Goal: Information Seeking & Learning: Learn about a topic

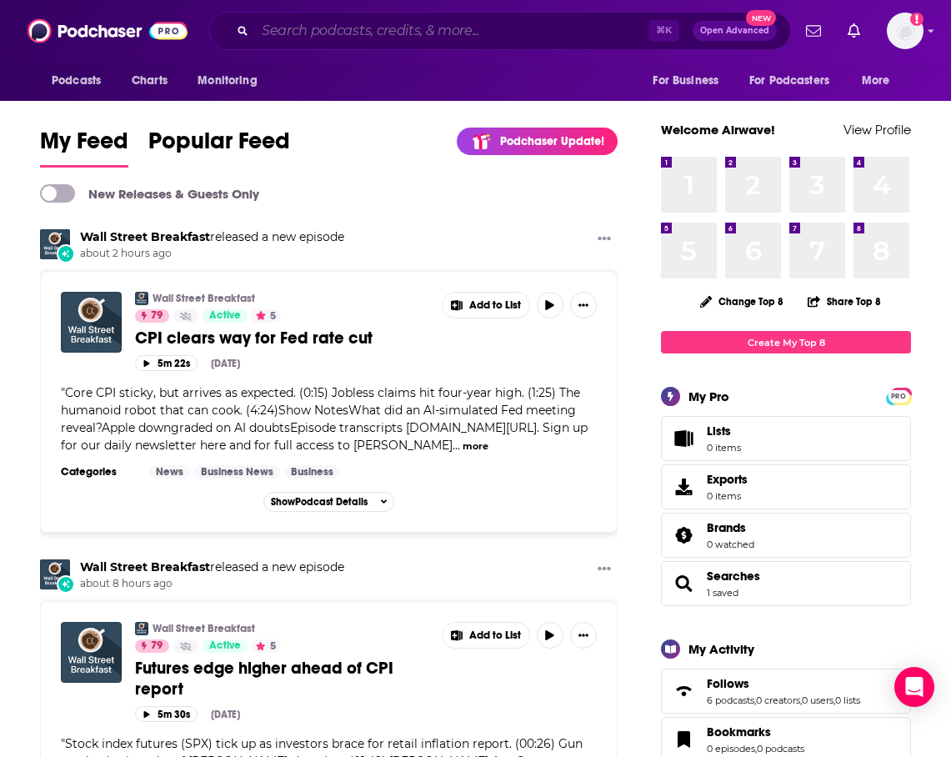
click at [425, 41] on input "Search podcasts, credits, & more..." at bounding box center [451, 31] width 393 height 27
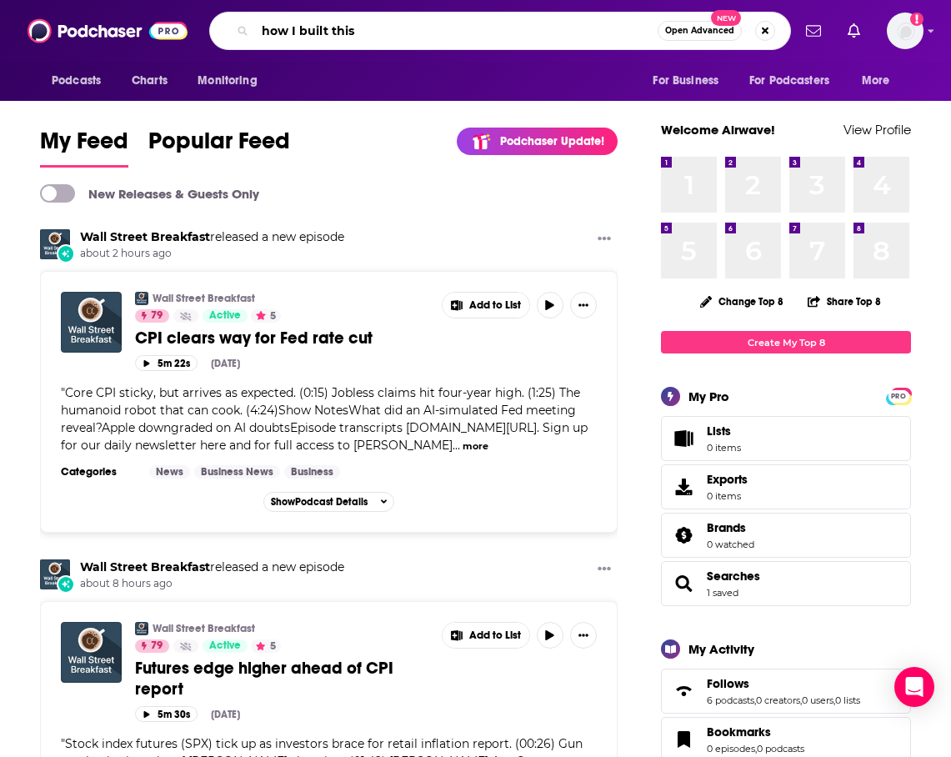
type input "how I built this"
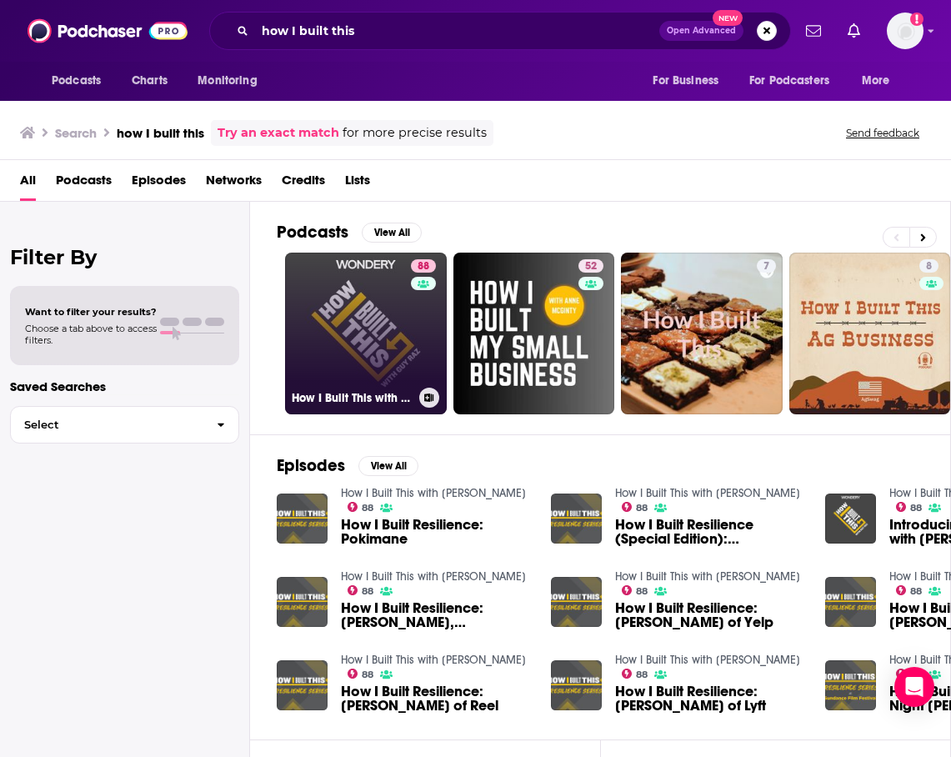
click at [399, 342] on link "88 How I Built This with [PERSON_NAME]" at bounding box center [366, 334] width 162 height 162
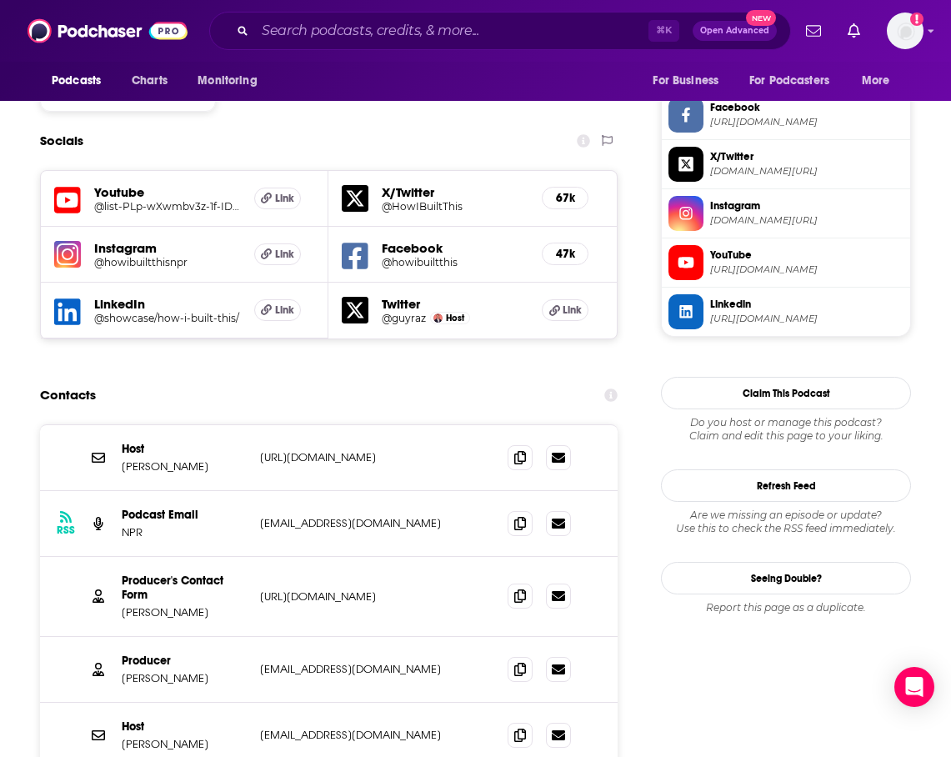
scroll to position [1475, 0]
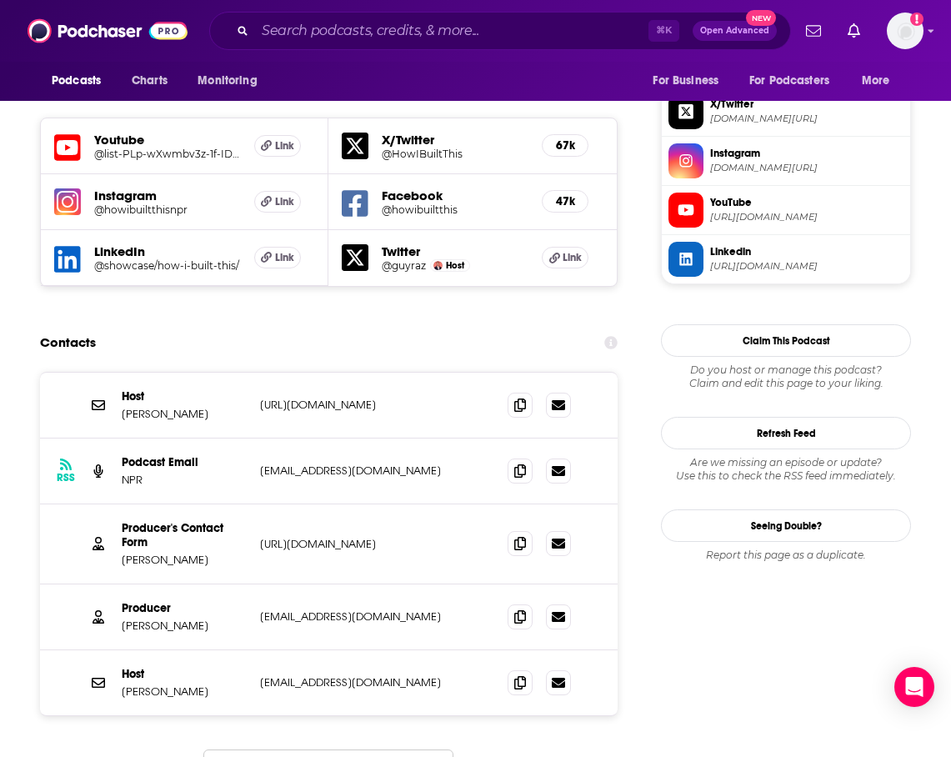
click at [381, 749] on button "Load More..." at bounding box center [328, 771] width 250 height 45
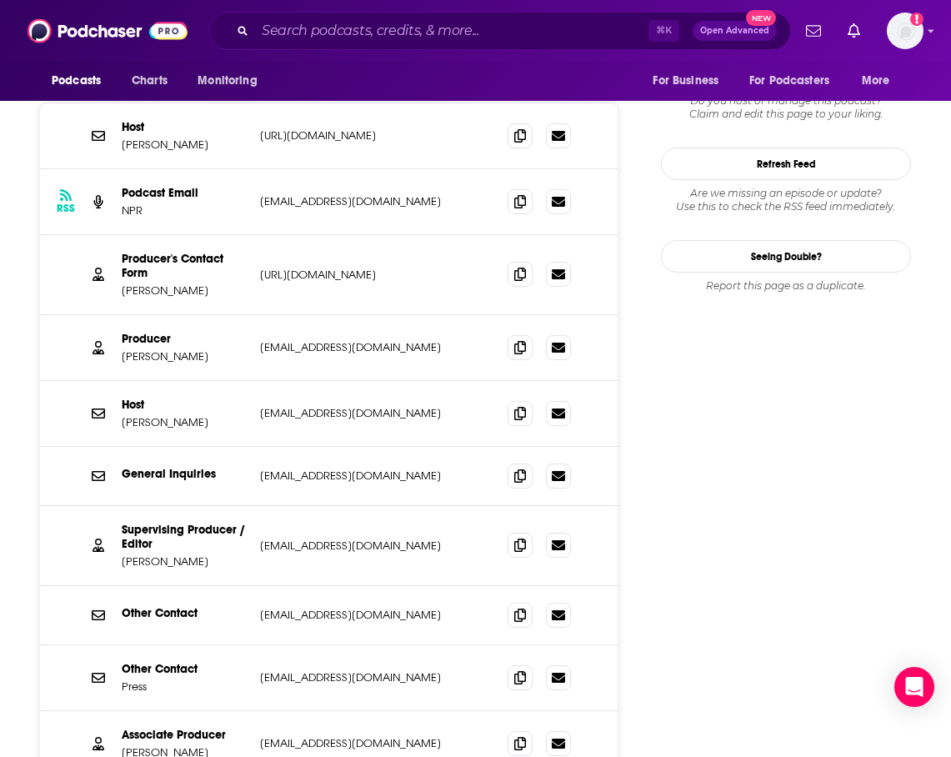
scroll to position [1751, 0]
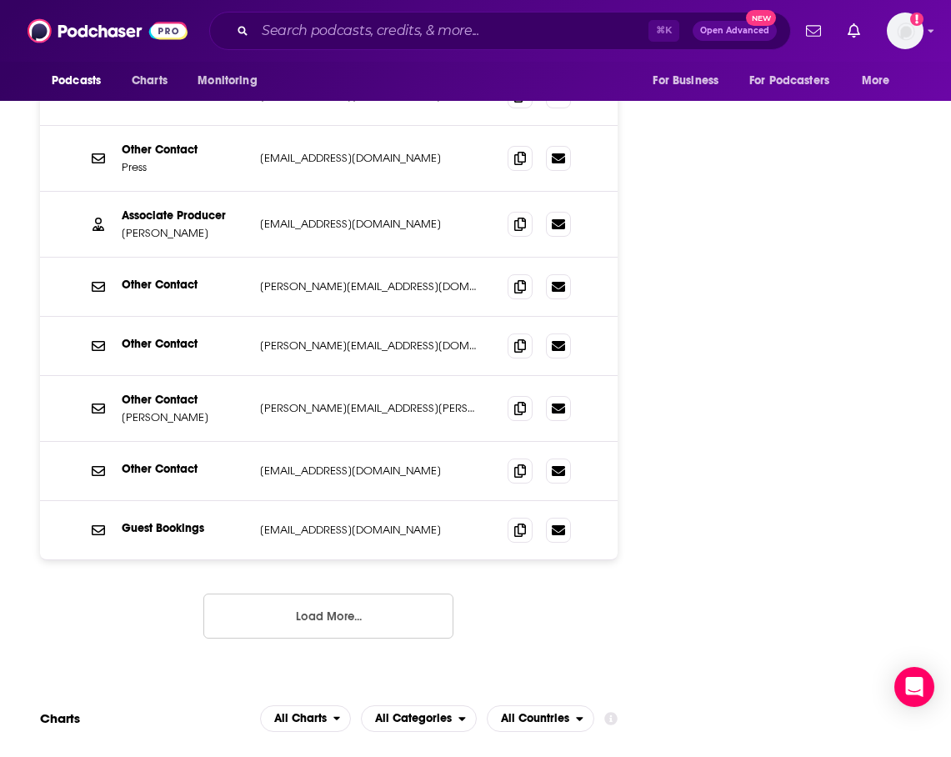
scroll to position [2277, 0]
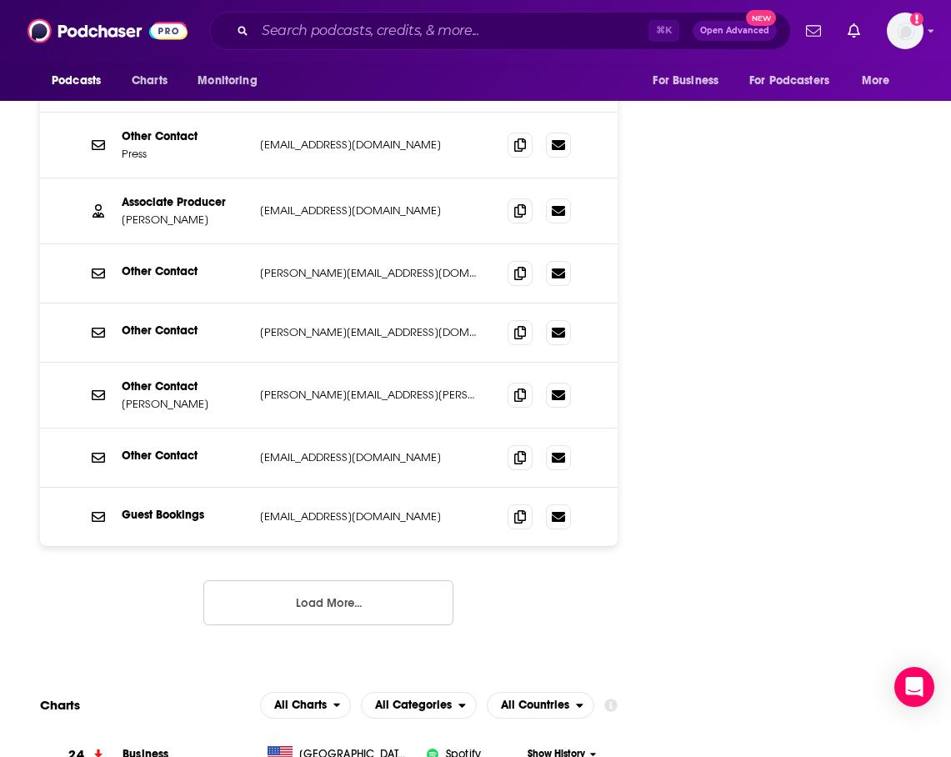
click at [328, 580] on button "Load More..." at bounding box center [328, 602] width 250 height 45
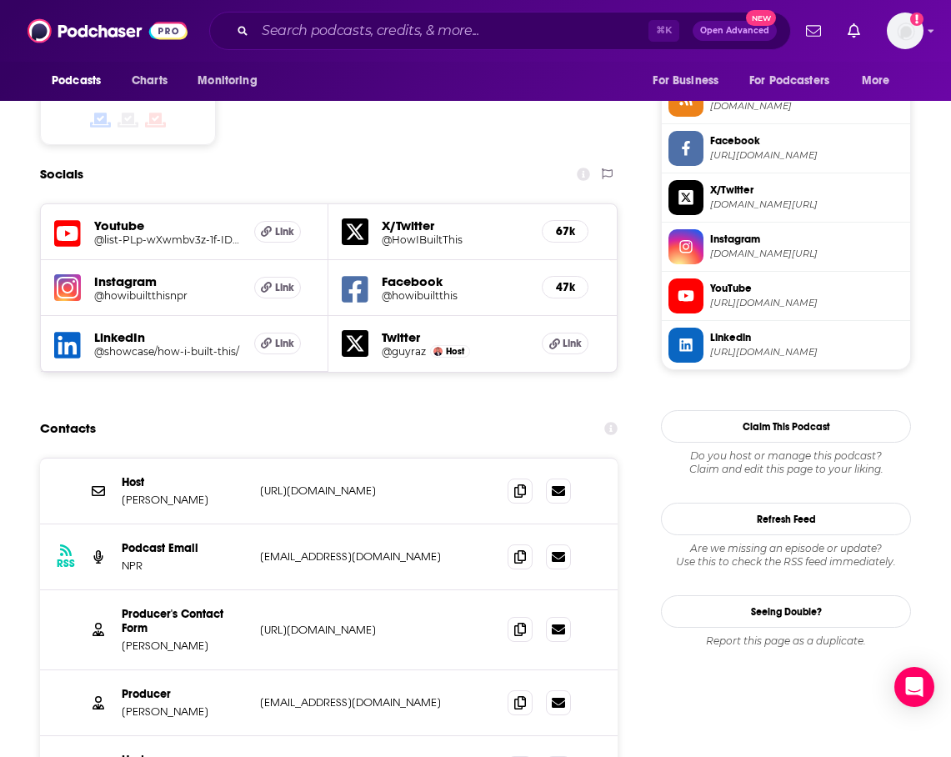
scroll to position [1382, 0]
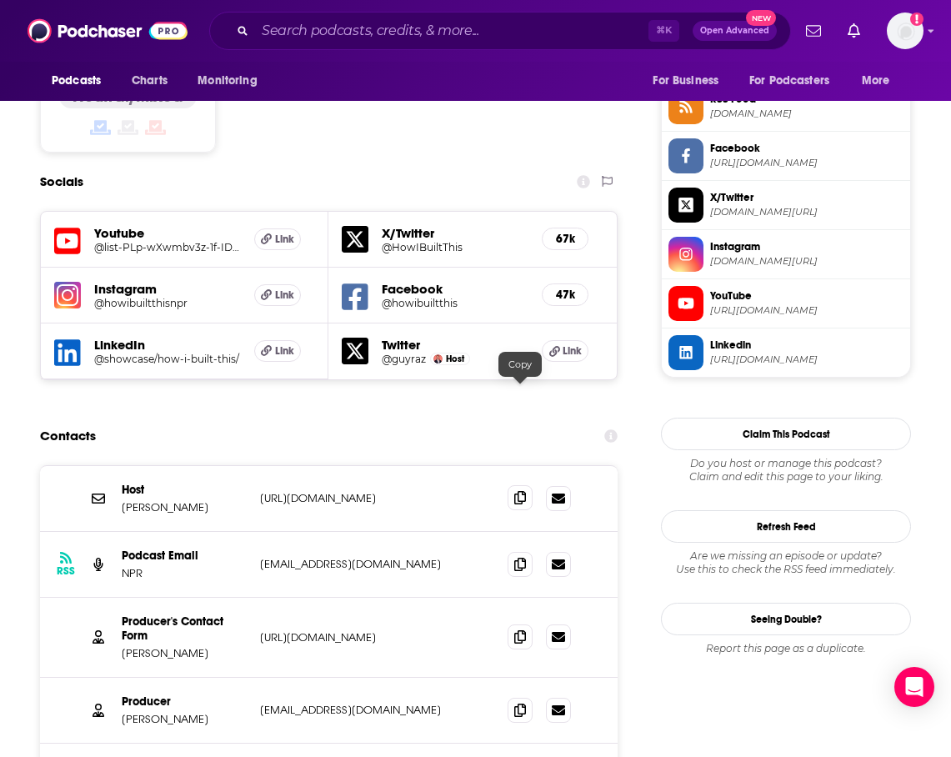
click at [511, 485] on span at bounding box center [520, 497] width 25 height 25
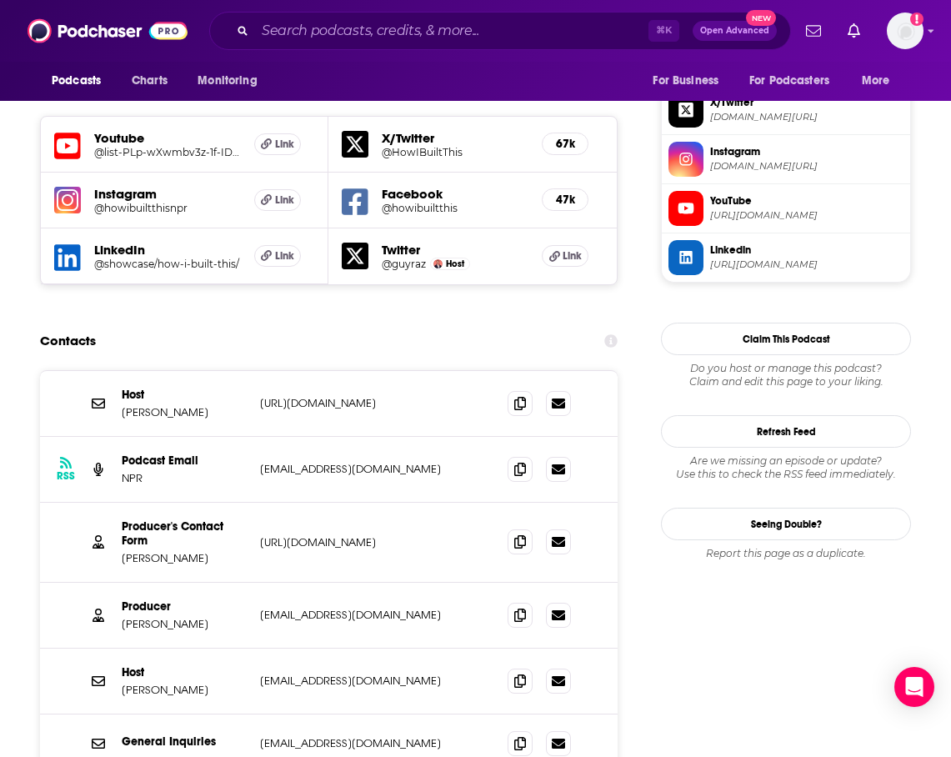
scroll to position [1491, 0]
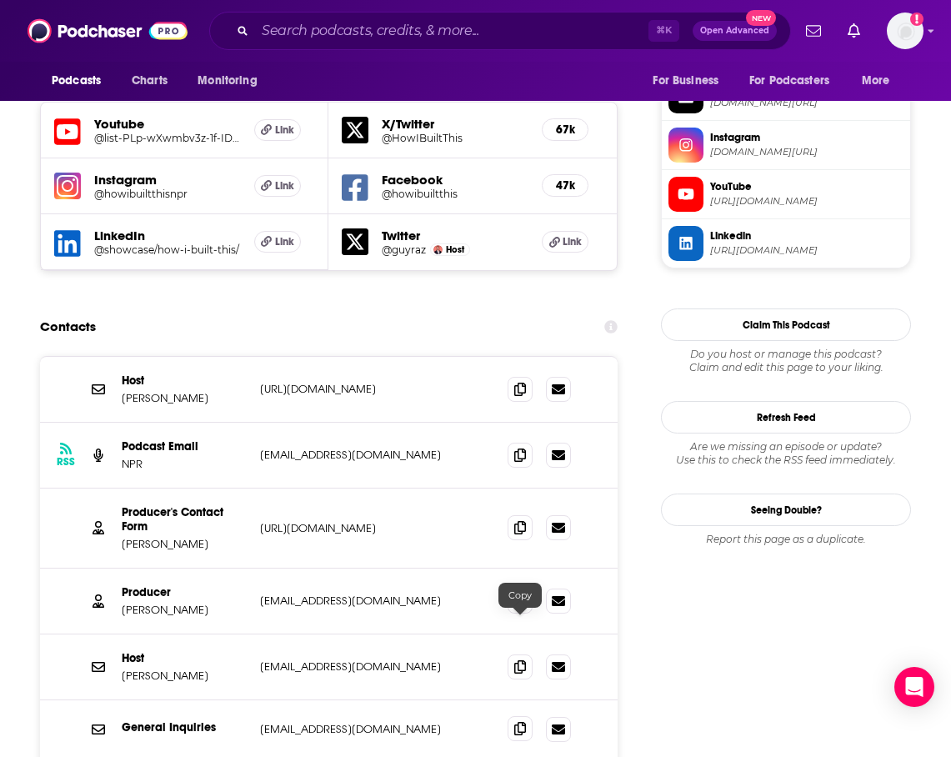
click at [522, 716] on span at bounding box center [520, 728] width 25 height 25
click at [523, 520] on icon at bounding box center [520, 526] width 12 height 13
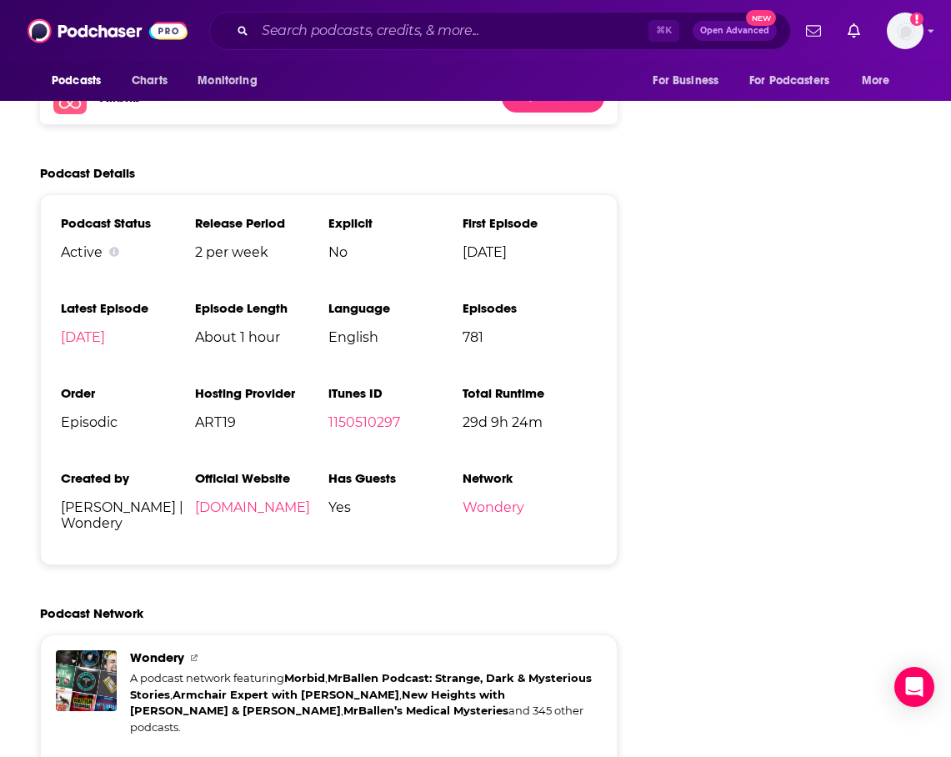
scroll to position [4108, 0]
click at [281, 42] on input "Search podcasts, credits, & more..." at bounding box center [451, 31] width 393 height 27
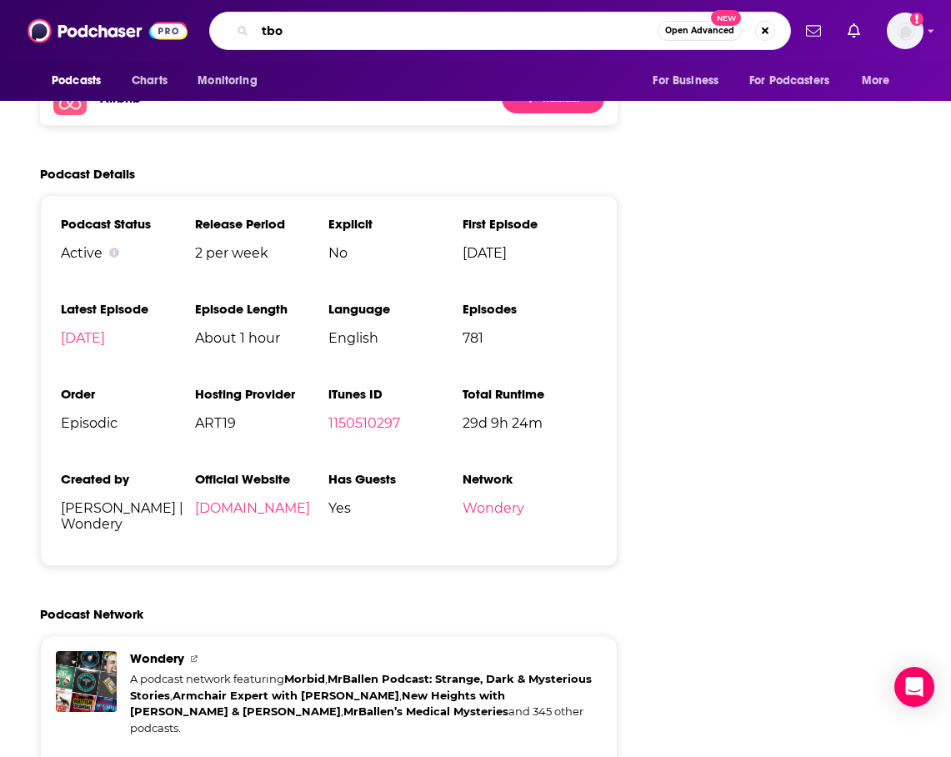
type input "tboy"
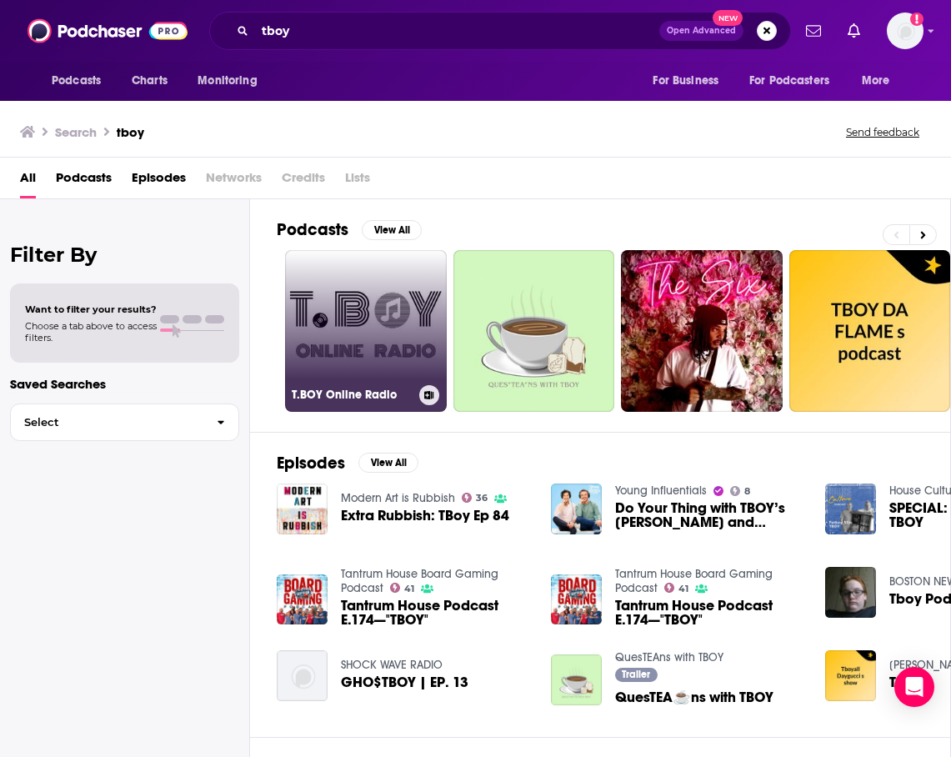
click at [373, 343] on link "T.BOY Online Radio" at bounding box center [366, 331] width 162 height 162
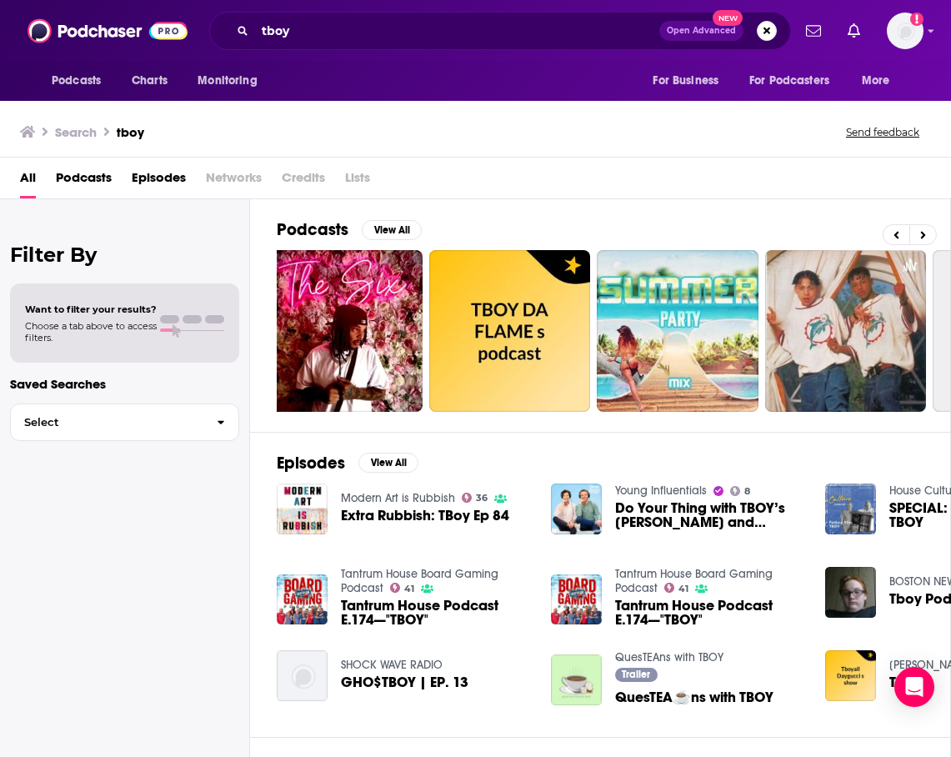
scroll to position [0, 362]
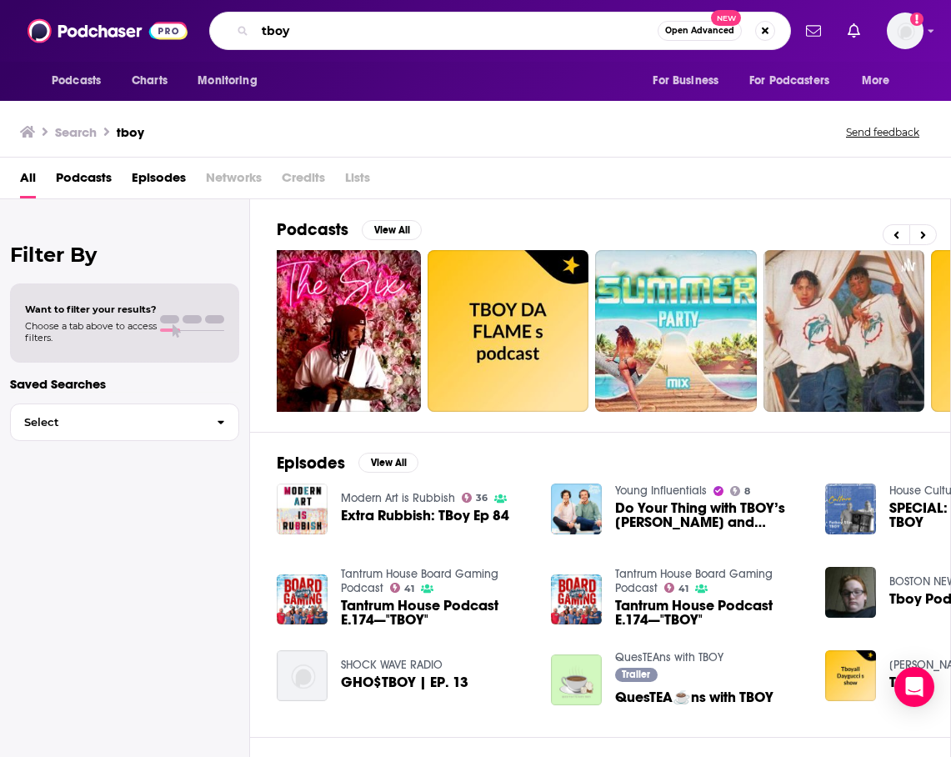
drag, startPoint x: 313, startPoint y: 32, endPoint x: 223, endPoint y: 3, distance: 94.6
click at [223, 3] on div "Podcasts Charts Monitoring tboy Open Advanced New For Business For Podcasters M…" at bounding box center [475, 31] width 951 height 62
type input "oh what a time"
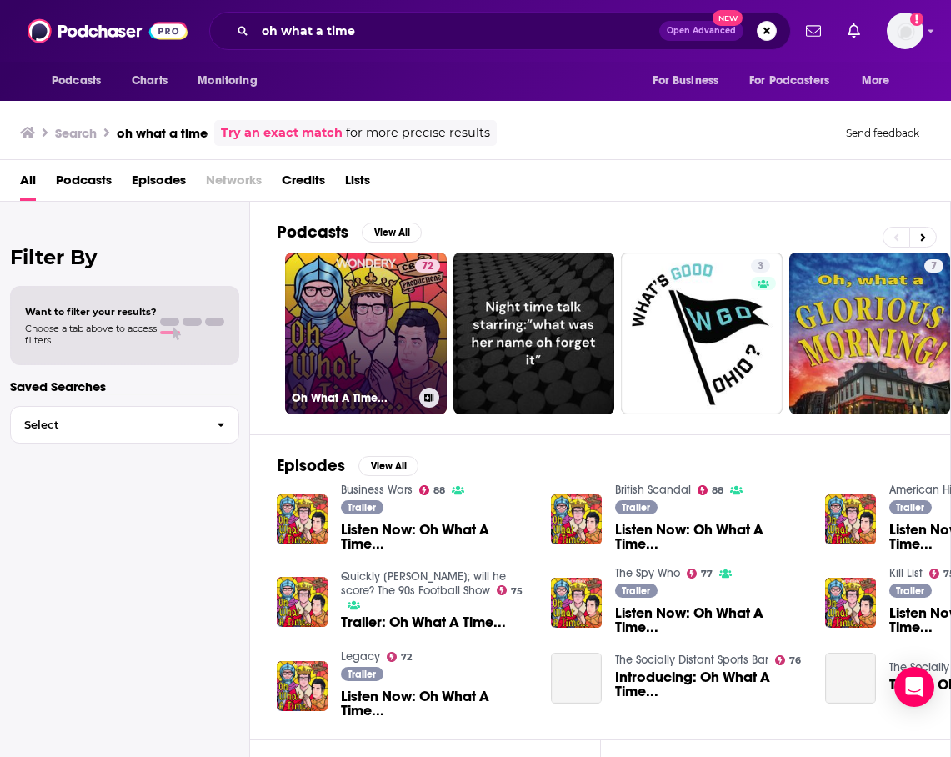
click at [415, 328] on div "72" at bounding box center [427, 323] width 25 height 128
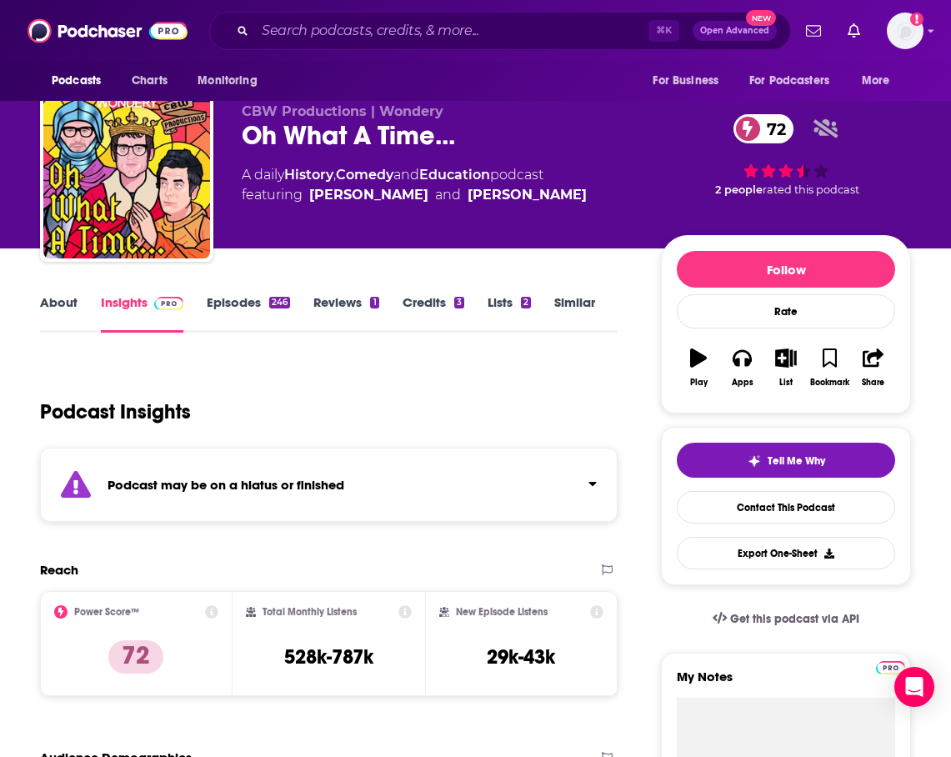
scroll to position [26, 0]
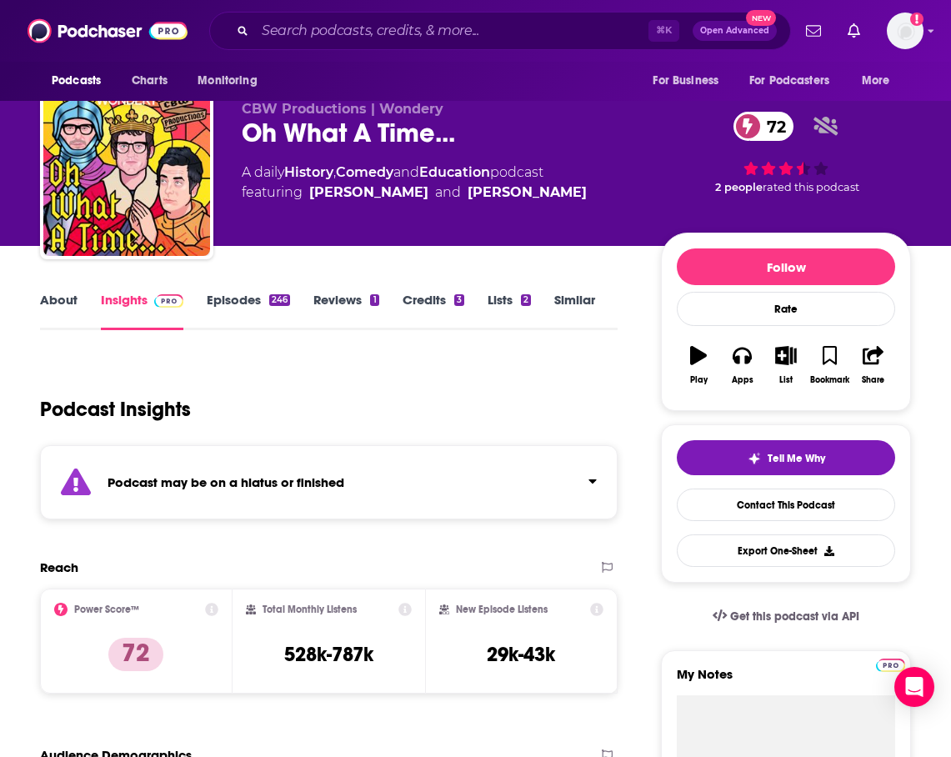
click at [237, 473] on div "Podcast may be on a hiatus or finished" at bounding box center [329, 482] width 578 height 74
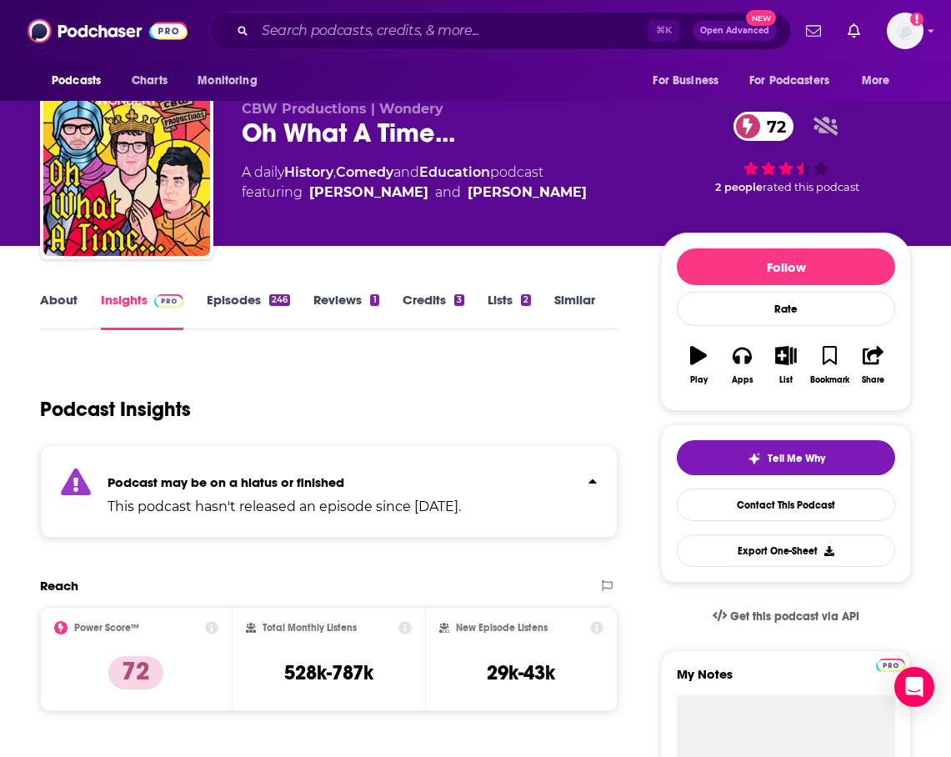
click at [237, 474] on strong "Podcast may be on a hiatus or finished" at bounding box center [226, 482] width 237 height 16
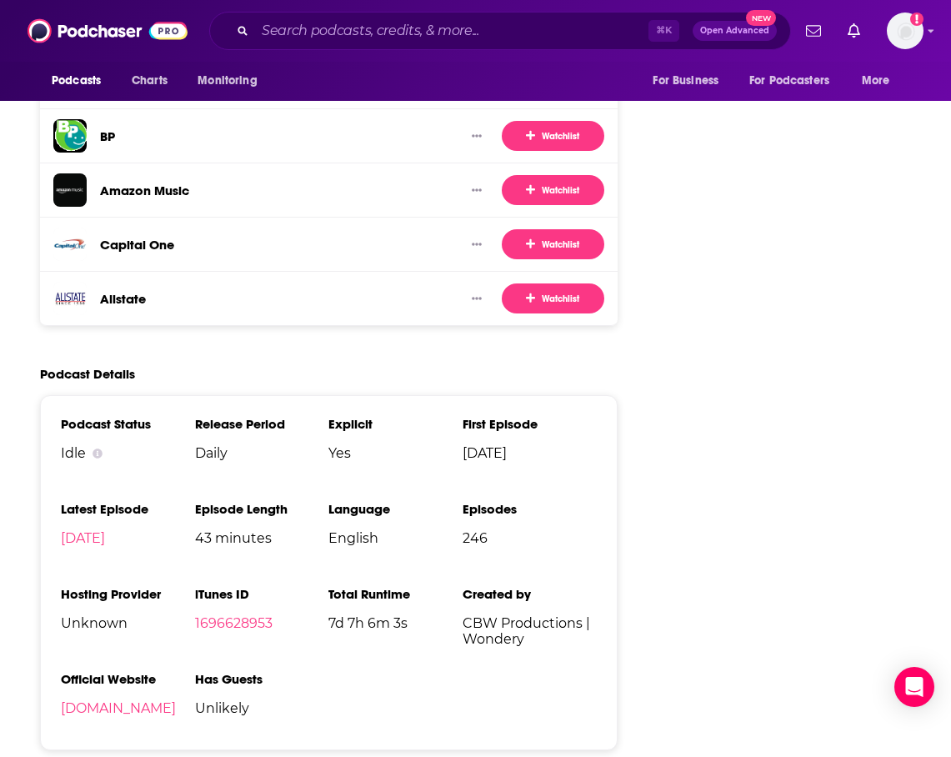
scroll to position [2744, 0]
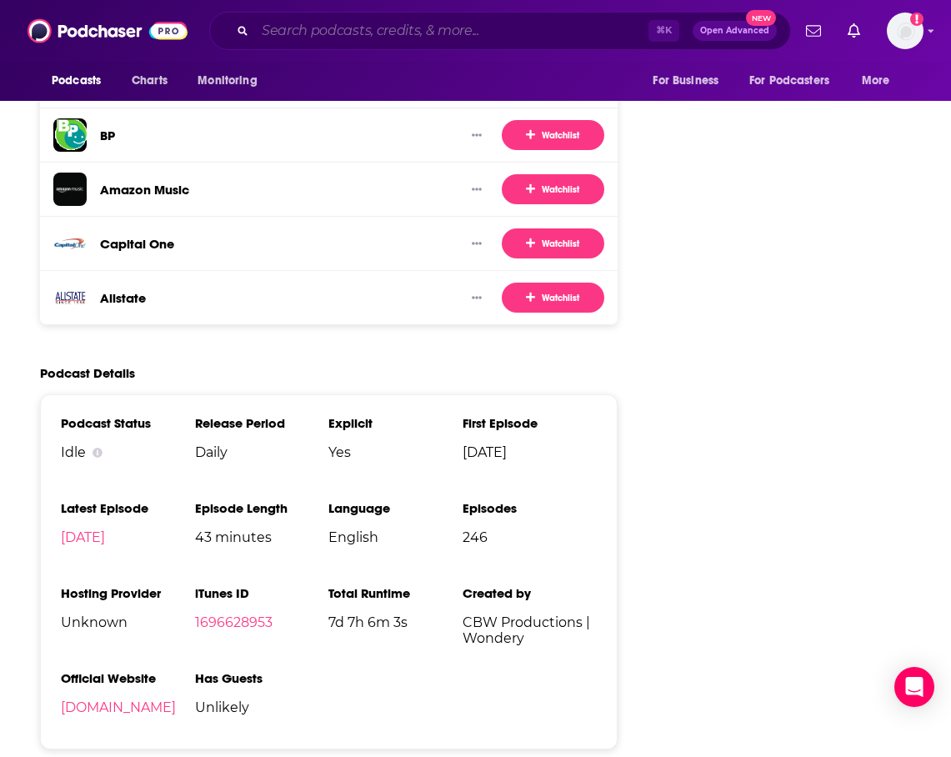
click at [347, 43] on input "Search podcasts, credits, & more..." at bounding box center [451, 31] width 393 height 27
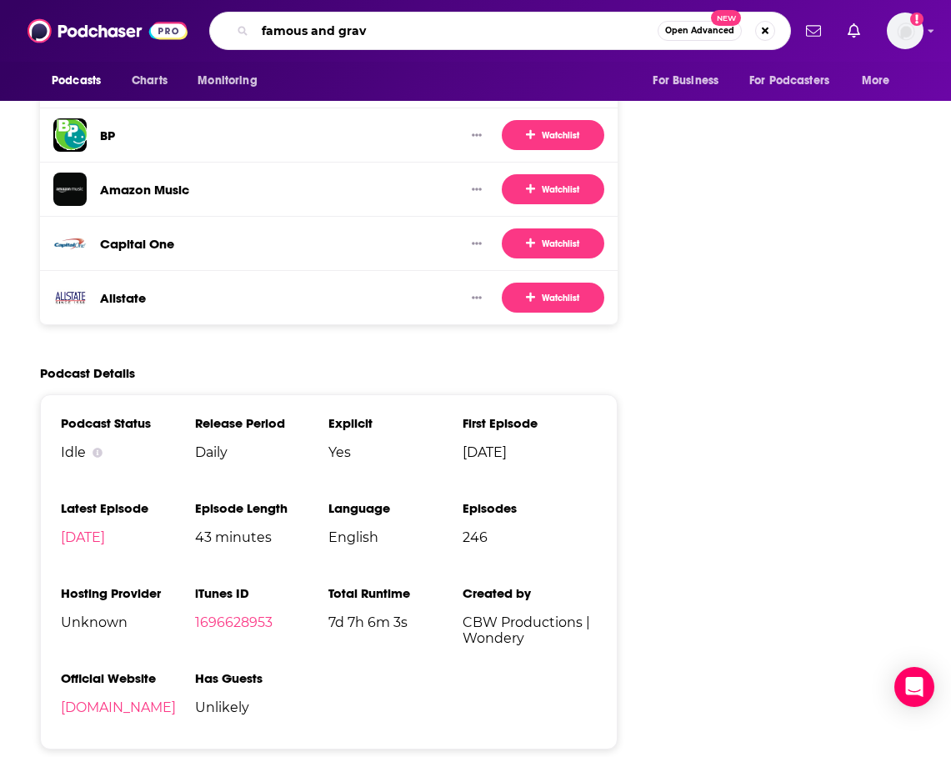
type input "famous and gravy"
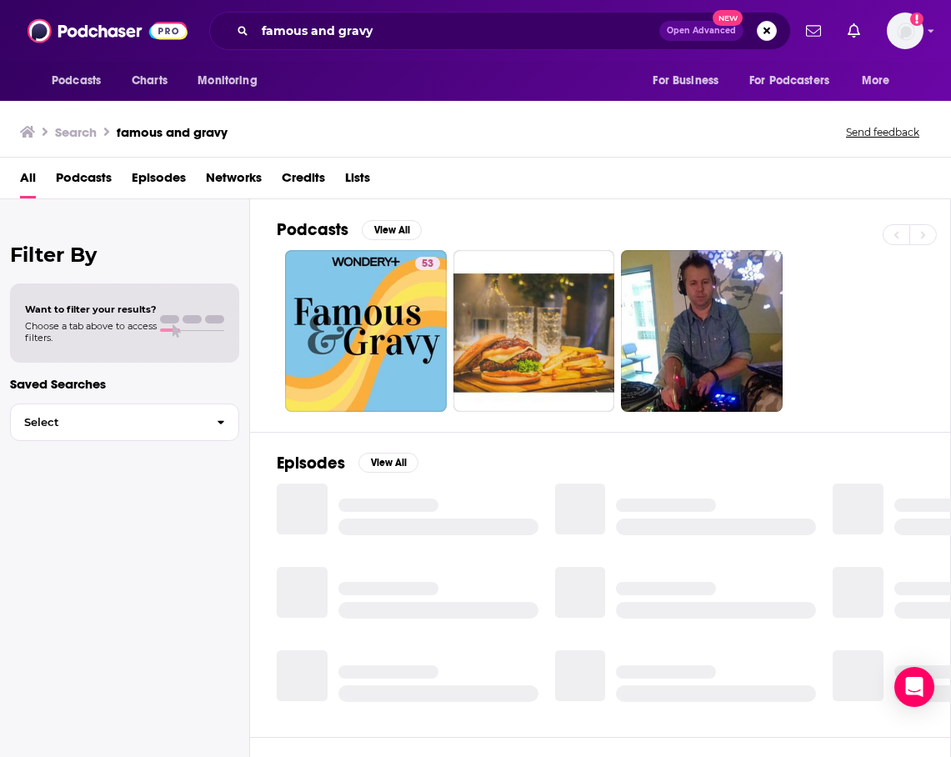
click at [383, 293] on link "53" at bounding box center [366, 331] width 162 height 162
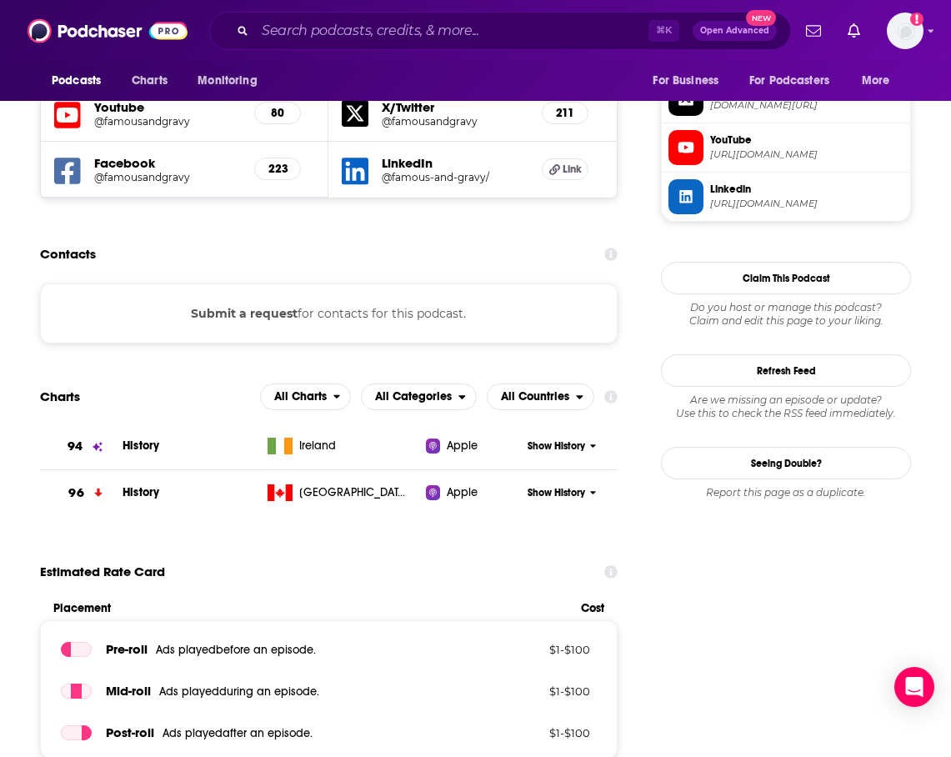
scroll to position [1490, 0]
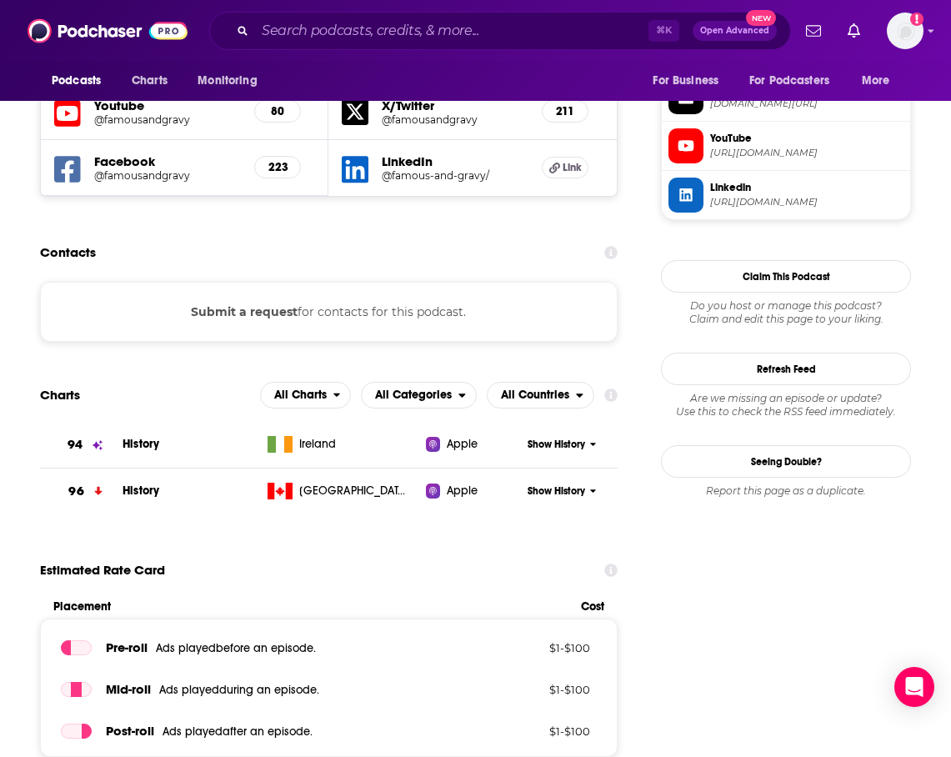
click at [252, 303] on button "Submit a request" at bounding box center [244, 312] width 107 height 18
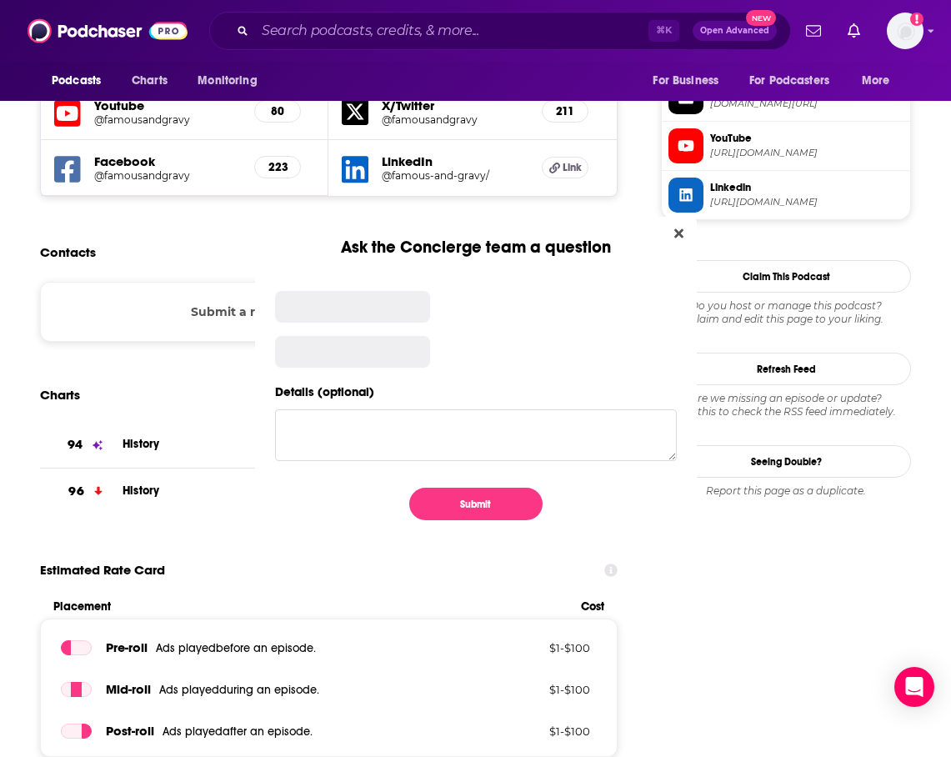
scroll to position [0, 0]
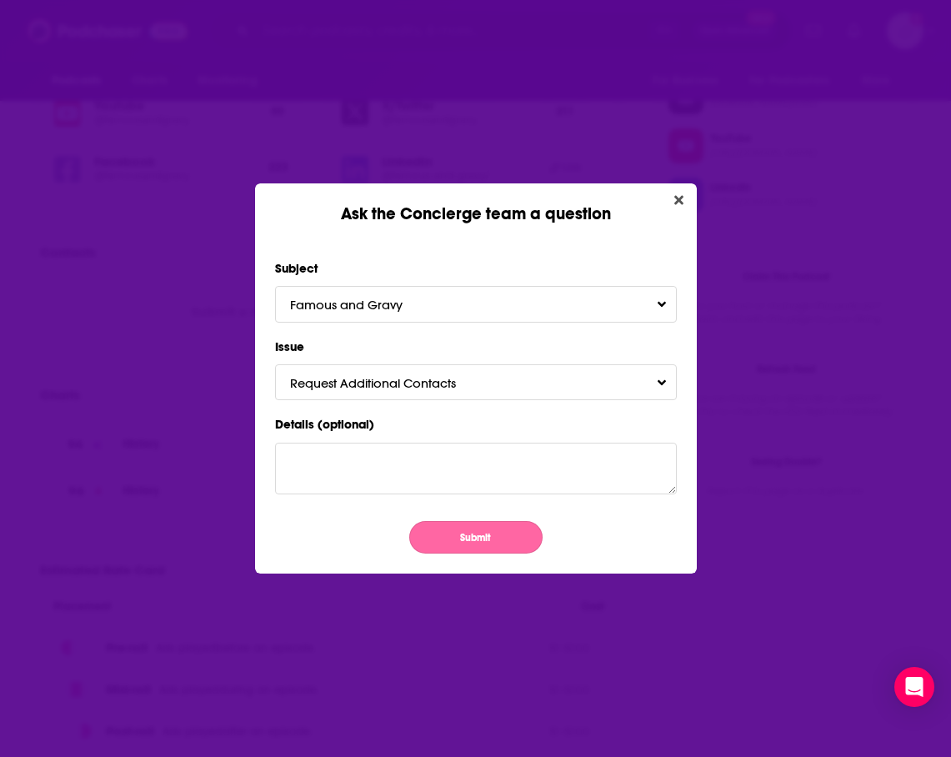
click at [480, 542] on button "Submit" at bounding box center [475, 537] width 133 height 33
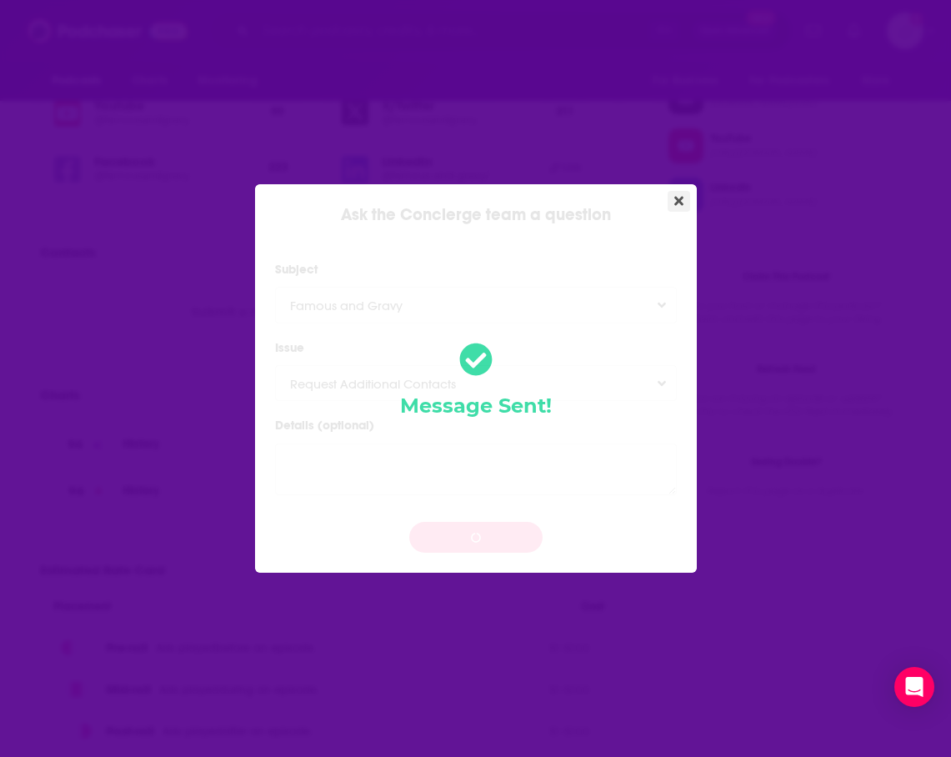
click at [678, 201] on icon "Close" at bounding box center [678, 201] width 9 height 9
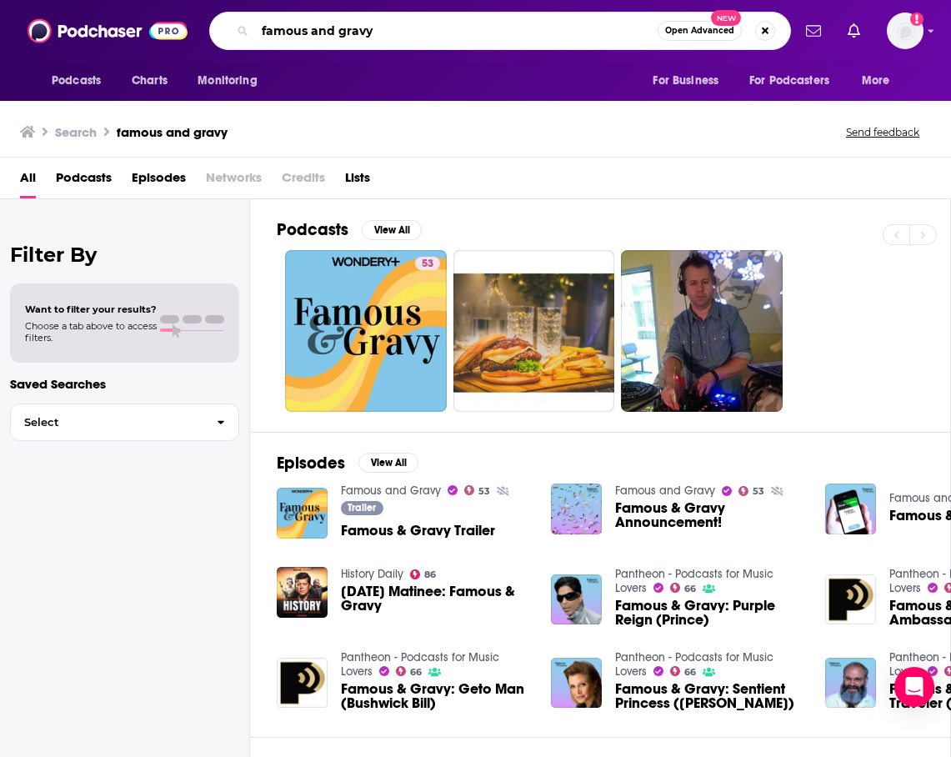
drag, startPoint x: 396, startPoint y: 43, endPoint x: 293, endPoint y: -8, distance: 115.2
click at [293, 0] on html "Podcasts Charts Monitoring famous and gravy Open Advanced New For Business For …" at bounding box center [475, 378] width 951 height 757
type input "the newsworthy"
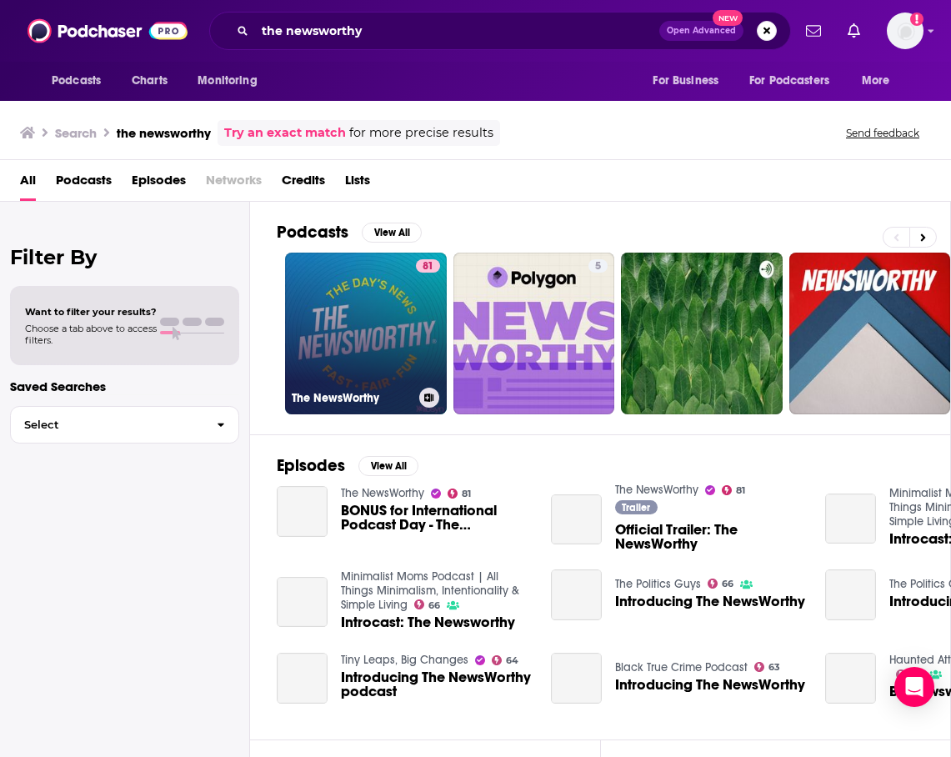
click at [370, 334] on link "81 The NewsWorthy" at bounding box center [366, 334] width 162 height 162
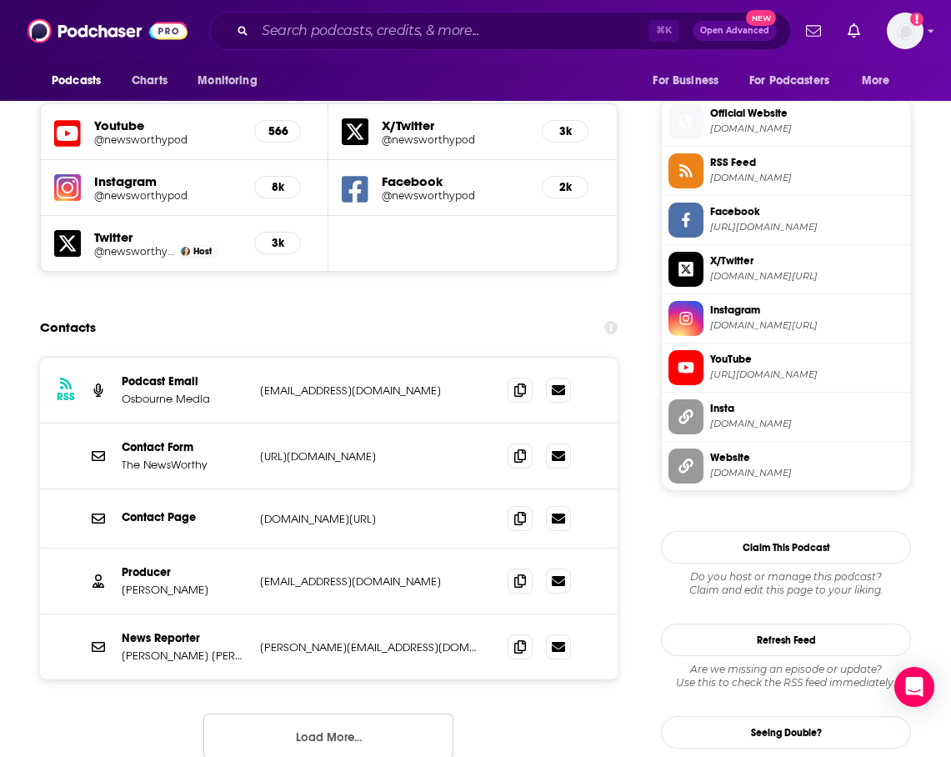
scroll to position [1481, 2]
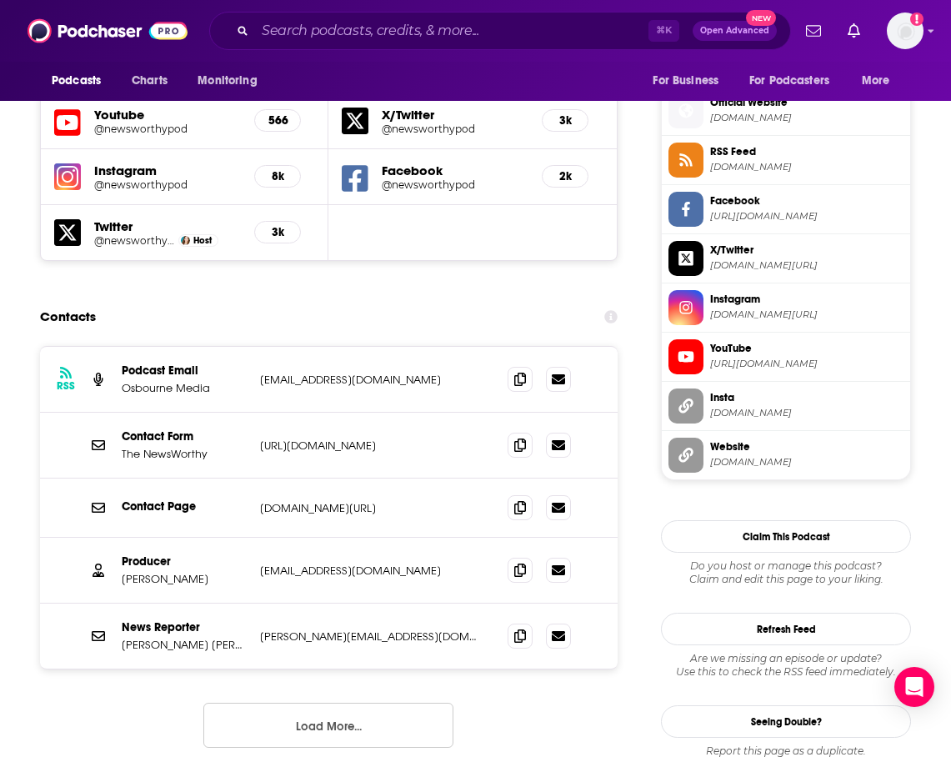
click at [338, 703] on button "Load More..." at bounding box center [328, 725] width 250 height 45
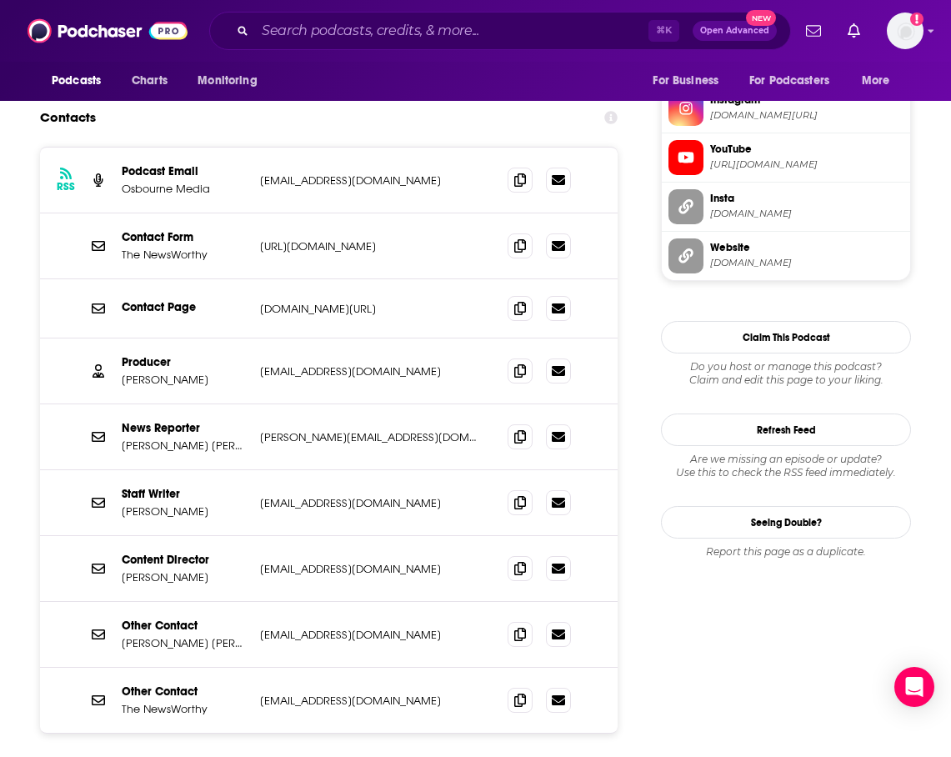
scroll to position [1681, 2]
click at [518, 428] on icon at bounding box center [520, 434] width 12 height 13
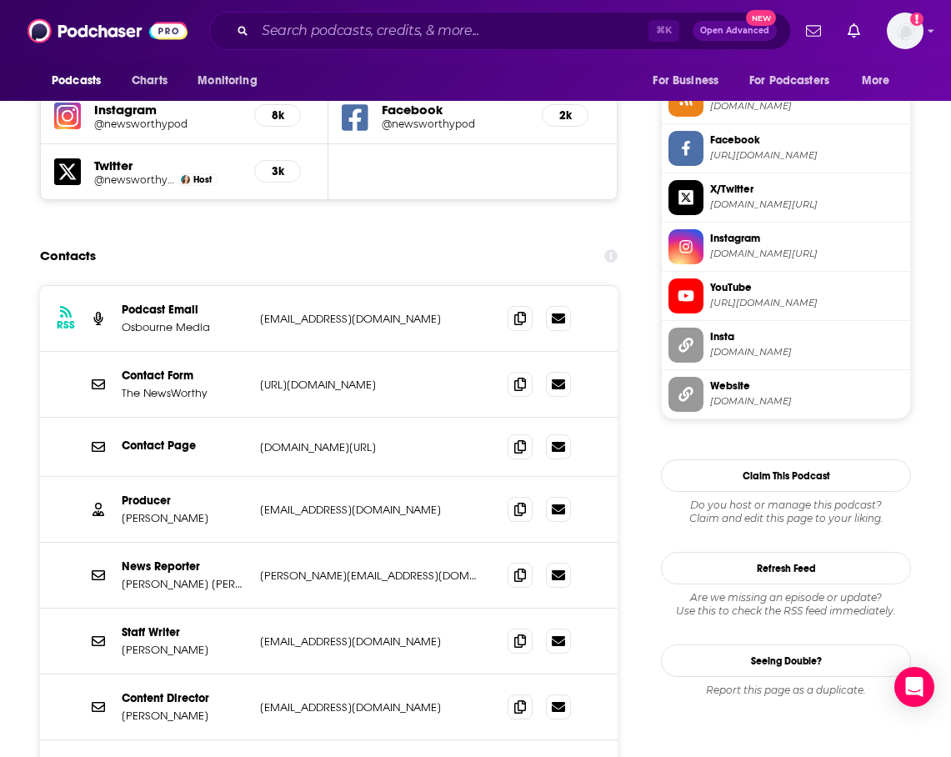
scroll to position [1545, 2]
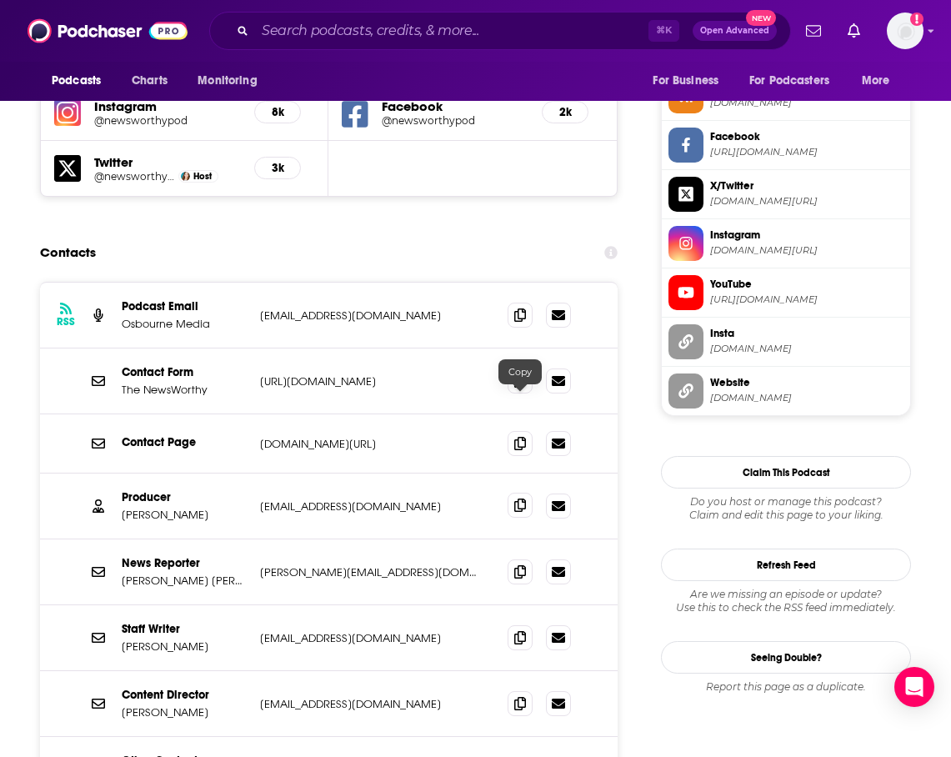
click at [525, 493] on span at bounding box center [520, 505] width 25 height 25
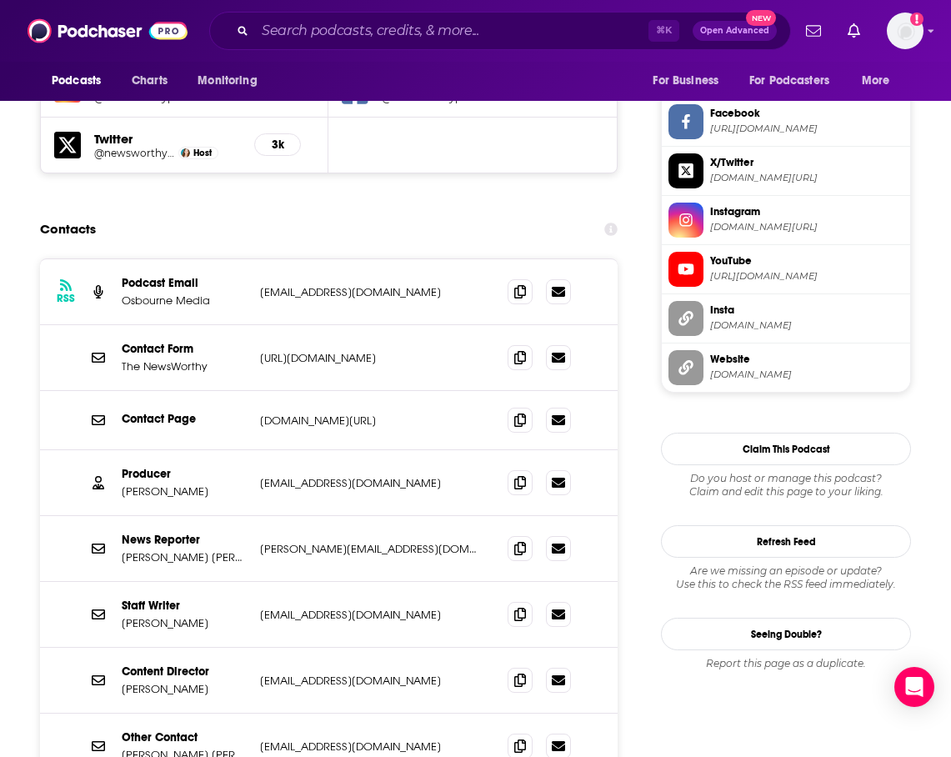
scroll to position [1570, 2]
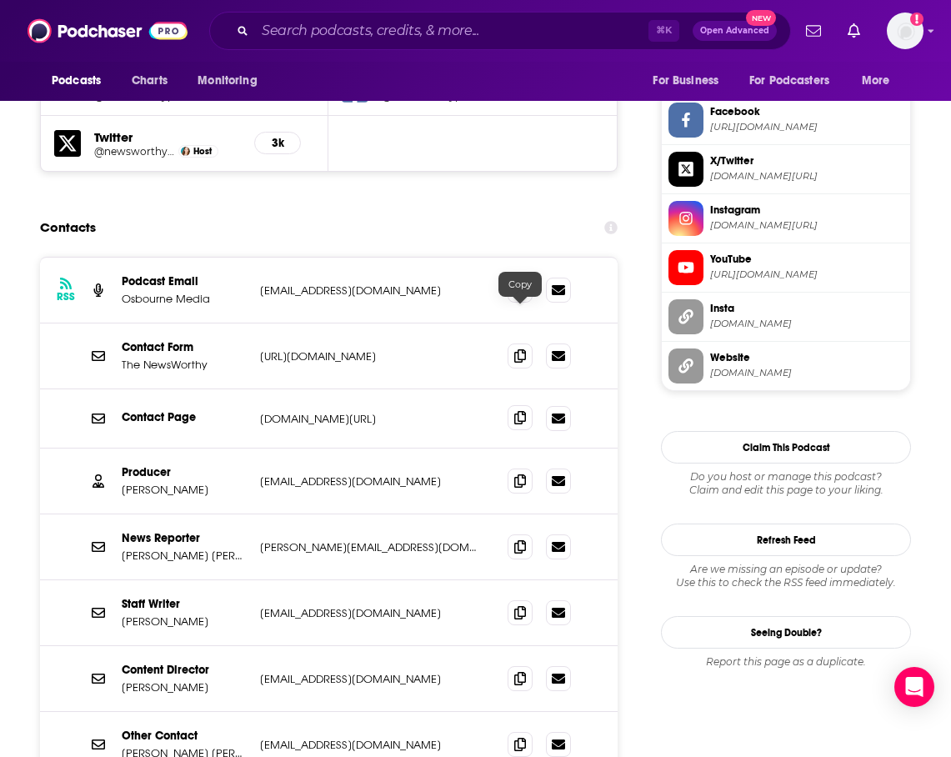
click at [524, 405] on span at bounding box center [520, 417] width 25 height 25
click at [523, 737] on icon at bounding box center [520, 743] width 12 height 13
click at [379, 33] on input "Search podcasts, credits, & more..." at bounding box center [451, 31] width 393 height 27
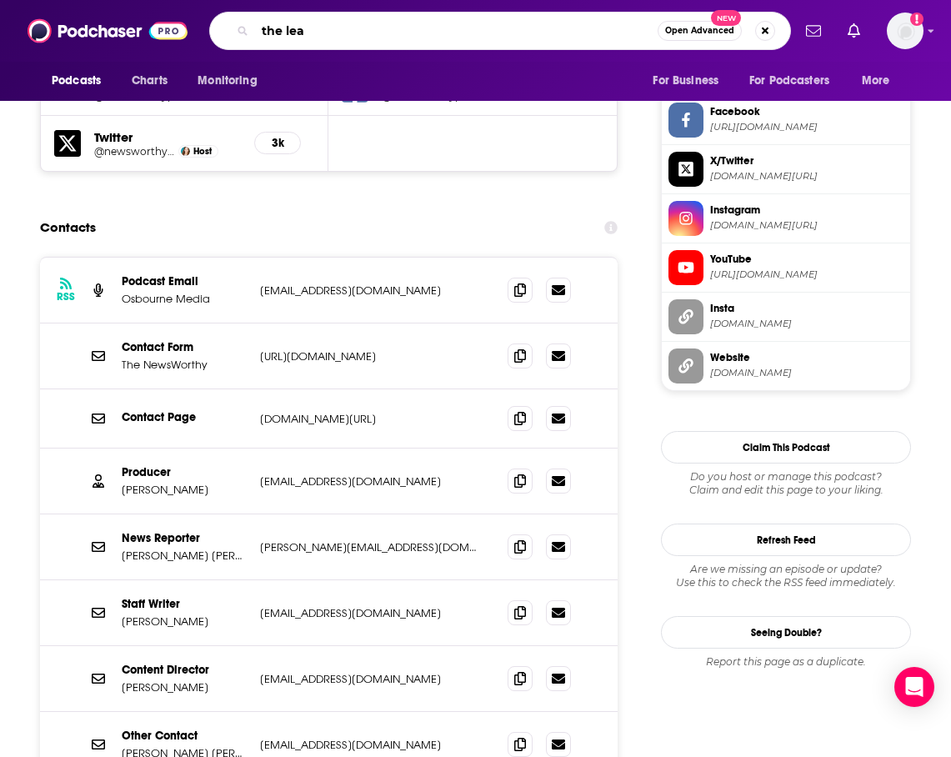
type input "the lead"
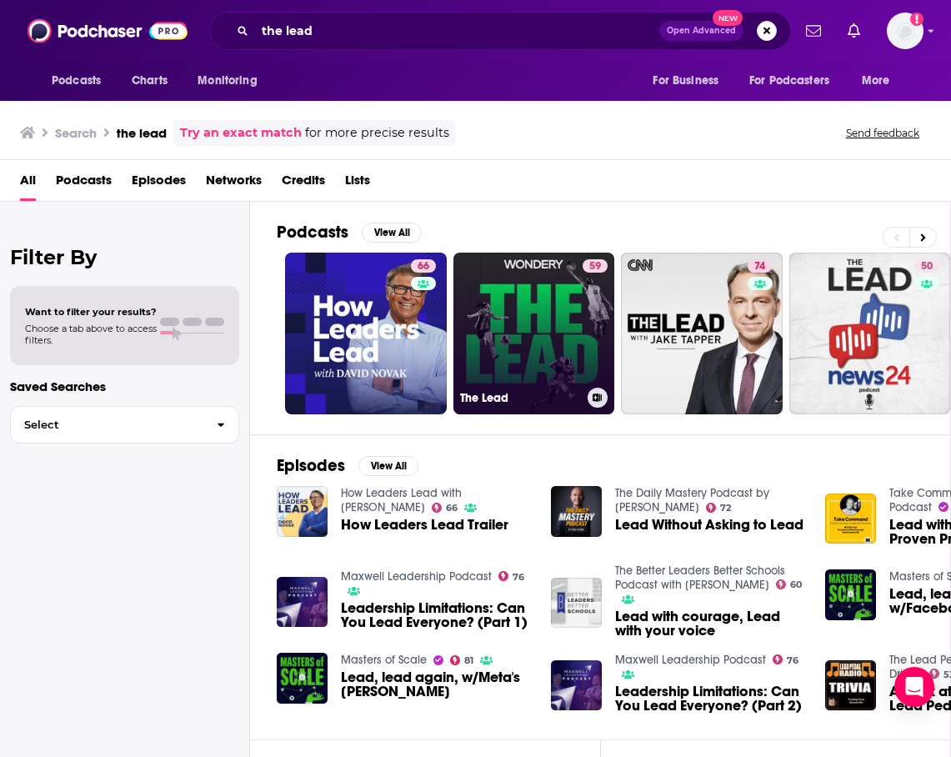
click at [496, 305] on link "59 The Lead" at bounding box center [534, 334] width 162 height 162
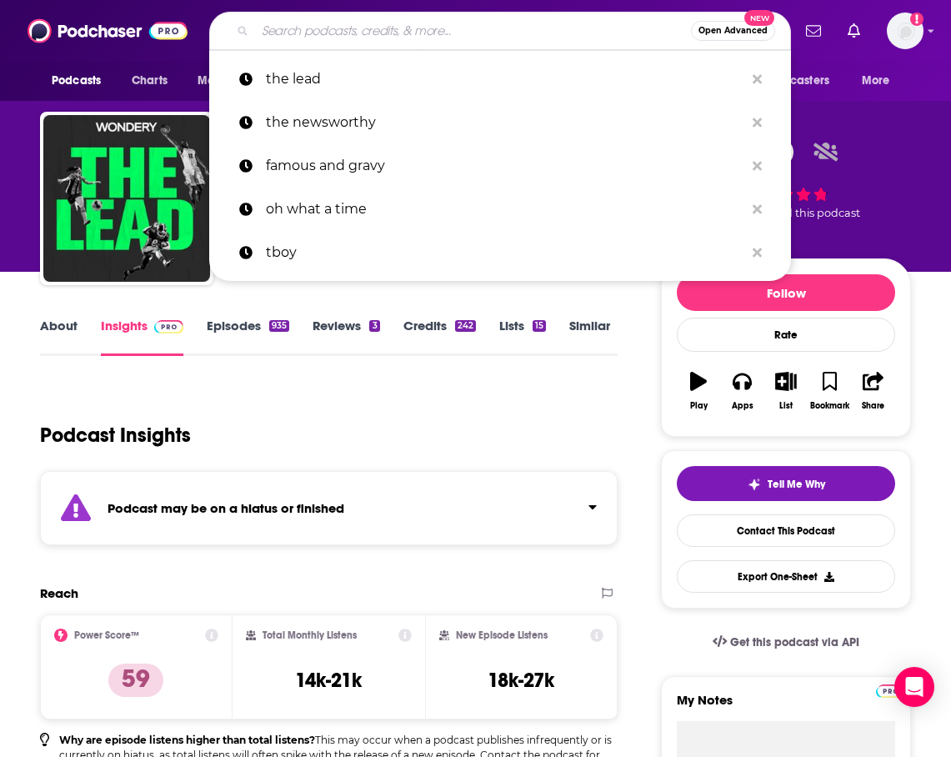
click at [373, 32] on input "Search podcasts, credits, & more..." at bounding box center [473, 31] width 436 height 27
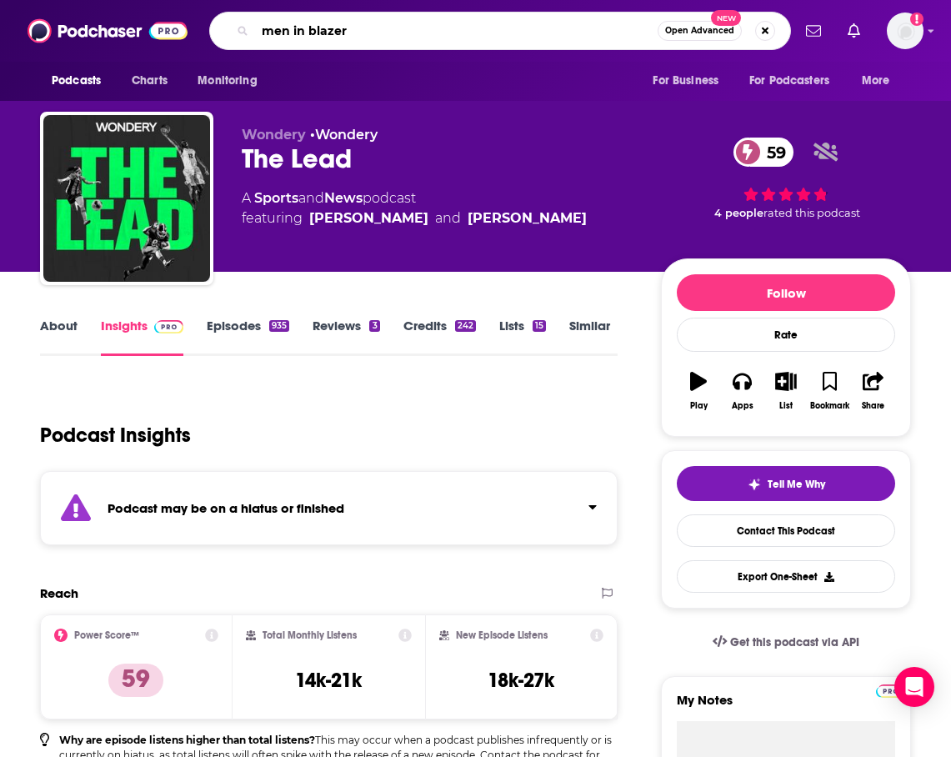
type input "men in blazers"
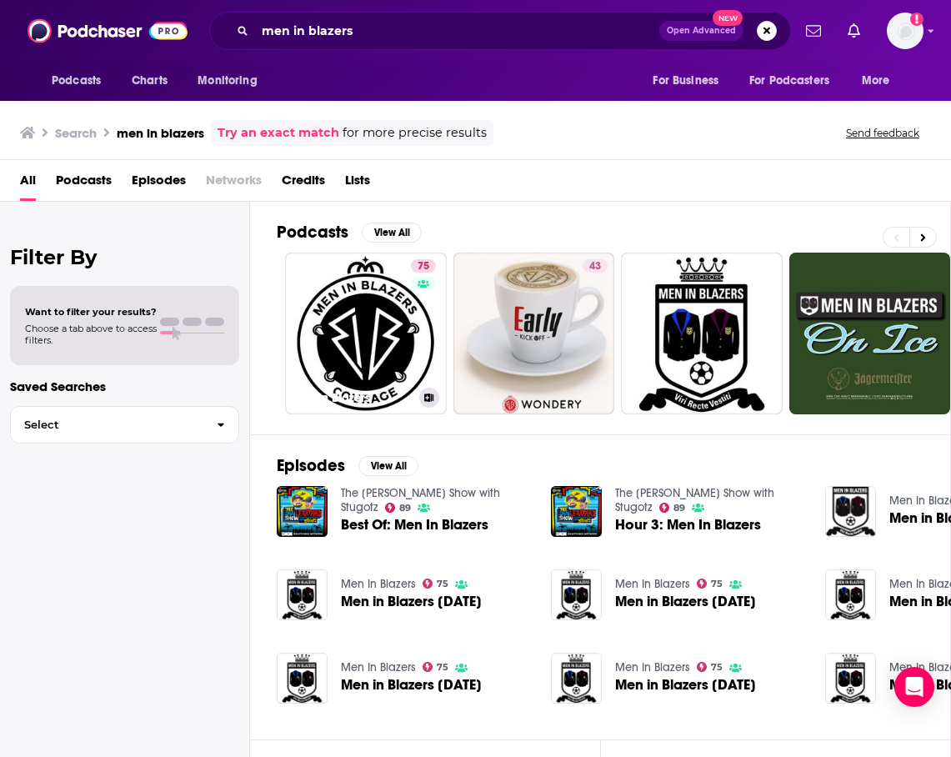
click at [381, 321] on link "75 Men In Blazers" at bounding box center [366, 334] width 162 height 162
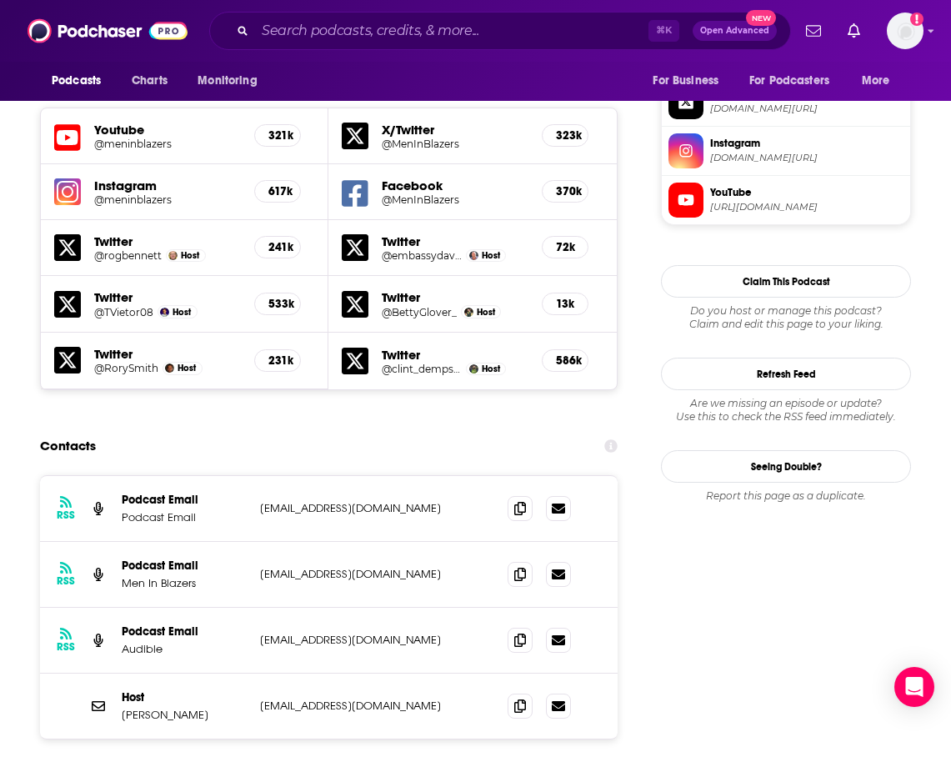
scroll to position [1489, 0]
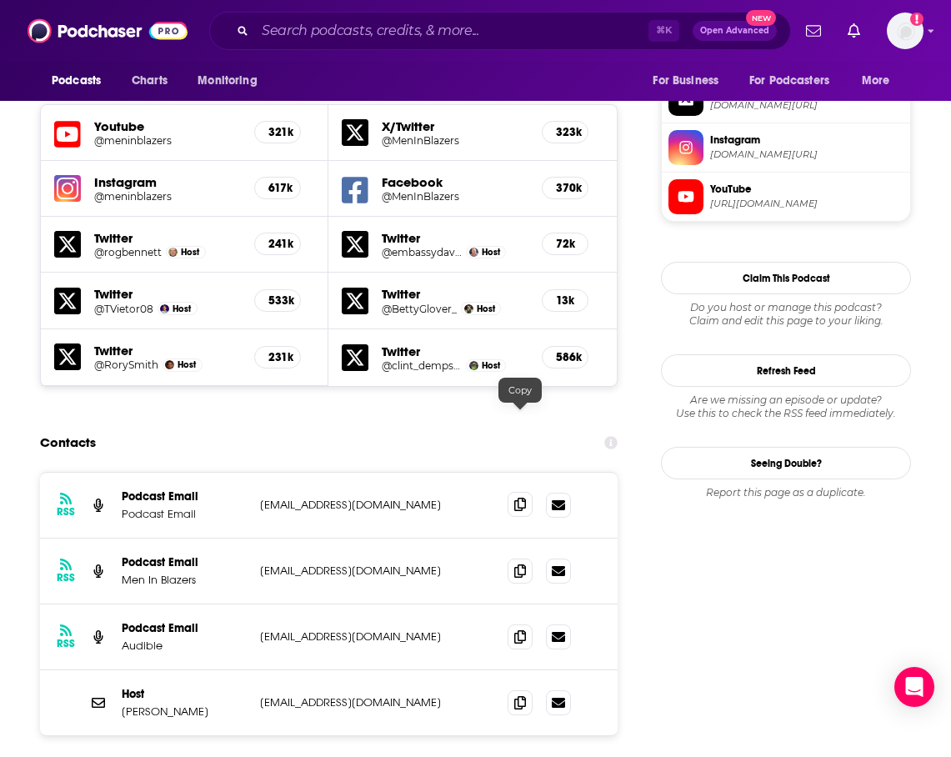
click at [517, 498] on icon at bounding box center [520, 504] width 12 height 13
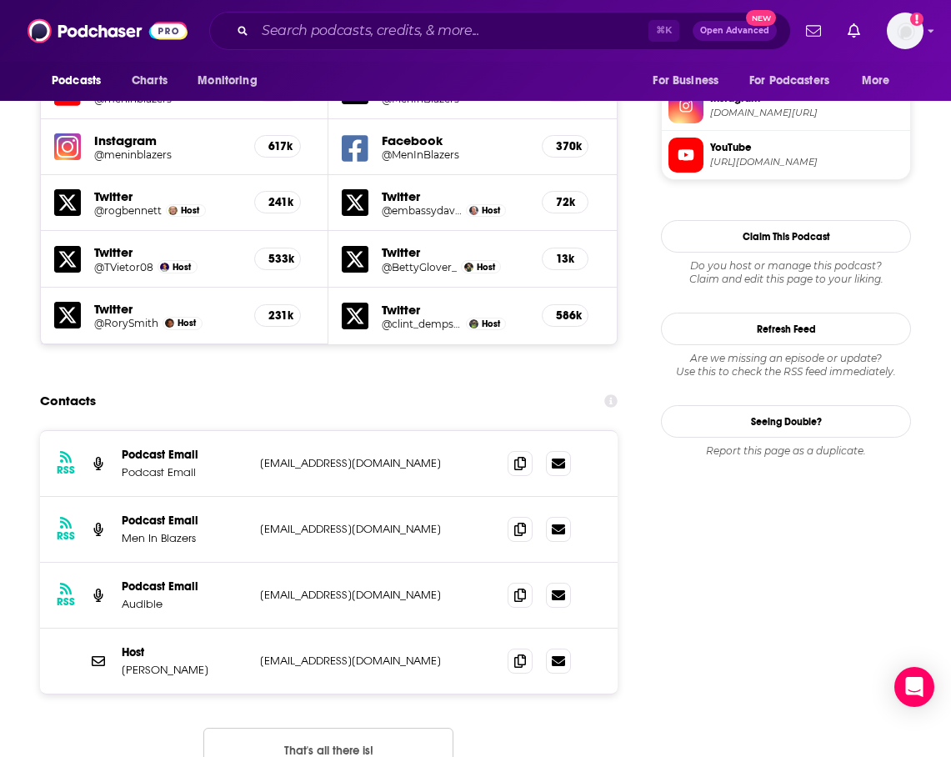
scroll to position [1547, 0]
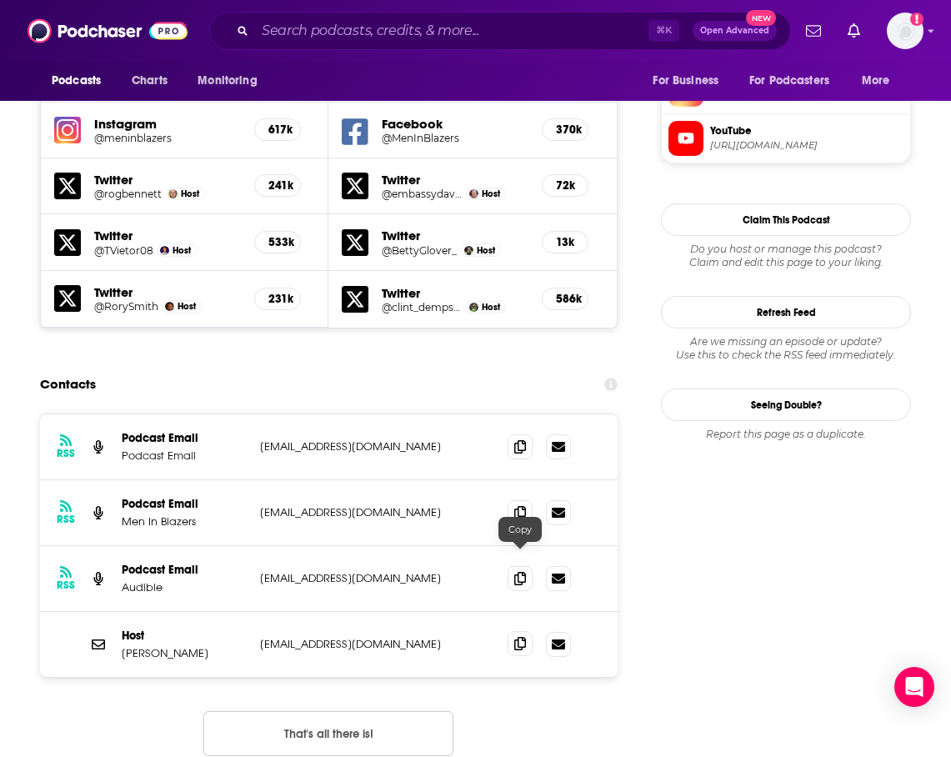
click at [529, 631] on span at bounding box center [520, 643] width 25 height 25
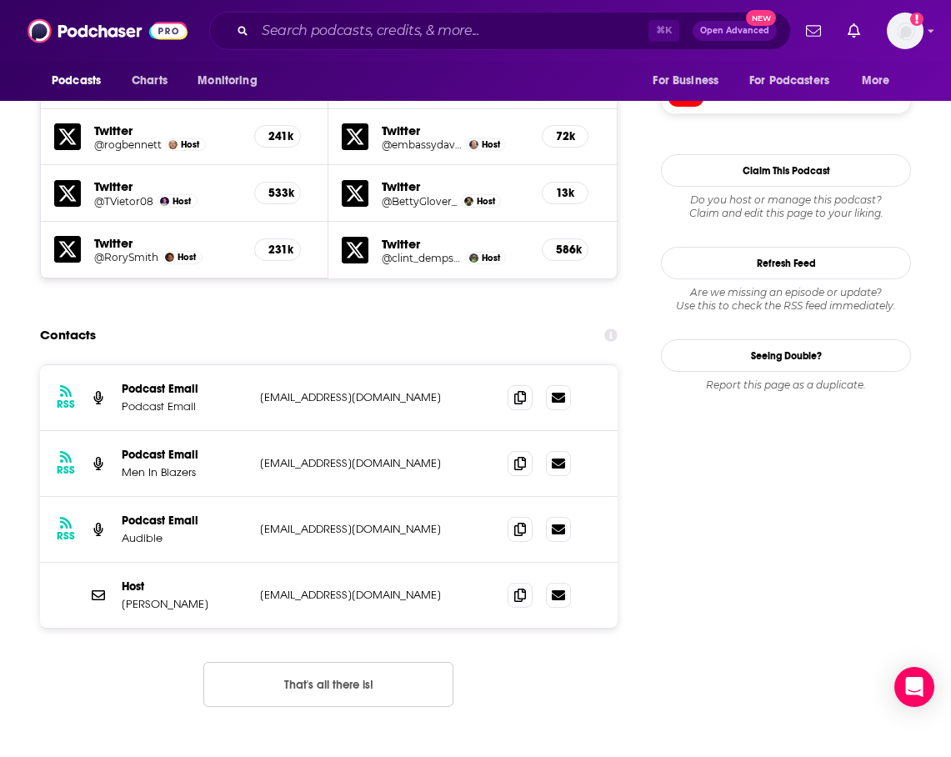
scroll to position [1599, 0]
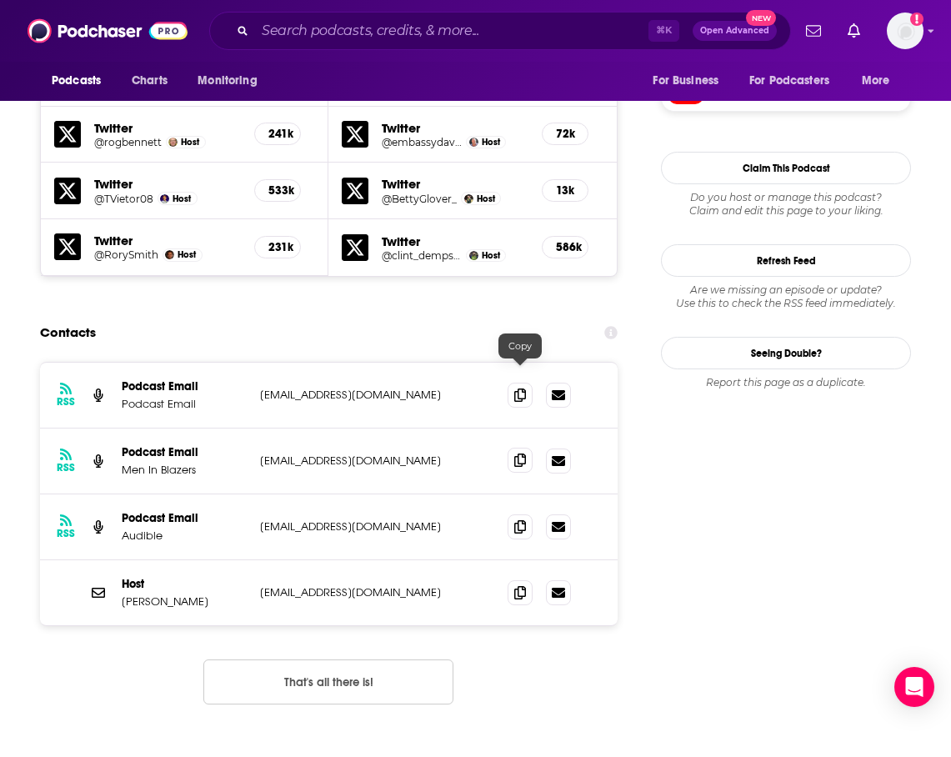
click at [515, 453] on icon at bounding box center [520, 459] width 12 height 13
click at [334, 659] on button "That's all there is!" at bounding box center [328, 681] width 250 height 45
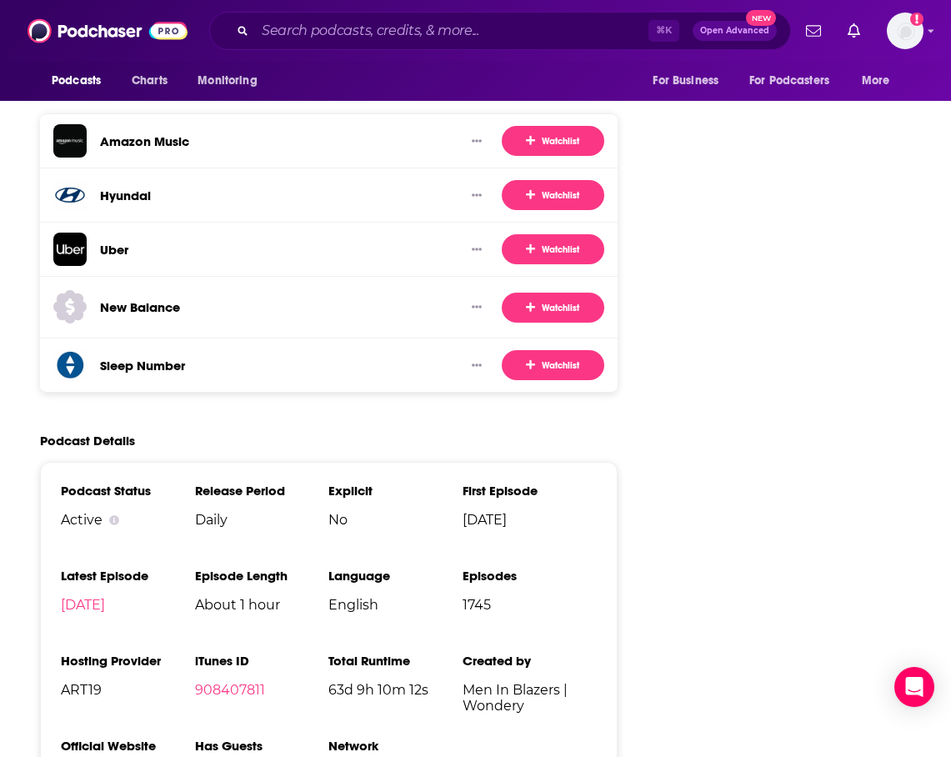
scroll to position [2985, 0]
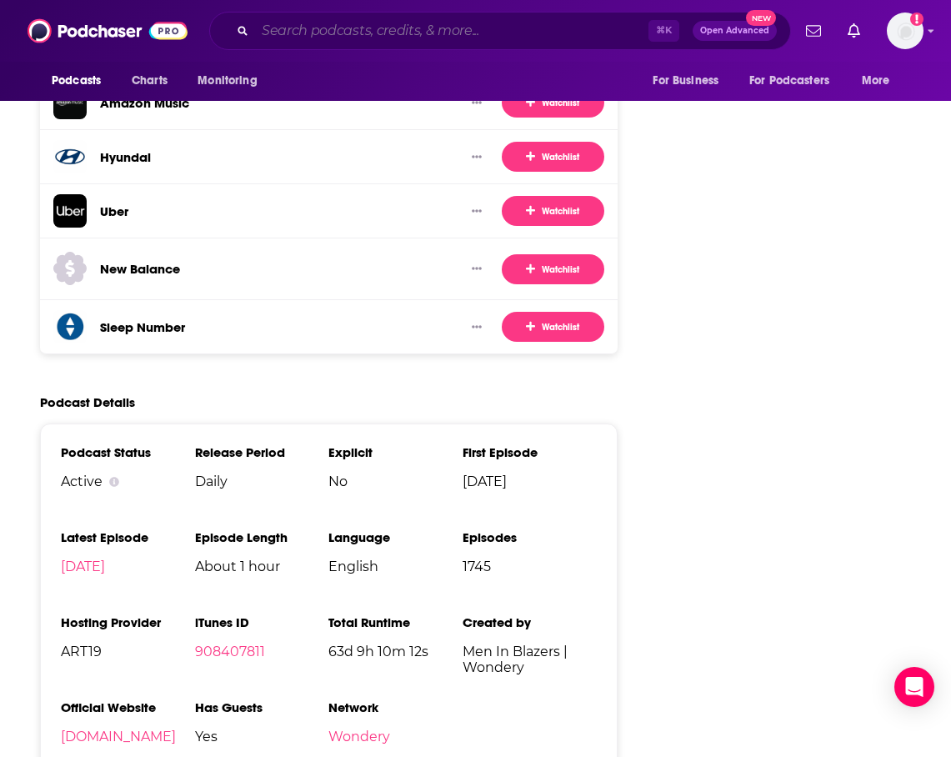
click at [393, 28] on input "Search podcasts, credits, & more..." at bounding box center [451, 31] width 393 height 27
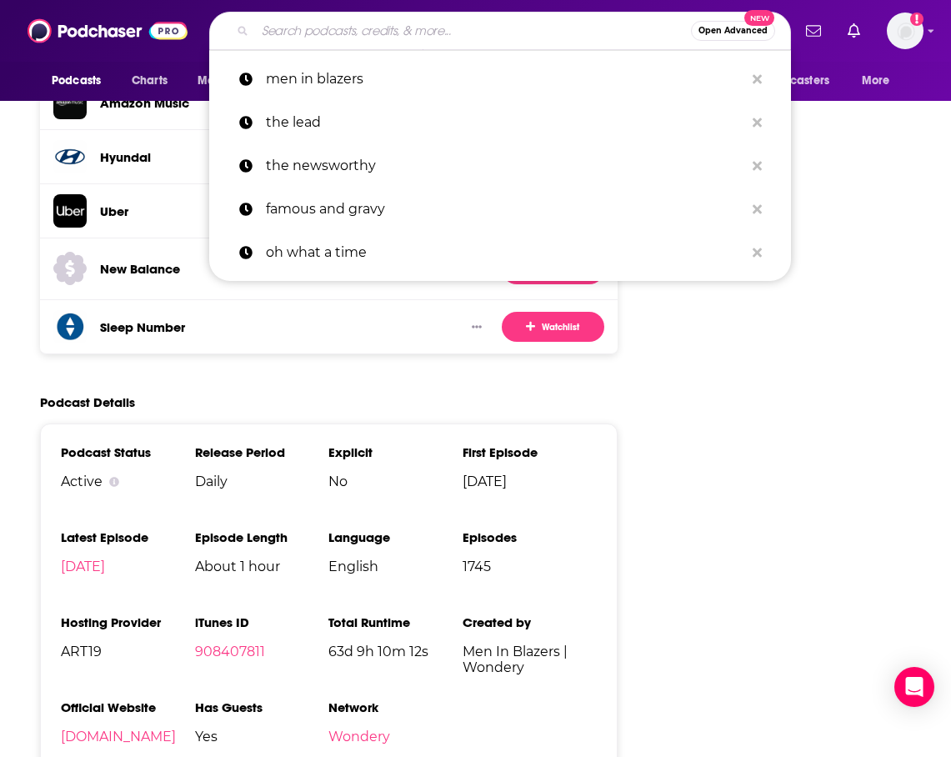
type input "l"
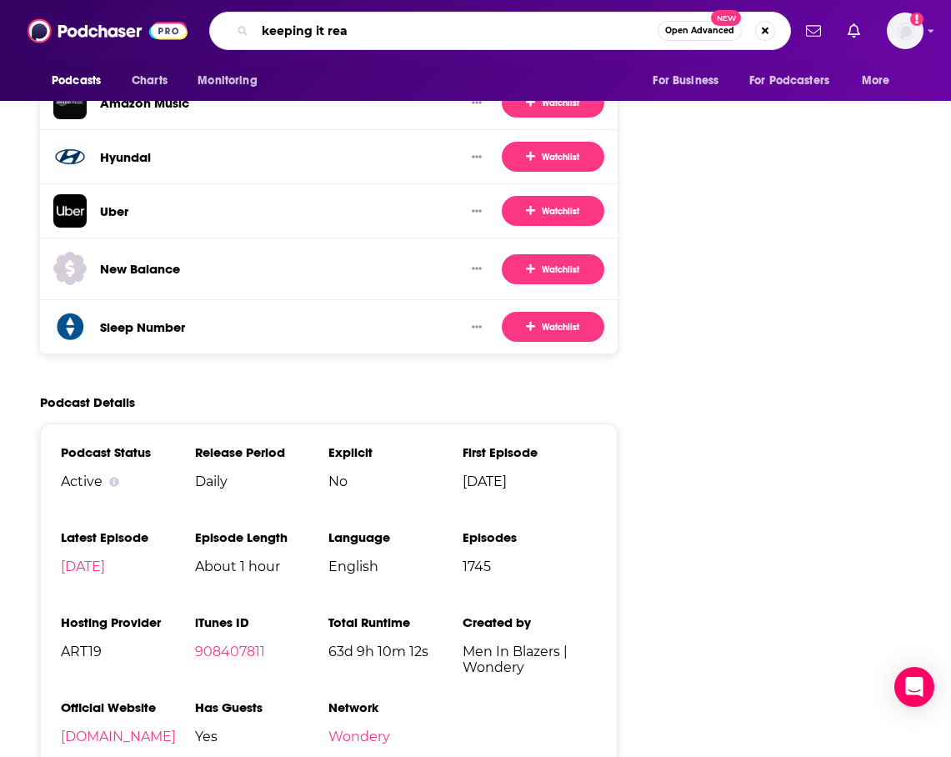
type input "keeping it real"
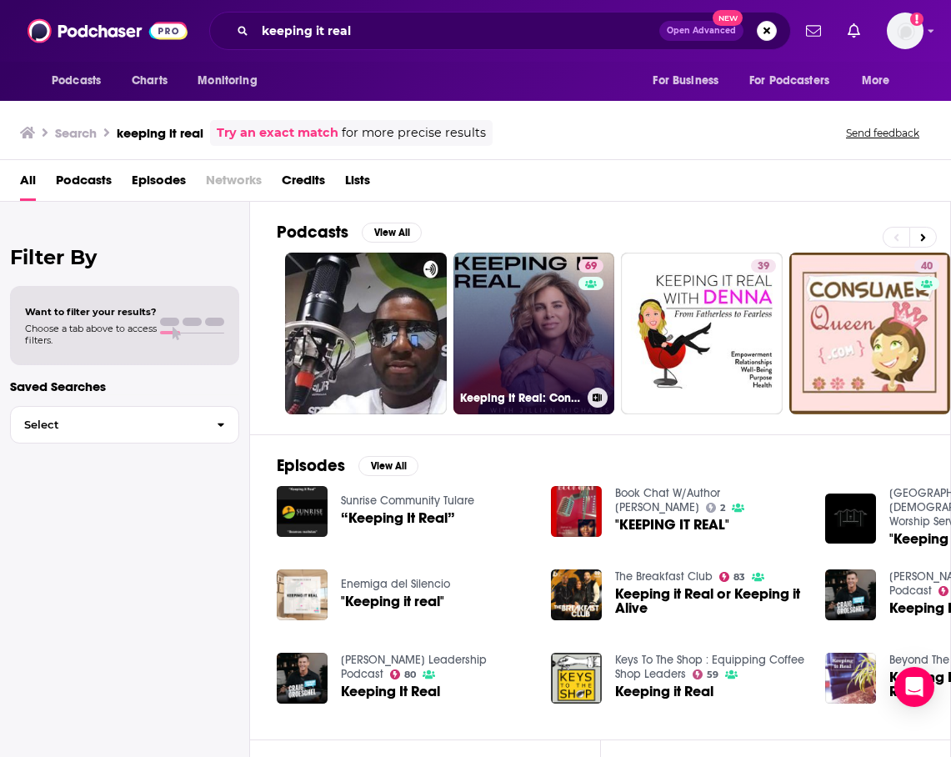
click at [568, 358] on link "69 Keeping It Real: Conversations with [PERSON_NAME]" at bounding box center [534, 334] width 162 height 162
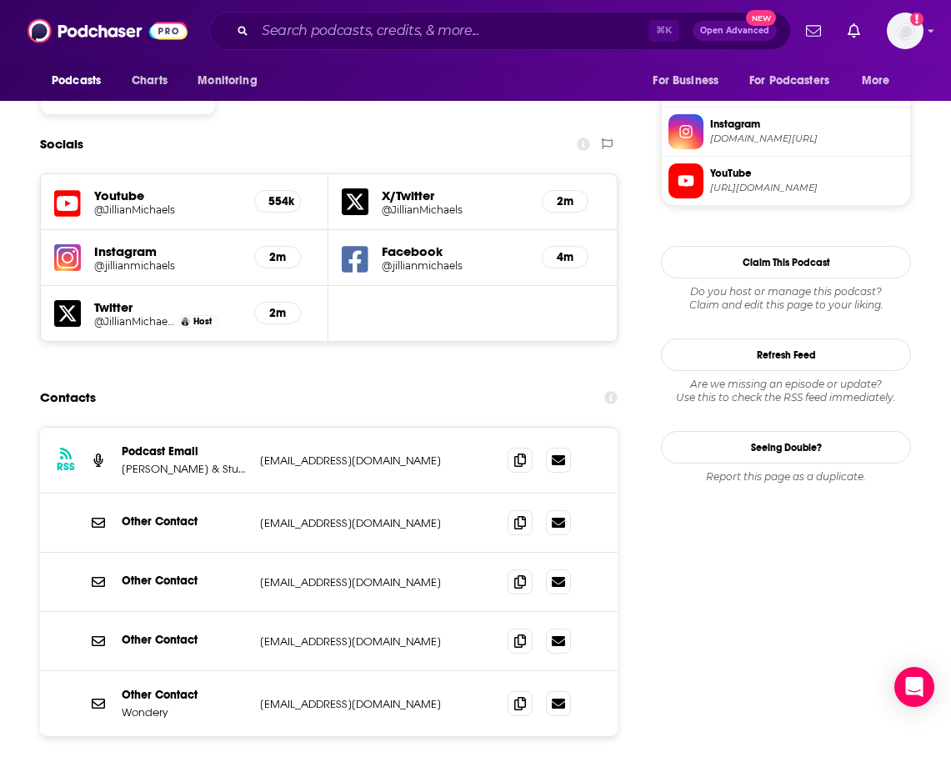
scroll to position [1504, 0]
click at [513, 628] on span at bounding box center [520, 640] width 25 height 25
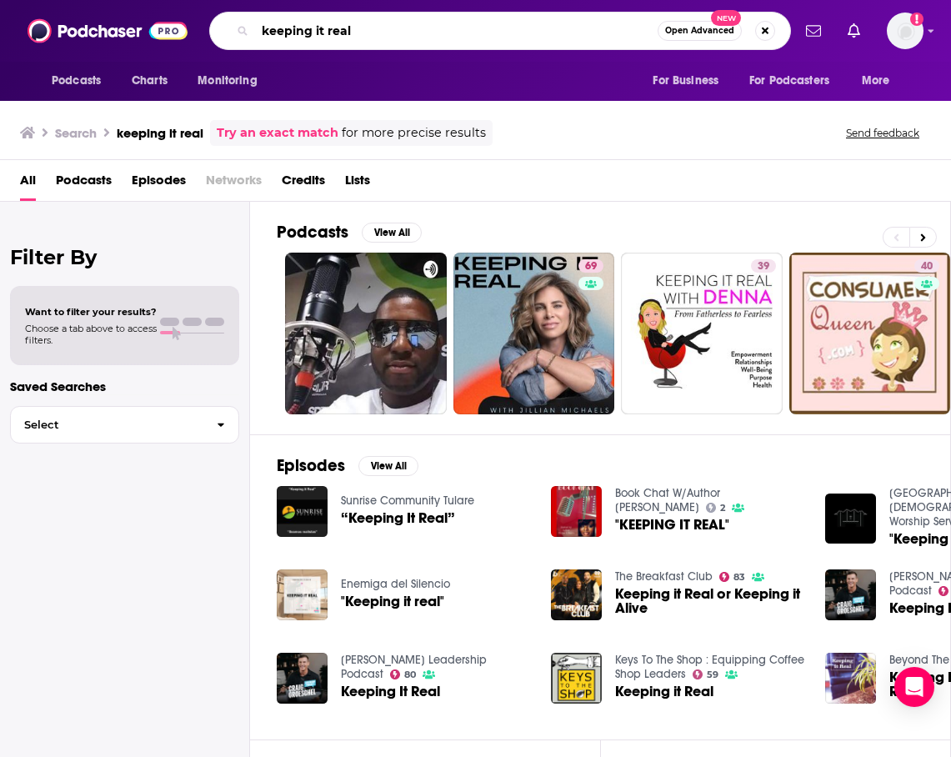
drag, startPoint x: 375, startPoint y: 42, endPoint x: 280, endPoint y: -8, distance: 107.4
click at [280, 0] on html "Podcasts Charts Monitoring keeping it real Open Advanced New For Business For P…" at bounding box center [475, 378] width 951 height 757
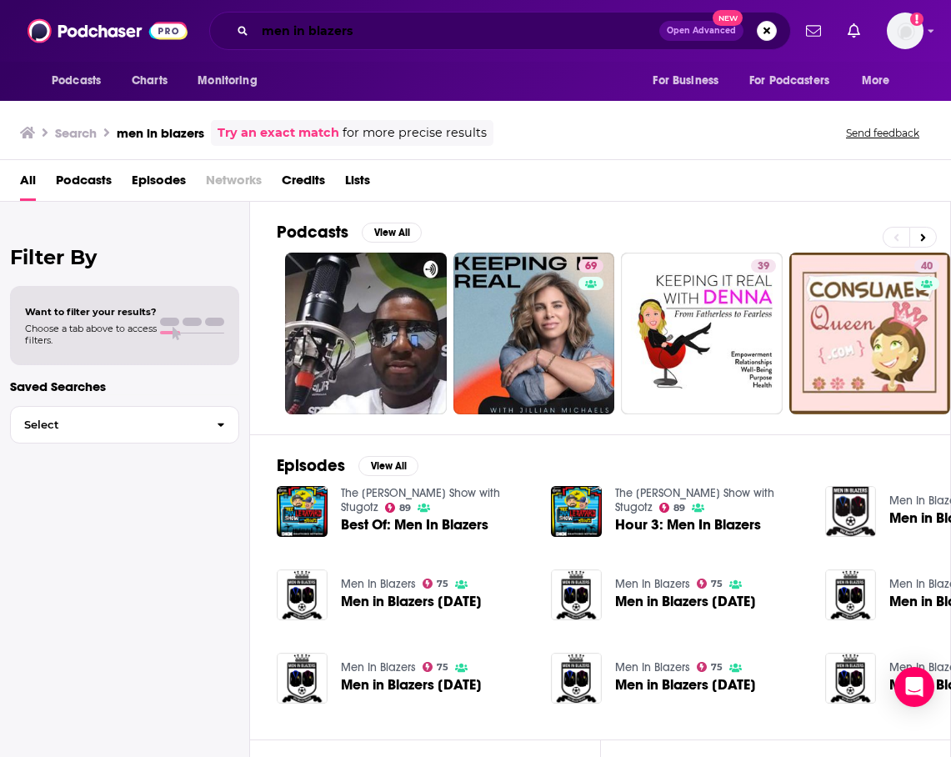
click at [373, 30] on input "men in blazers" at bounding box center [457, 31] width 404 height 27
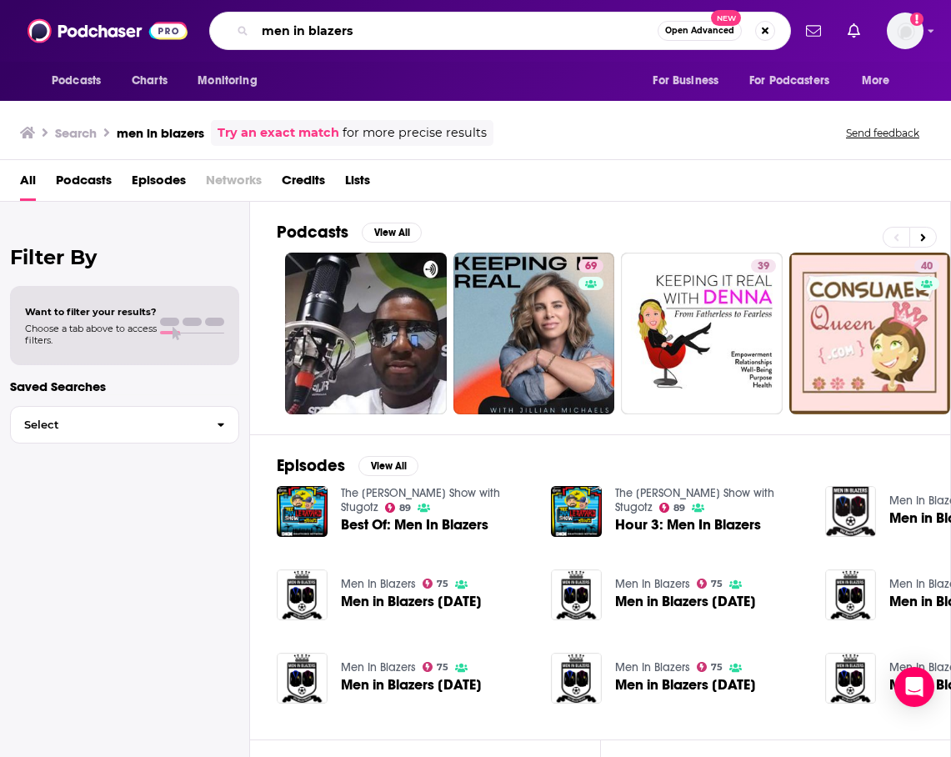
click at [363, 33] on input "men in blazers" at bounding box center [456, 31] width 403 height 27
drag, startPoint x: 349, startPoint y: 33, endPoint x: 218, endPoint y: 8, distance: 134.0
click at [218, 8] on div "Podcasts Charts Monitoring men in blazers Open Advanced New For Business For Po…" at bounding box center [475, 31] width 951 height 62
type input "[PERSON_NAME] mindscape"
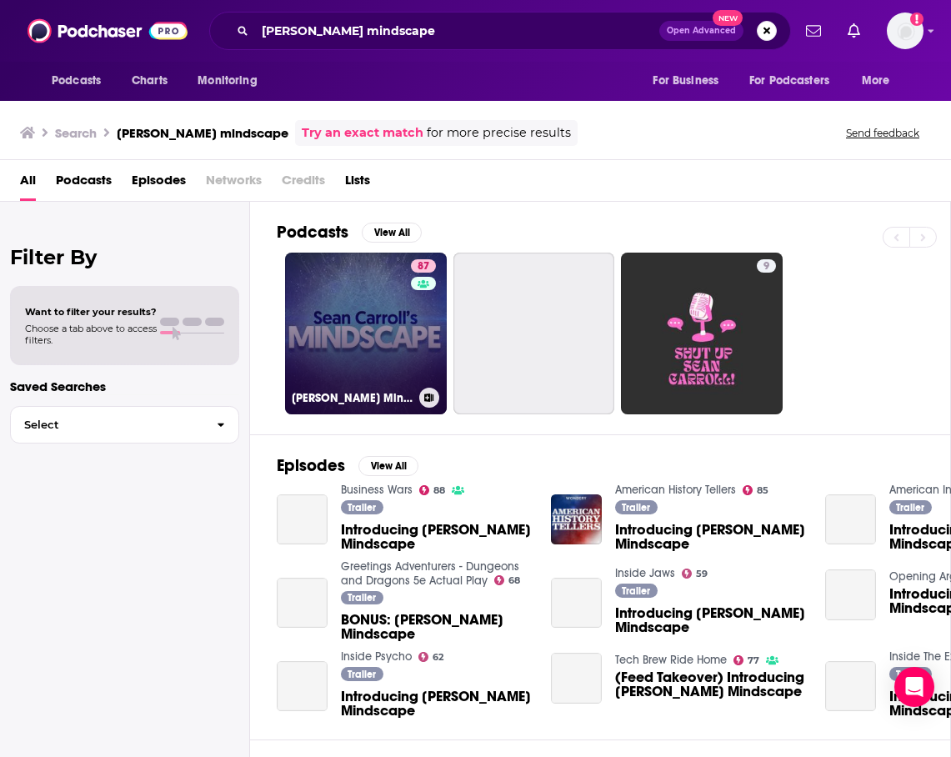
click at [363, 307] on link "87 [PERSON_NAME] Mindscape: Science, Society, Philosophy, Culture, Arts, and Id…" at bounding box center [366, 334] width 162 height 162
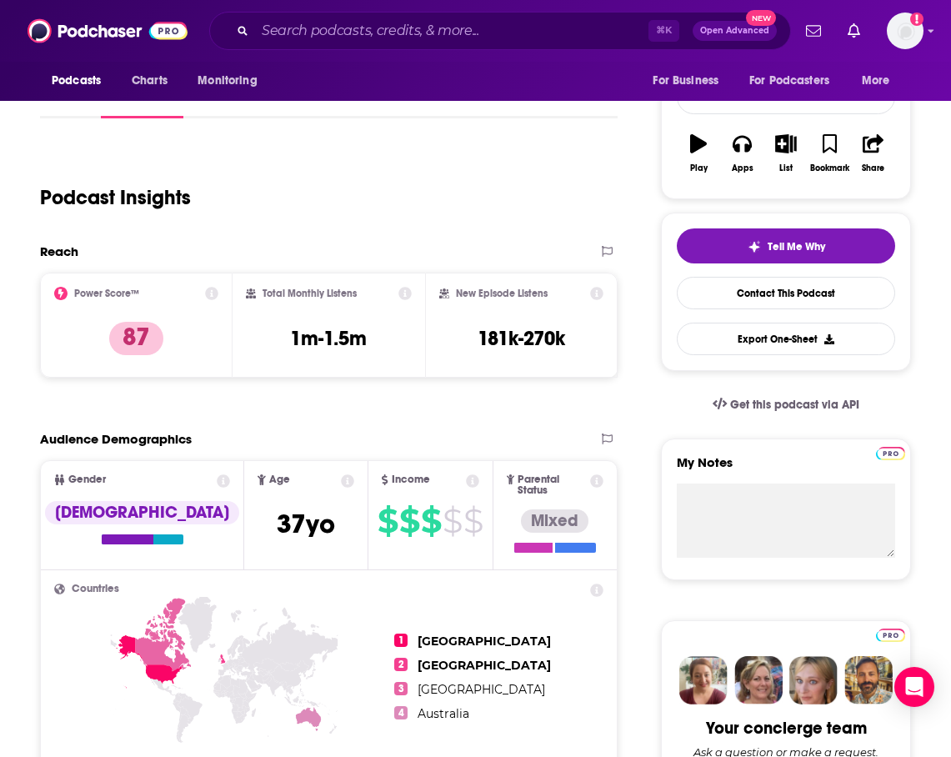
scroll to position [276, 0]
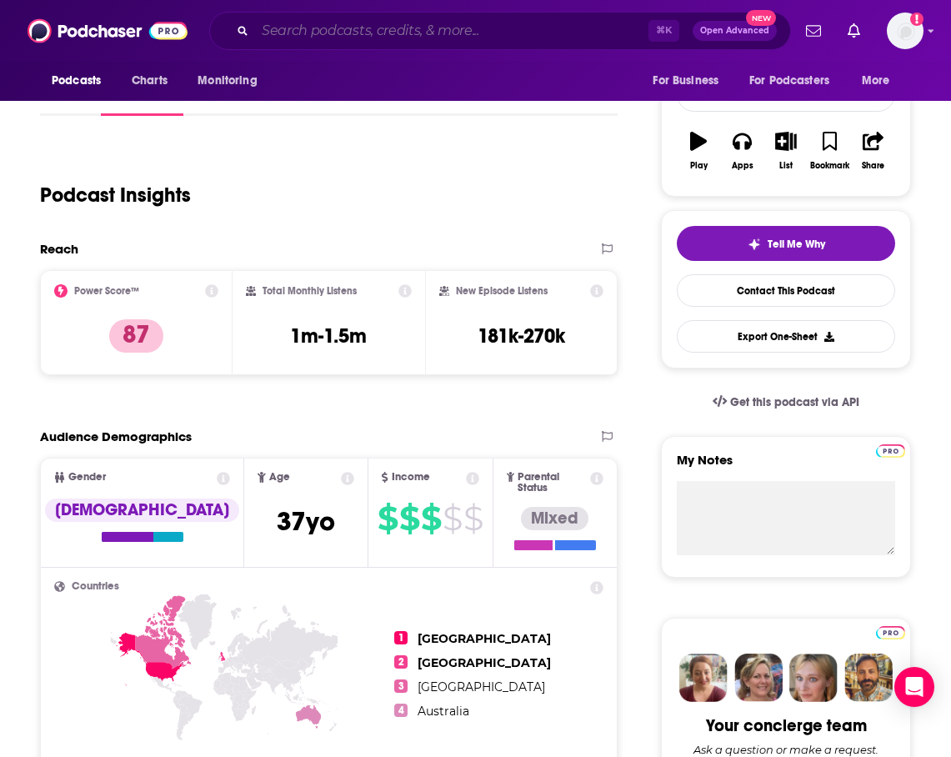
click at [395, 31] on input "Search podcasts, credits, & more..." at bounding box center [451, 31] width 393 height 27
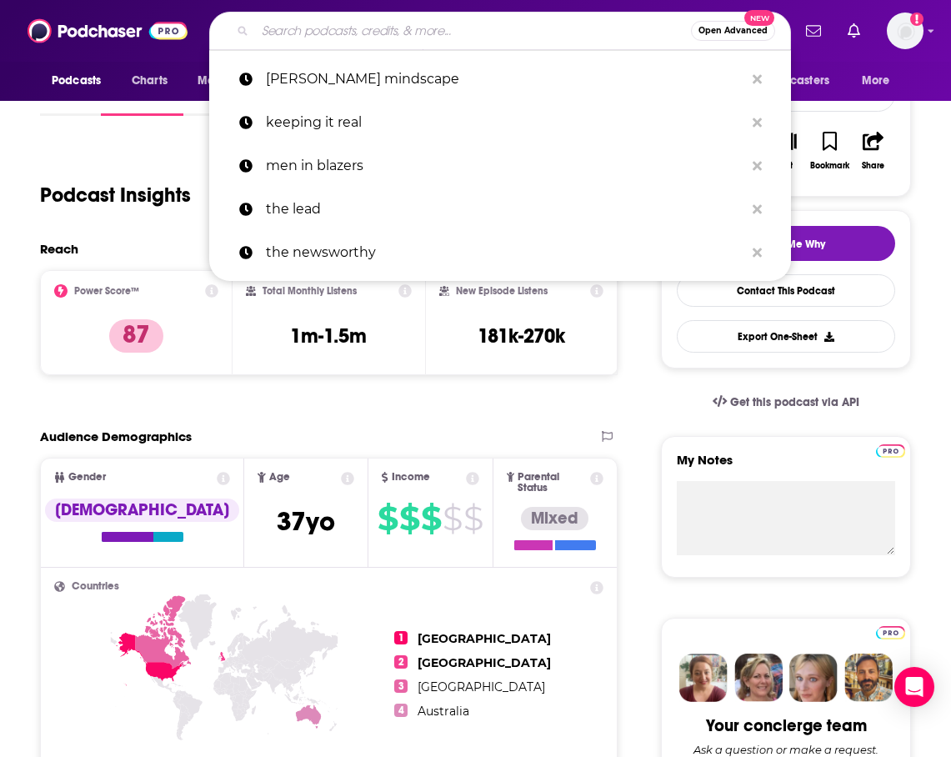
click at [395, 31] on input "Search podcasts, credits, & more..." at bounding box center [473, 31] width 436 height 27
type input "l"
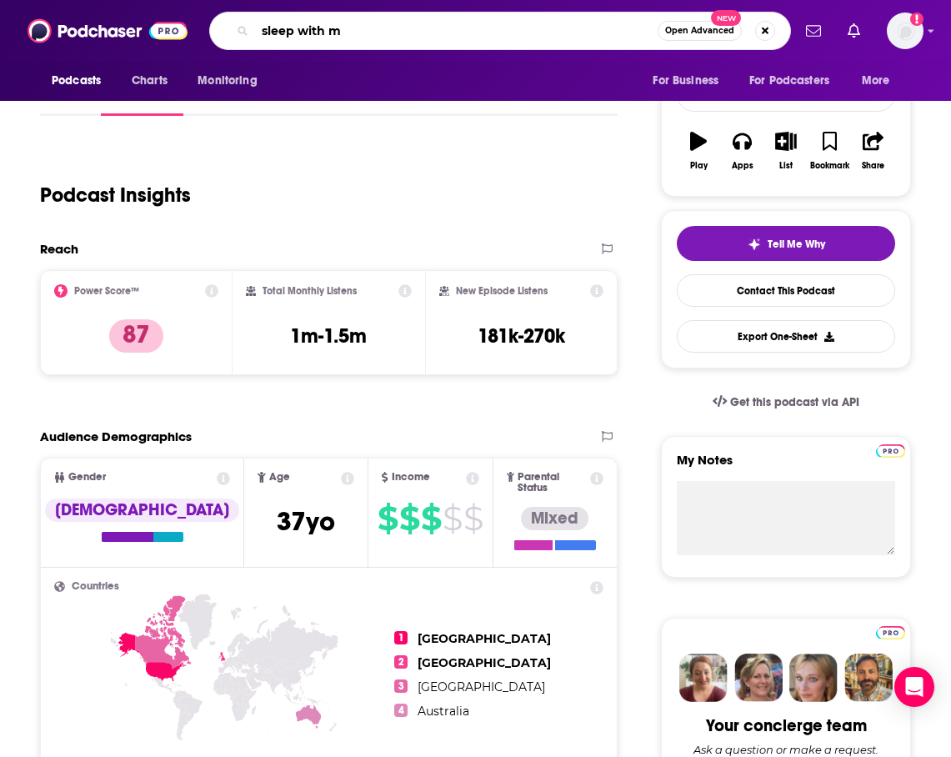
type input "sleep with me"
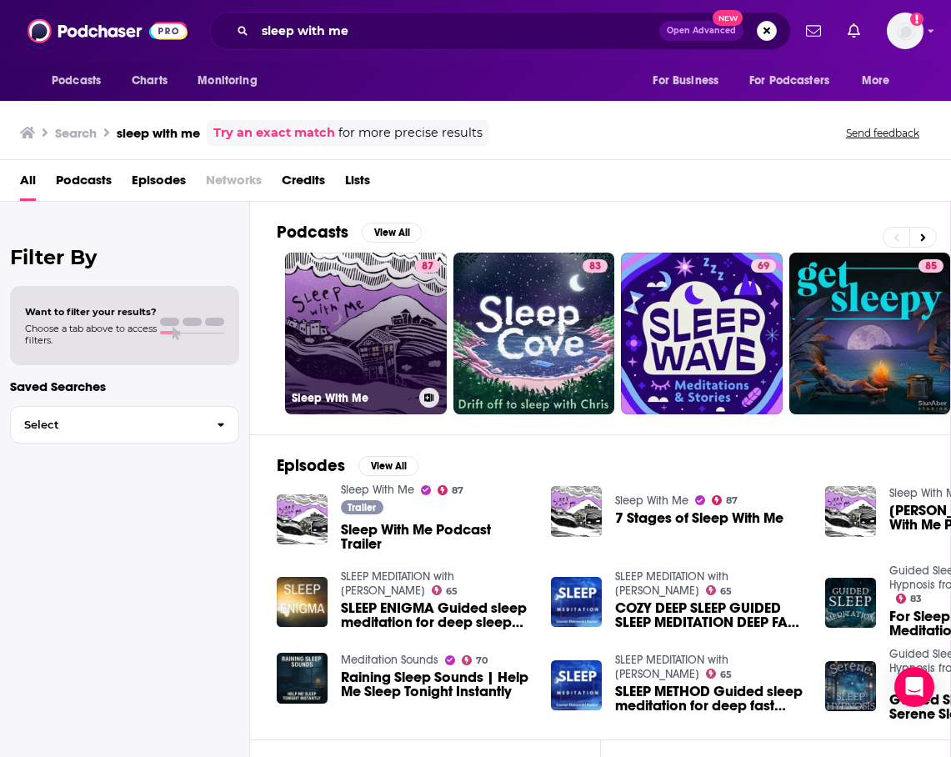
click at [367, 324] on link "87 Sleep With Me" at bounding box center [366, 334] width 162 height 162
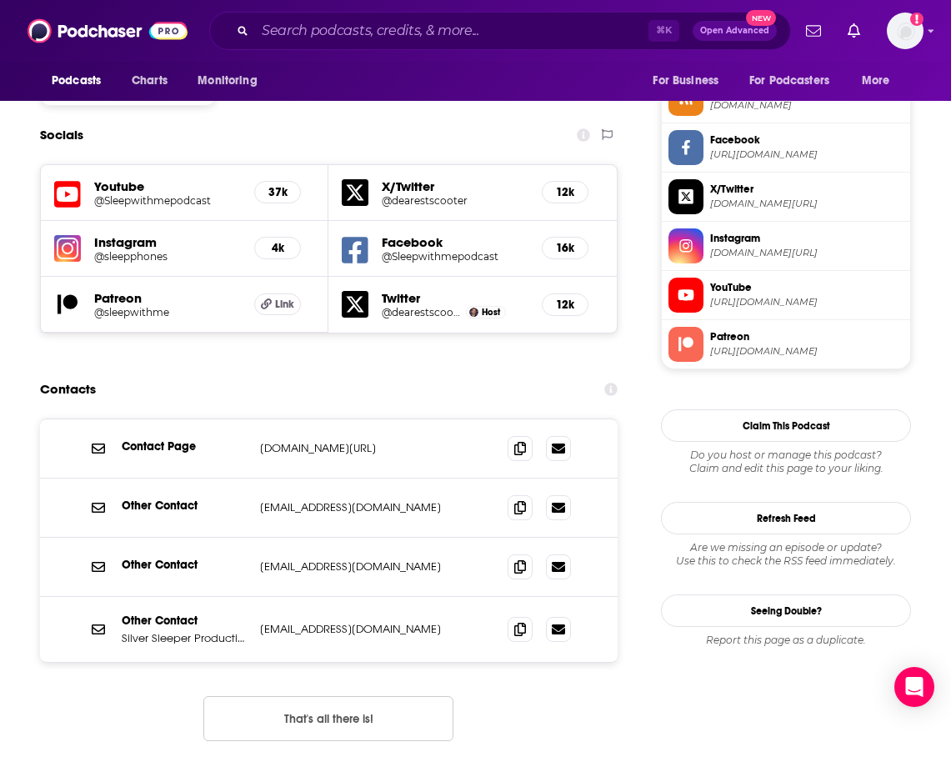
scroll to position [1397, 0]
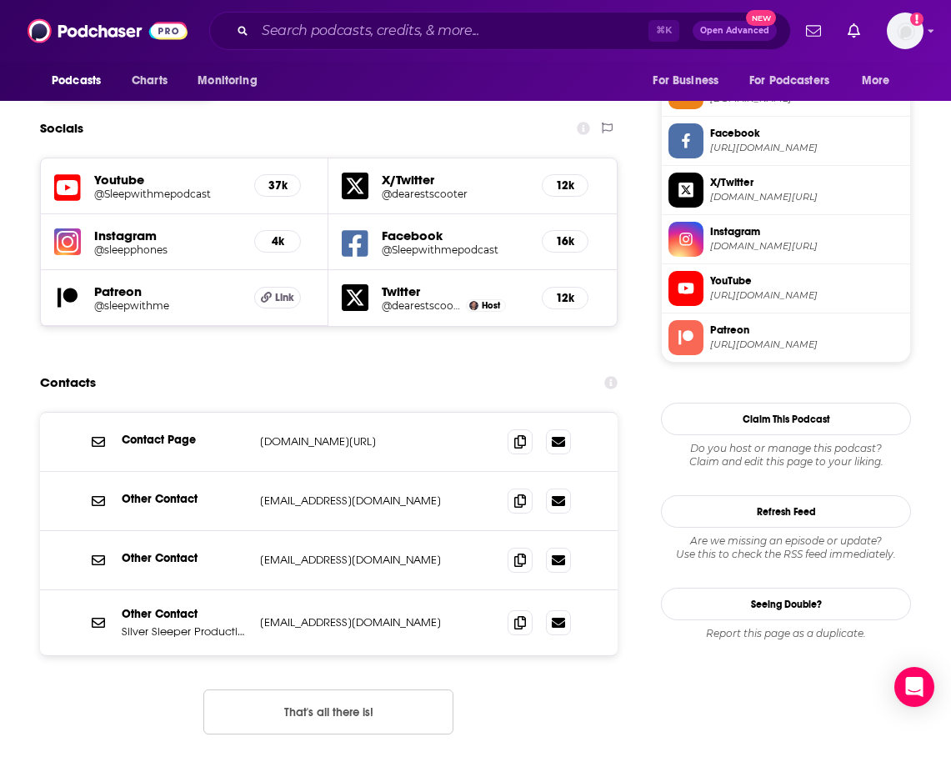
click at [358, 689] on button "That's all there is!" at bounding box center [328, 711] width 250 height 45
click at [523, 615] on icon at bounding box center [520, 621] width 12 height 13
click at [522, 434] on icon at bounding box center [520, 440] width 12 height 13
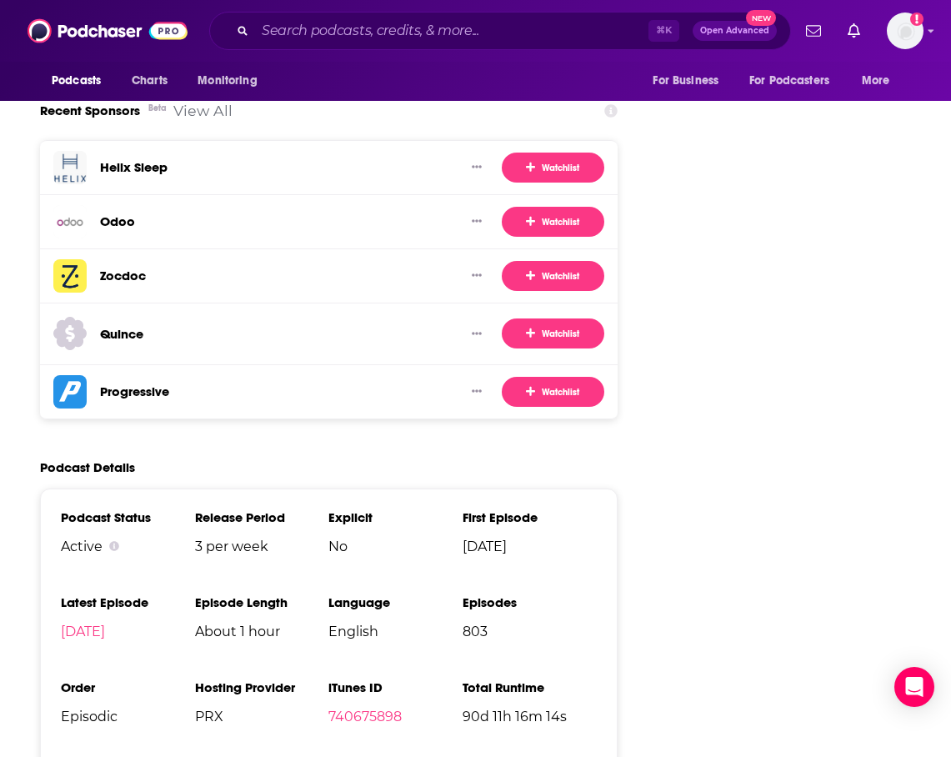
scroll to position [2774, 0]
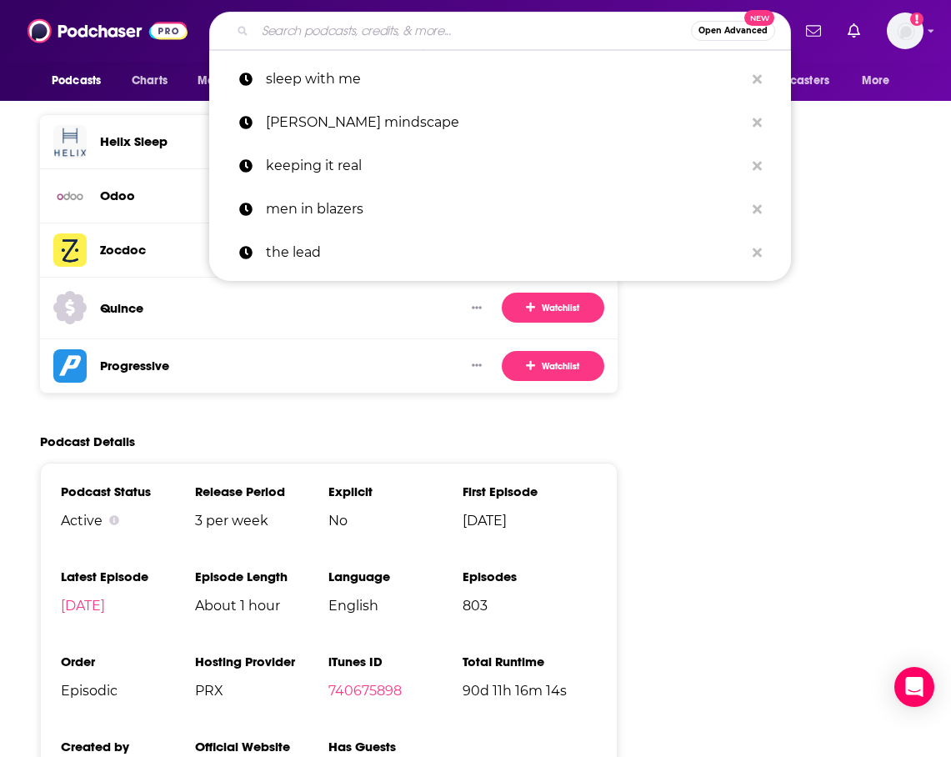
click at [384, 42] on input "Search podcasts, credits, & more..." at bounding box center [473, 31] width 436 height 27
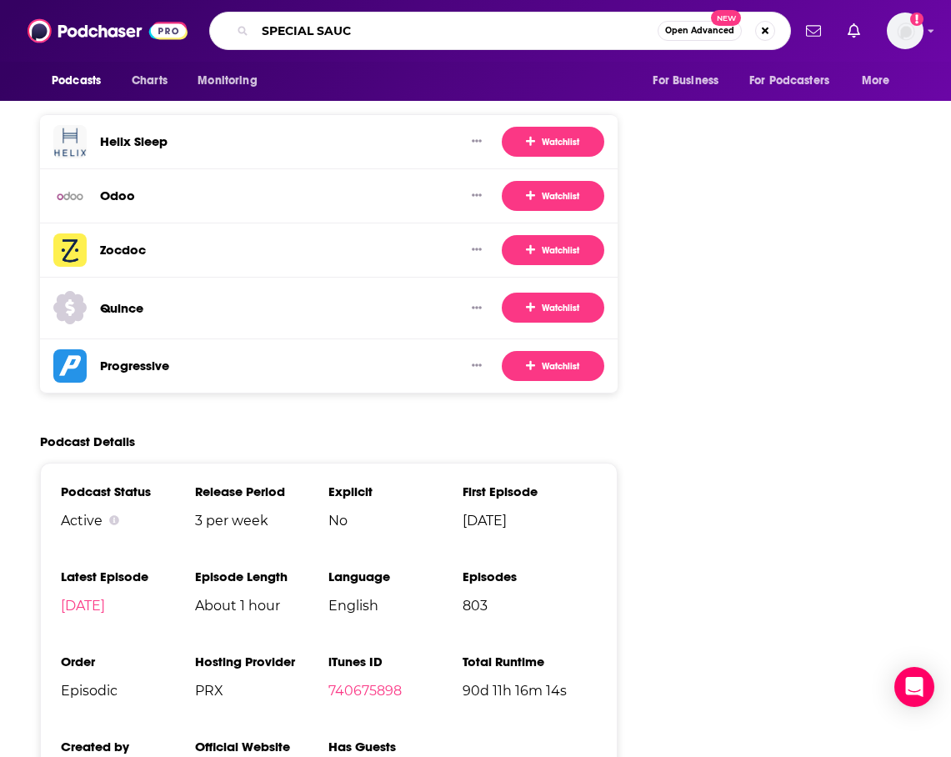
type input "SPECIAL SAUCE"
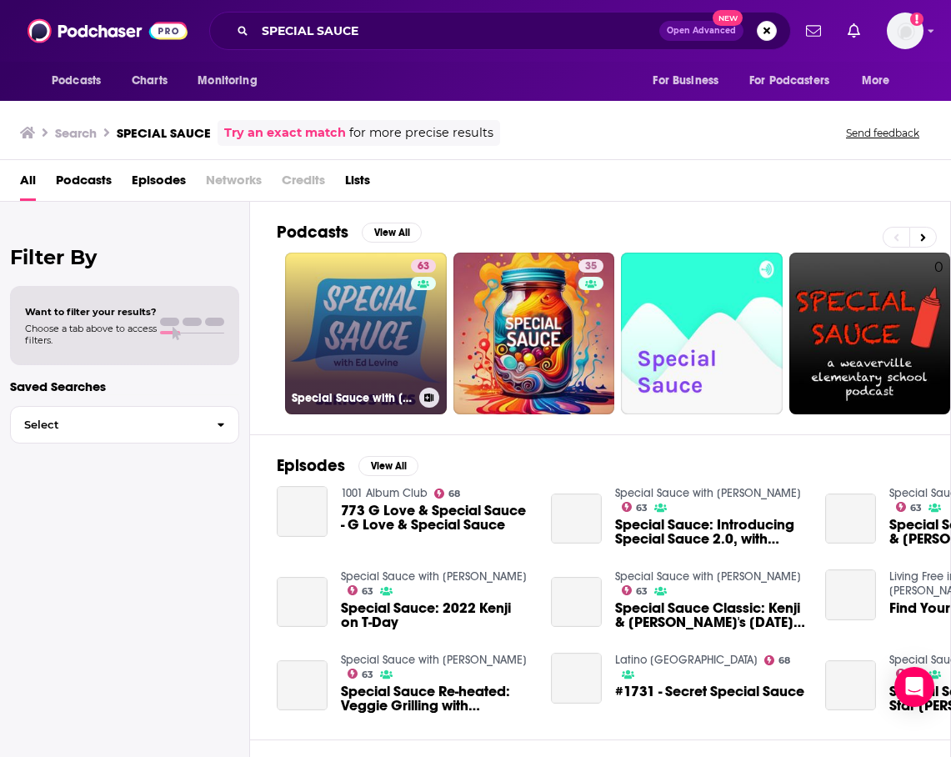
click at [359, 306] on link "63 Special Sauce with [PERSON_NAME]" at bounding box center [366, 334] width 162 height 162
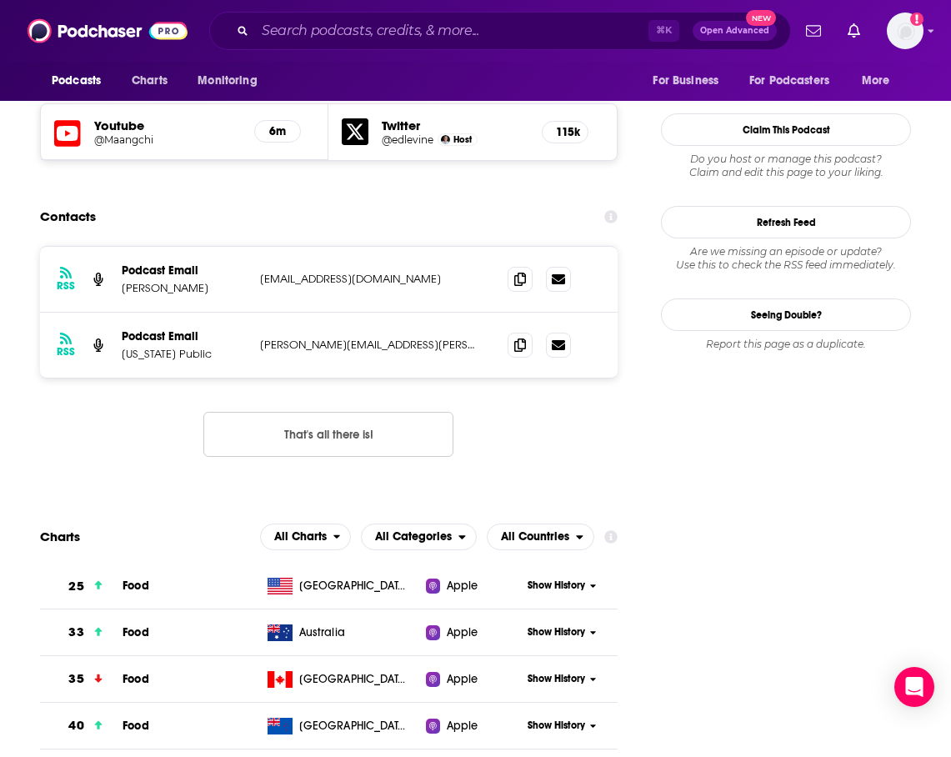
scroll to position [1494, 0]
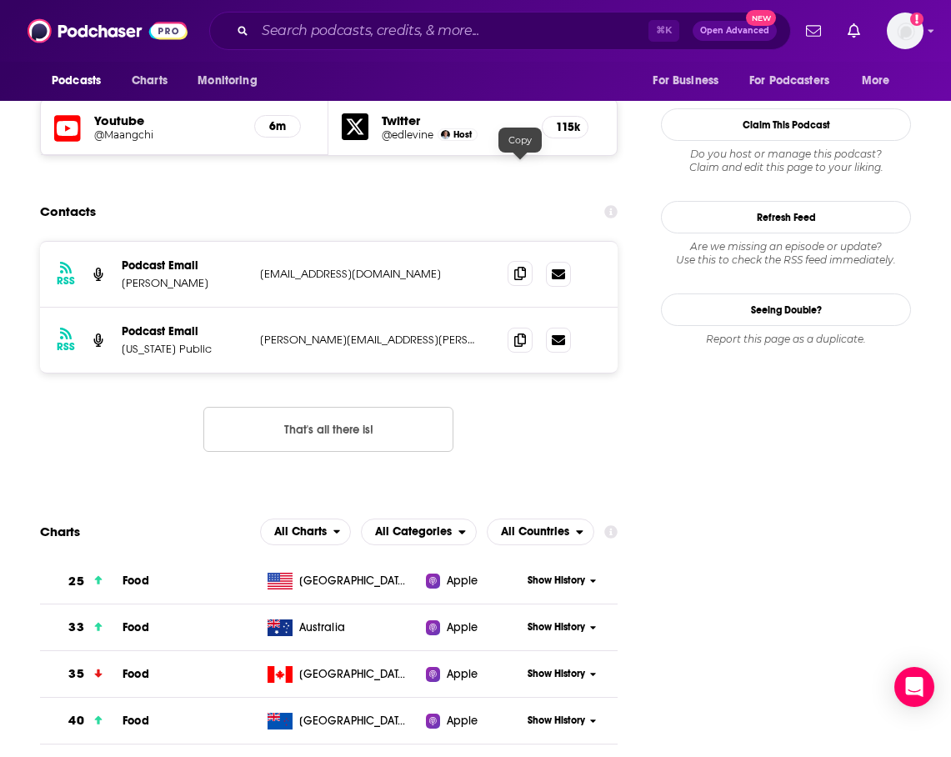
click at [518, 267] on icon at bounding box center [520, 273] width 12 height 13
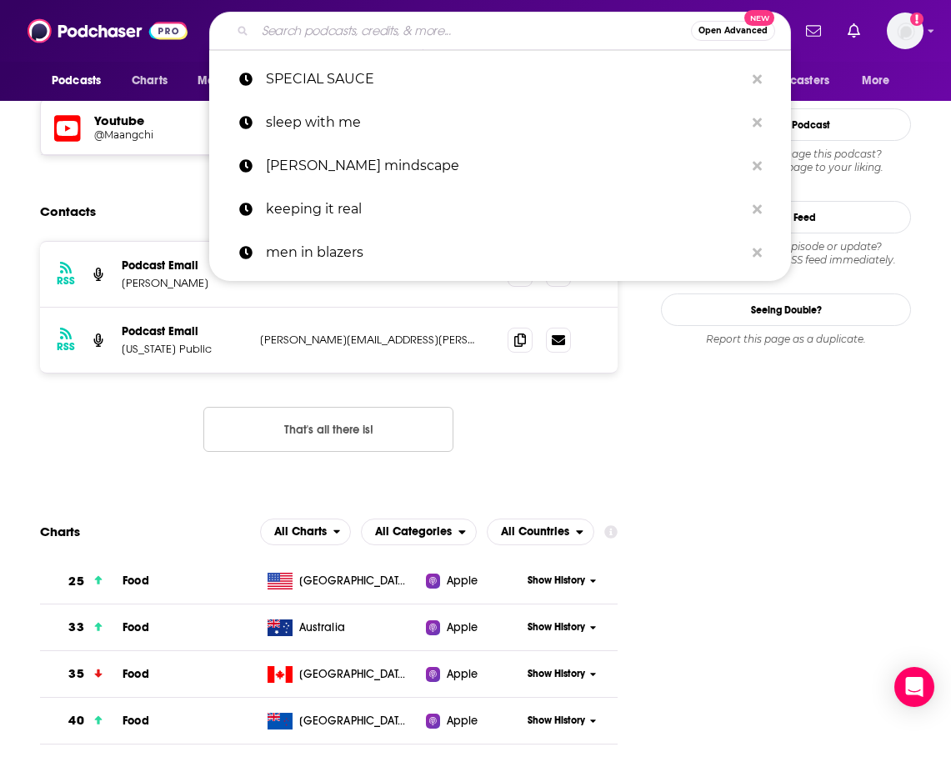
click at [375, 39] on input "Search podcasts, credits, & more..." at bounding box center [473, 31] width 436 height 27
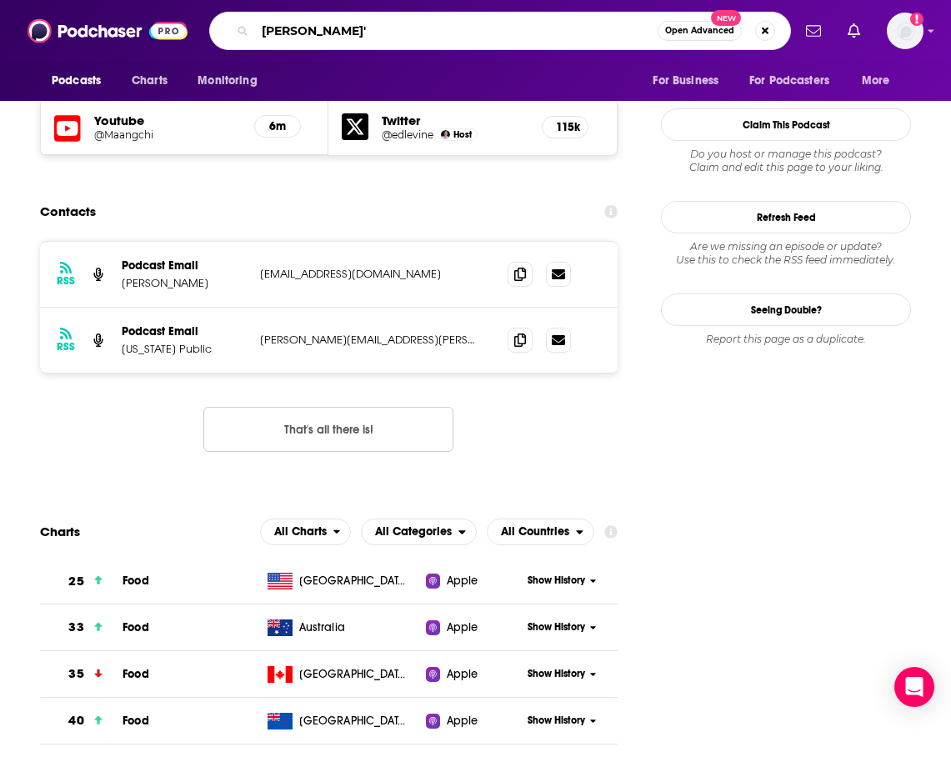
type input "[PERSON_NAME]"
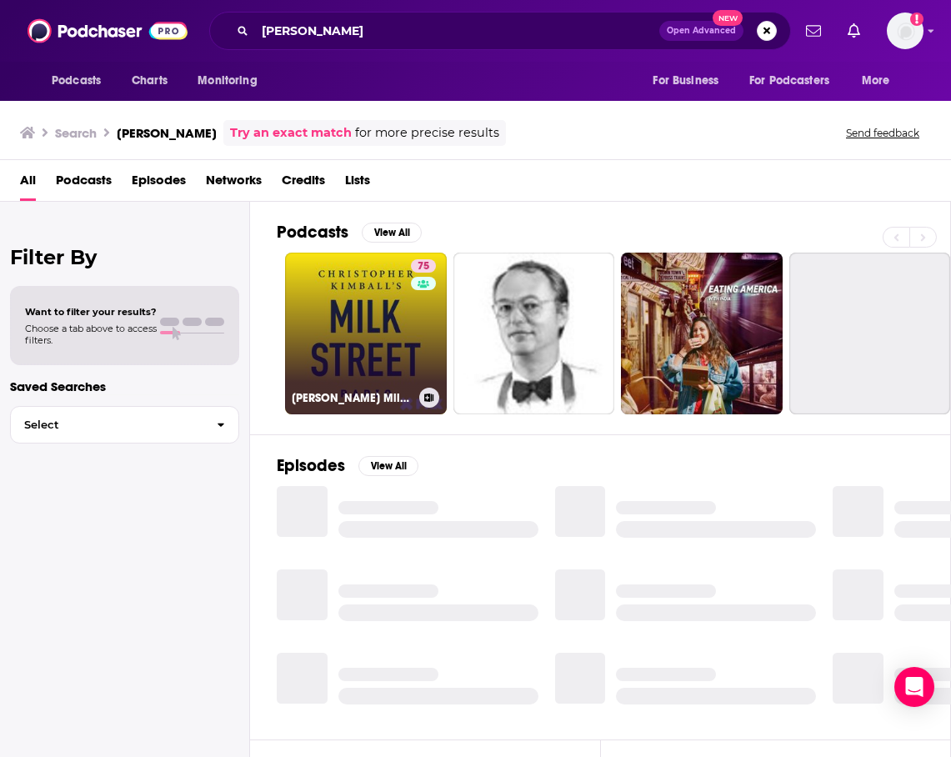
click at [380, 321] on link "75 [PERSON_NAME] Milk Street Radio" at bounding box center [366, 334] width 162 height 162
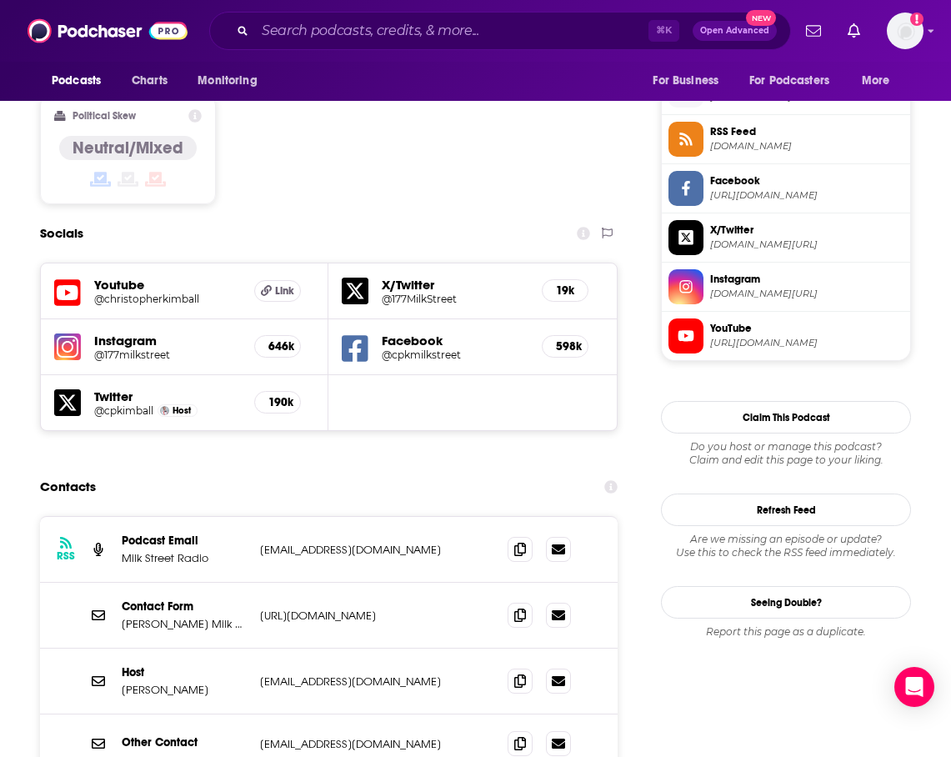
scroll to position [1423, 0]
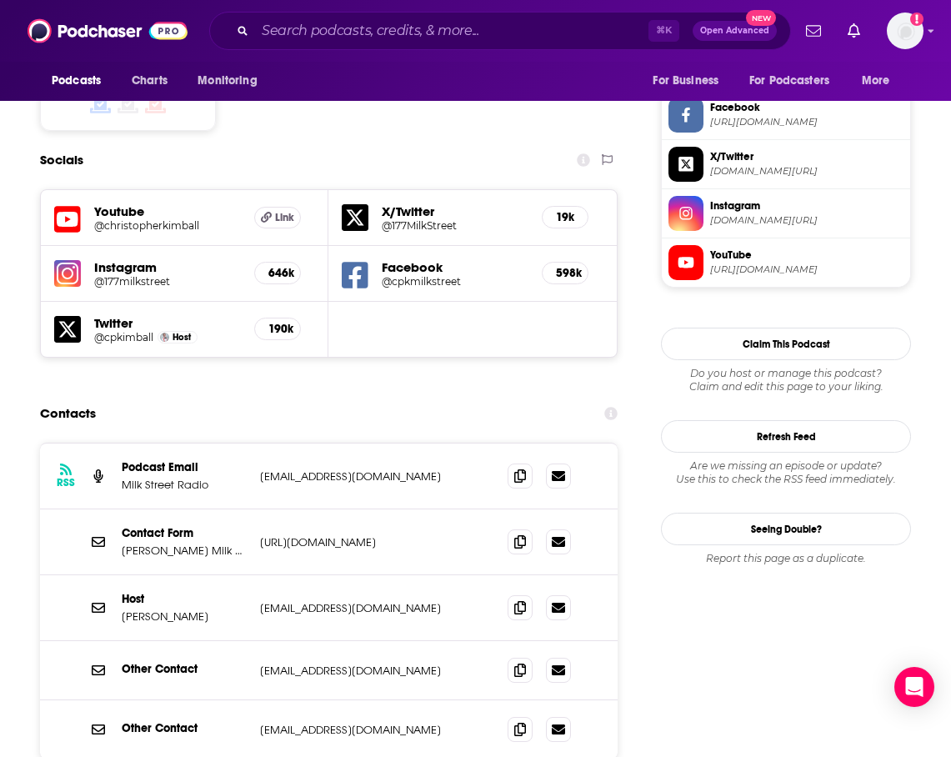
click at [445, 45] on div "⌘ K Open Advanced New" at bounding box center [500, 31] width 582 height 38
click at [463, 29] on input "Search podcasts, credits, & more..." at bounding box center [451, 31] width 393 height 27
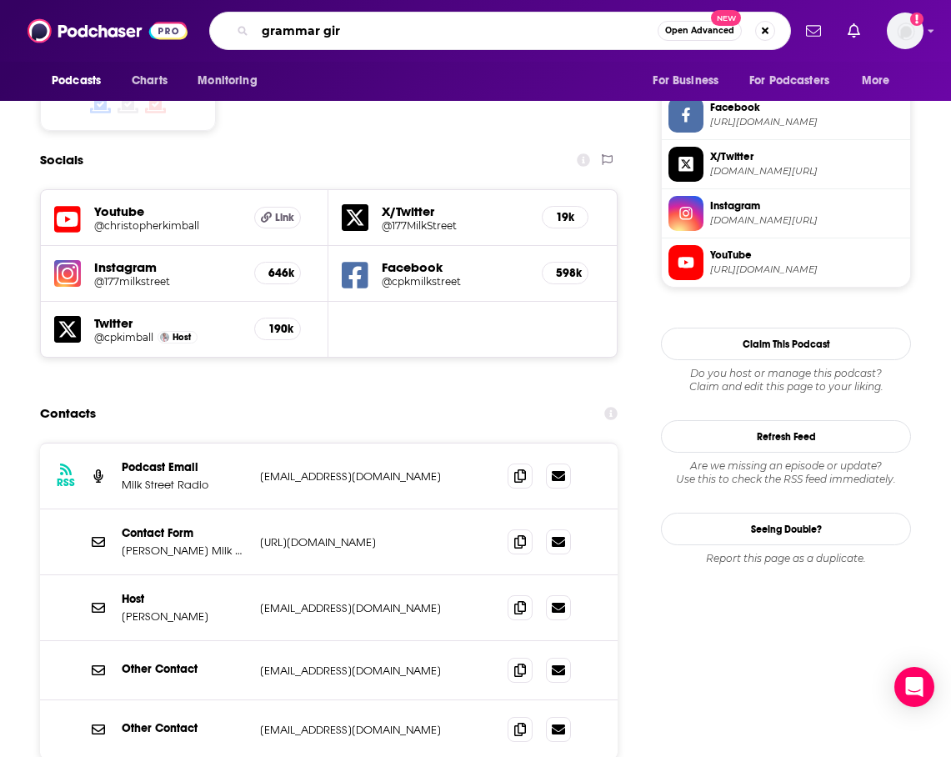
type input "grammar girl"
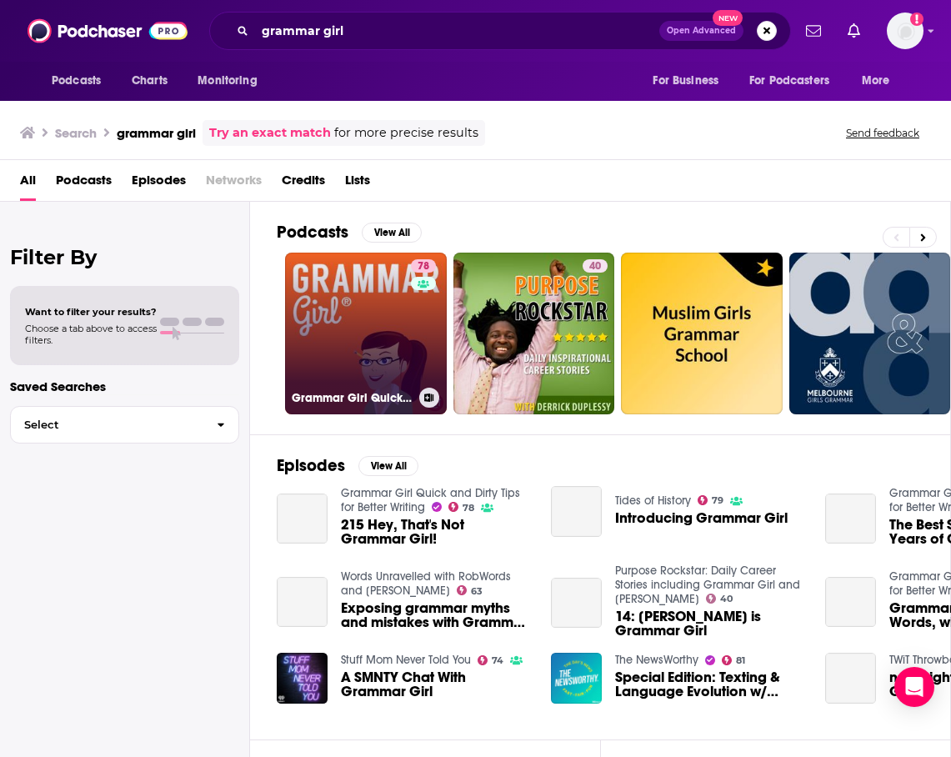
click at [373, 338] on link "78 Grammar Girl Quick and Dirty Tips for Better Writing" at bounding box center [366, 334] width 162 height 162
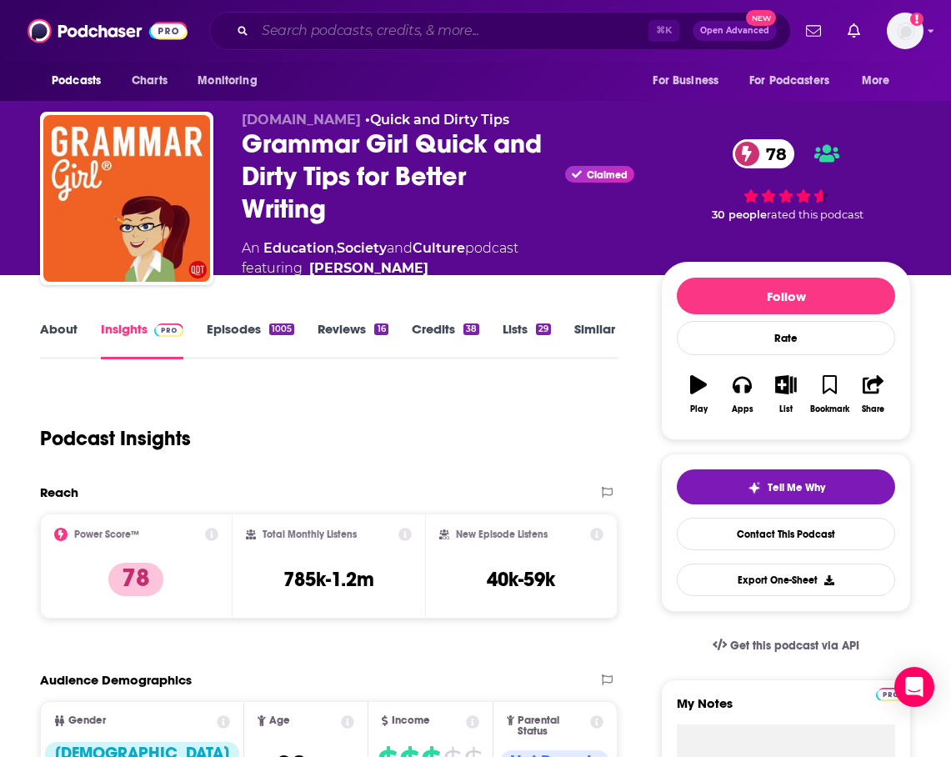
click at [394, 25] on input "Search podcasts, credits, & more..." at bounding box center [451, 31] width 393 height 27
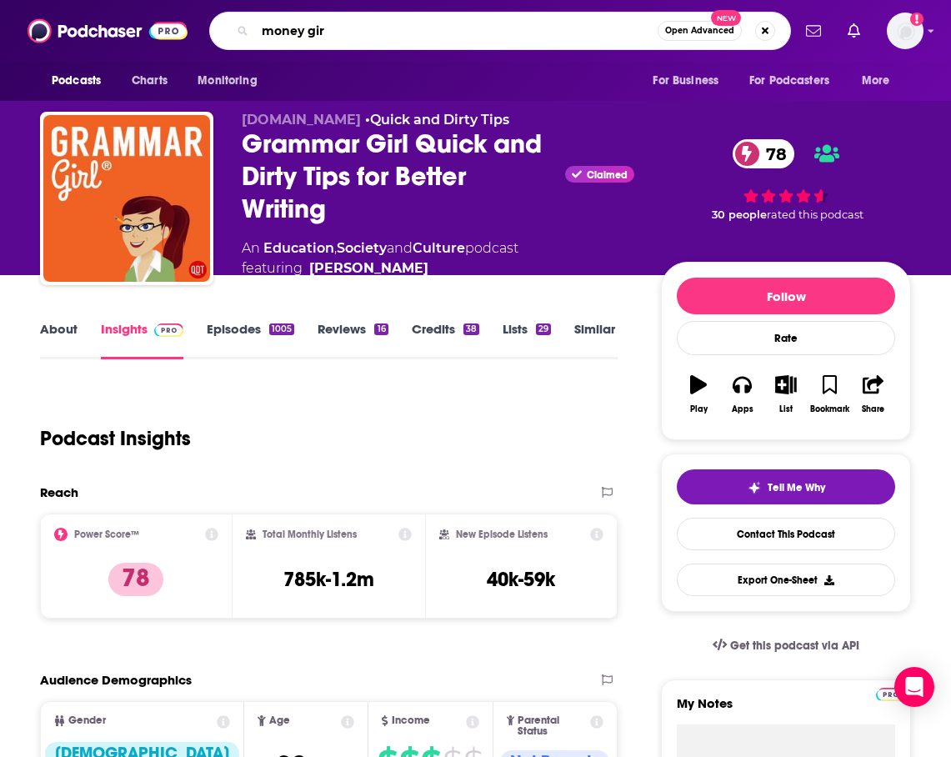
type input "money girl"
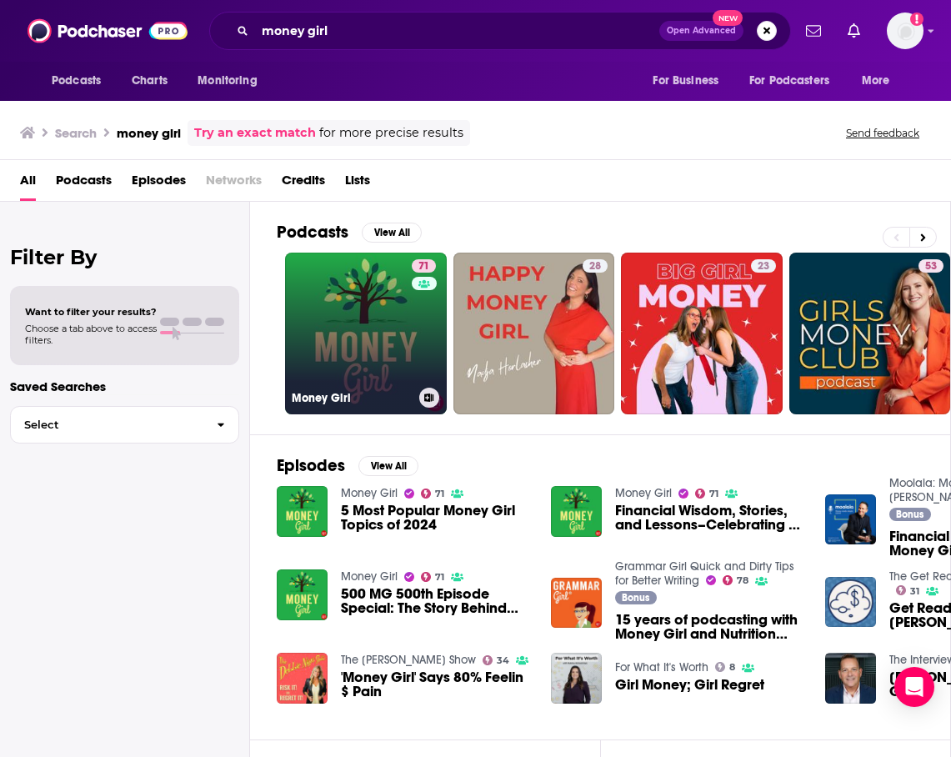
click at [429, 368] on div "71" at bounding box center [426, 323] width 28 height 128
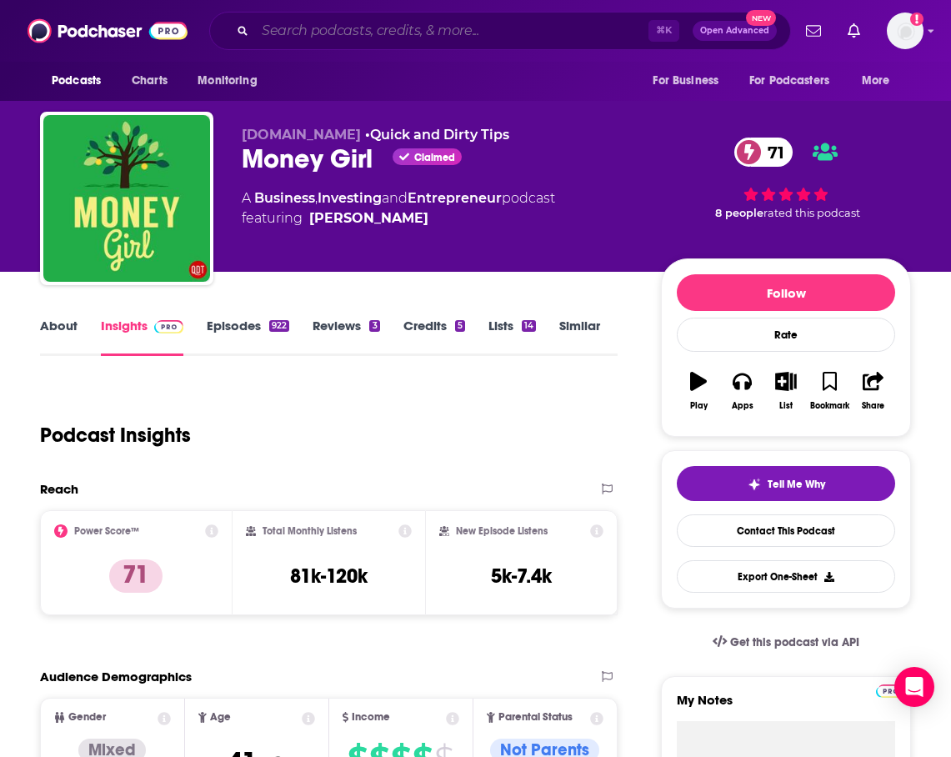
click at [378, 35] on input "Search podcasts, credits, & more..." at bounding box center [451, 31] width 393 height 27
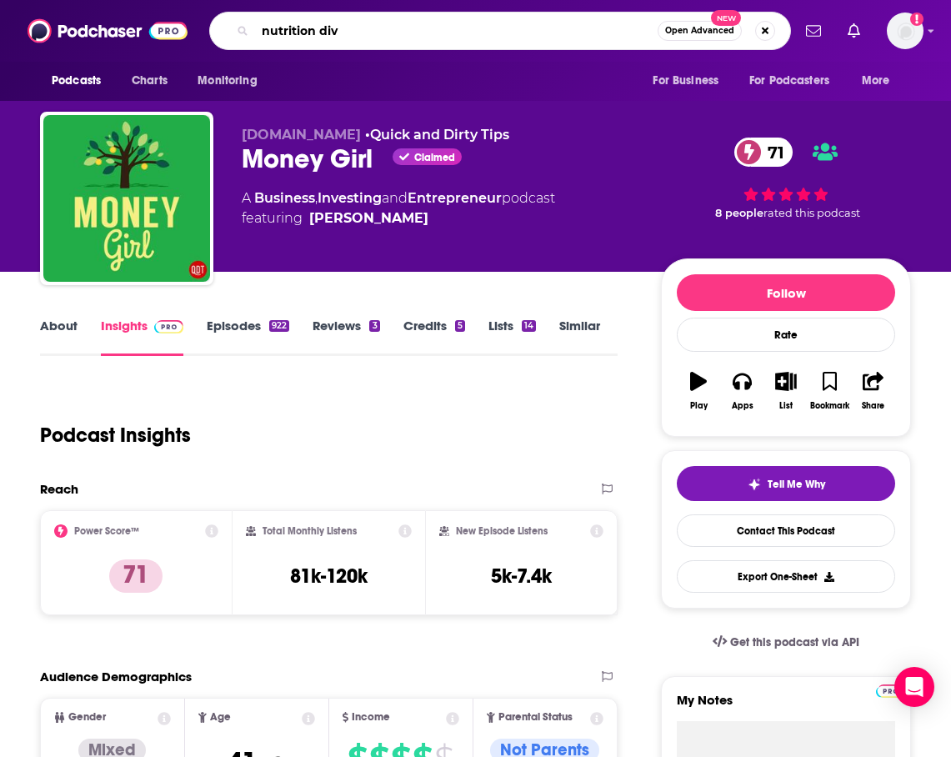
type input "nutrition diva"
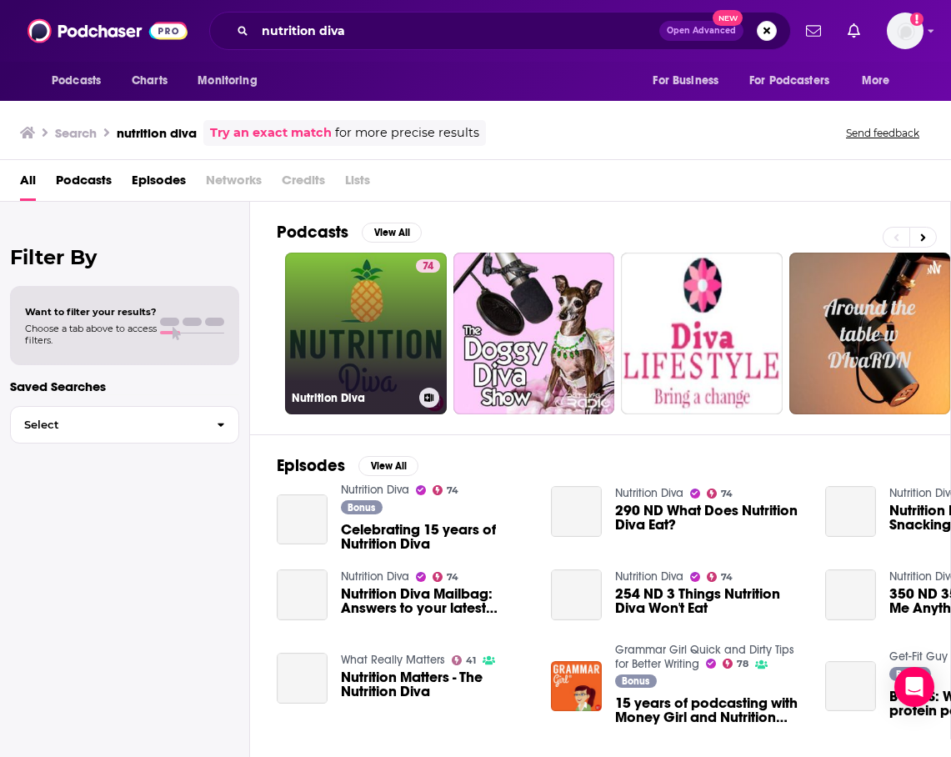
click at [388, 312] on link "74 Nutrition Diva" at bounding box center [366, 334] width 162 height 162
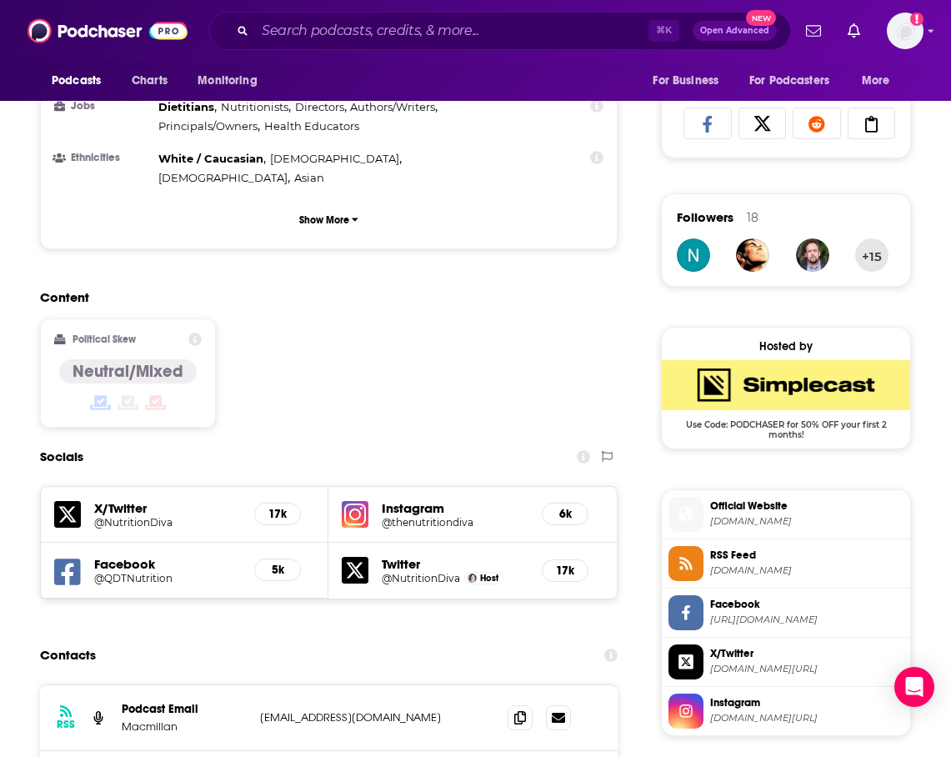
scroll to position [1027, 0]
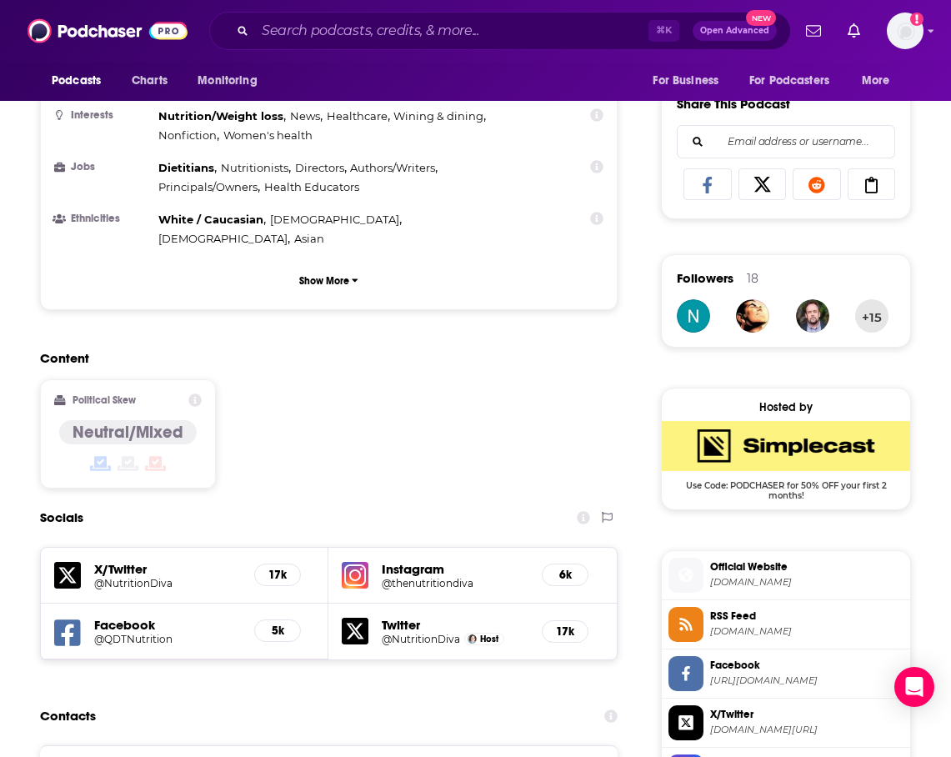
click at [388, 350] on div "Content Political Skew Neutral/Mixed" at bounding box center [329, 426] width 578 height 152
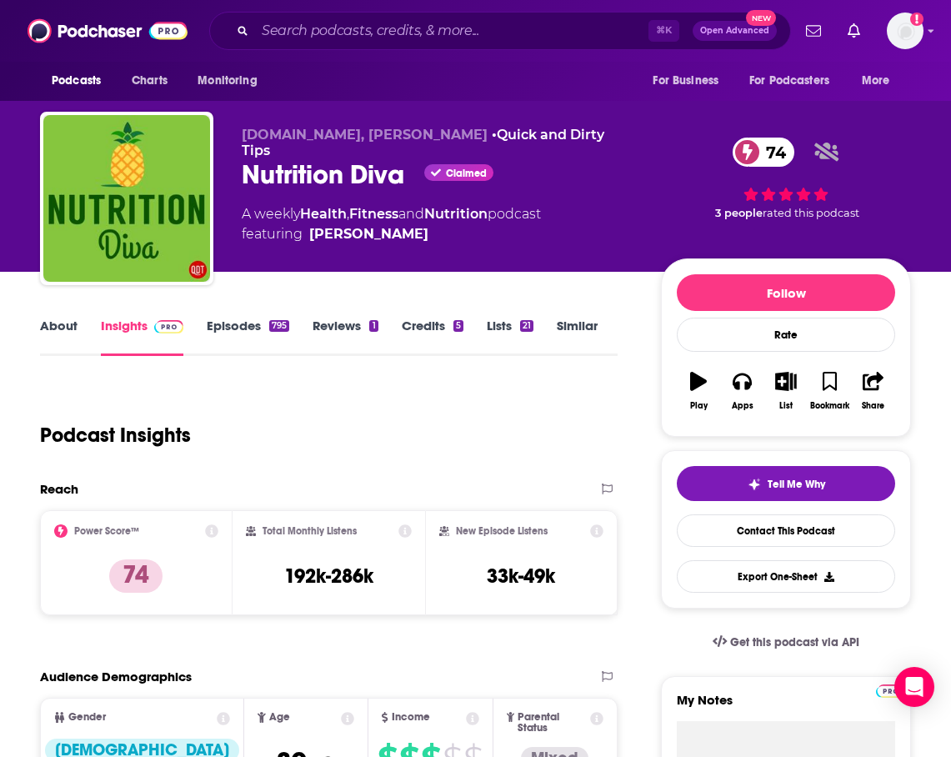
scroll to position [0, 0]
click at [306, 37] on input "Search podcasts, credits, & more..." at bounding box center [451, 31] width 393 height 27
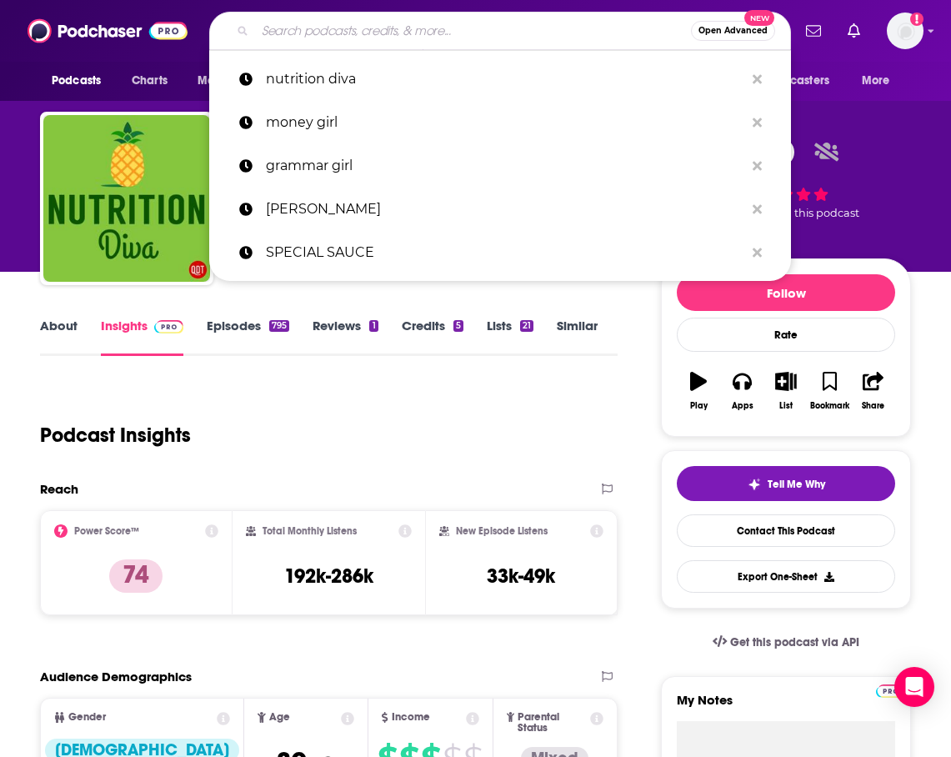
click at [306, 37] on input "Search podcasts, credits, & more..." at bounding box center [473, 31] width 436 height 27
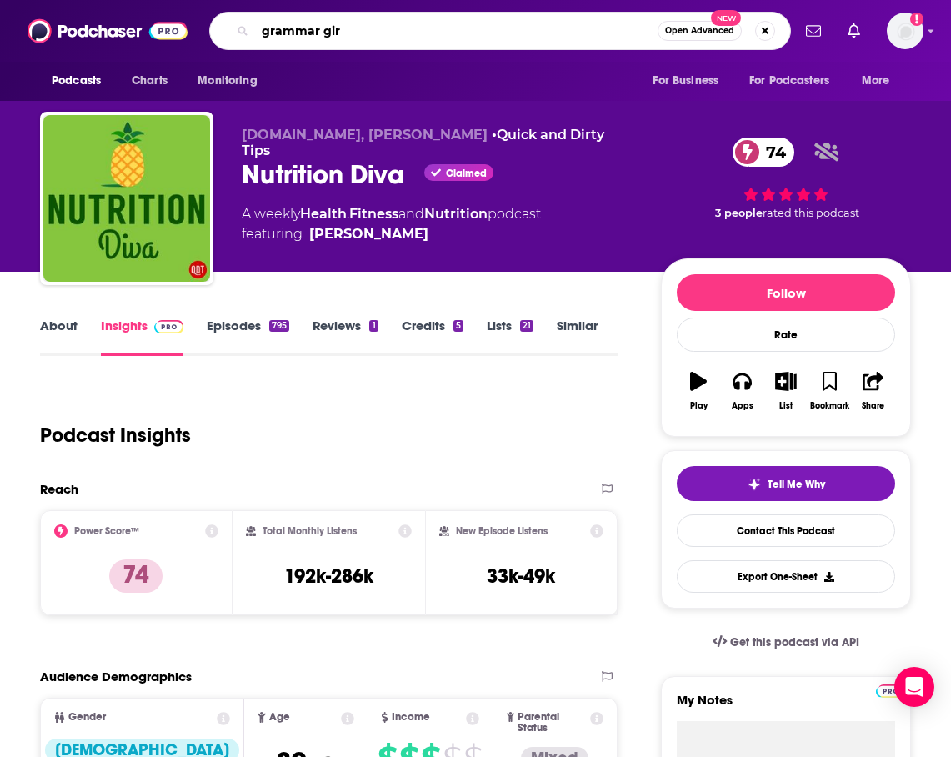
type input "grammar girl"
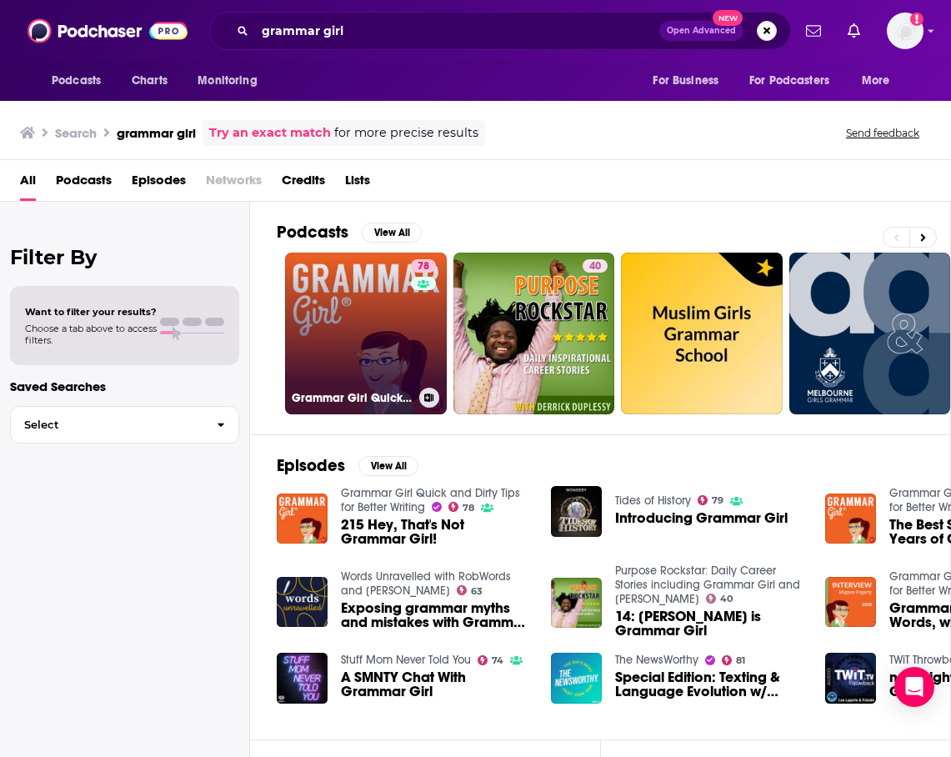
click at [403, 299] on link "78 Grammar Girl Quick and Dirty Tips for Better Writing" at bounding box center [366, 334] width 162 height 162
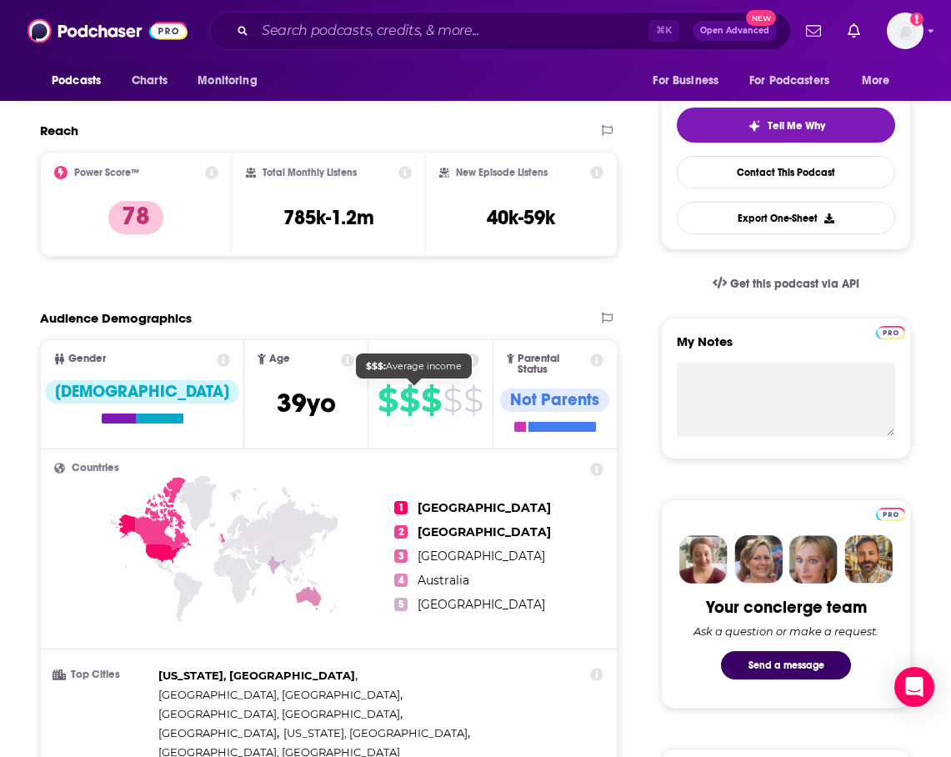
scroll to position [354, 0]
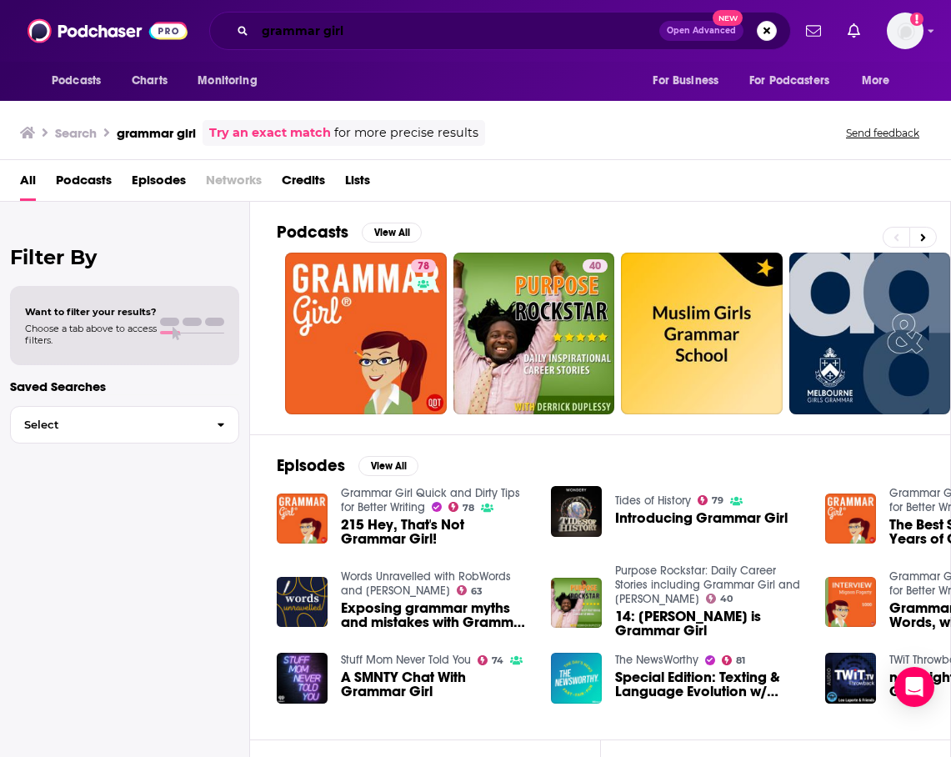
click at [361, 29] on input "grammar girl" at bounding box center [457, 31] width 404 height 27
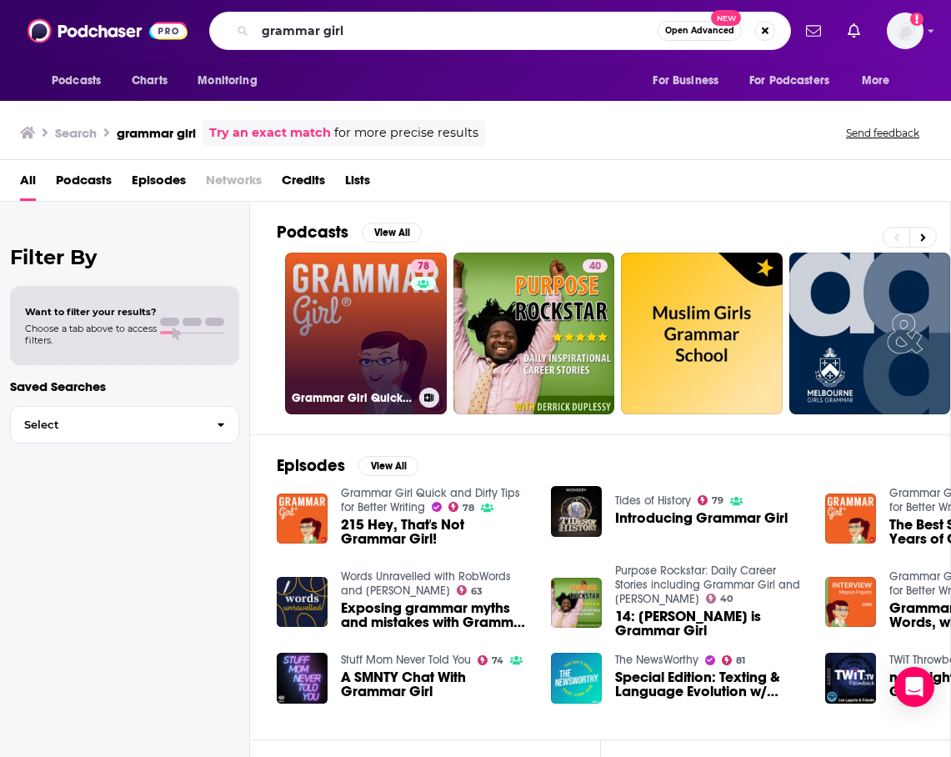
click at [363, 264] on link "78 Grammar Girl Quick and Dirty Tips for Better Writing" at bounding box center [366, 334] width 162 height 162
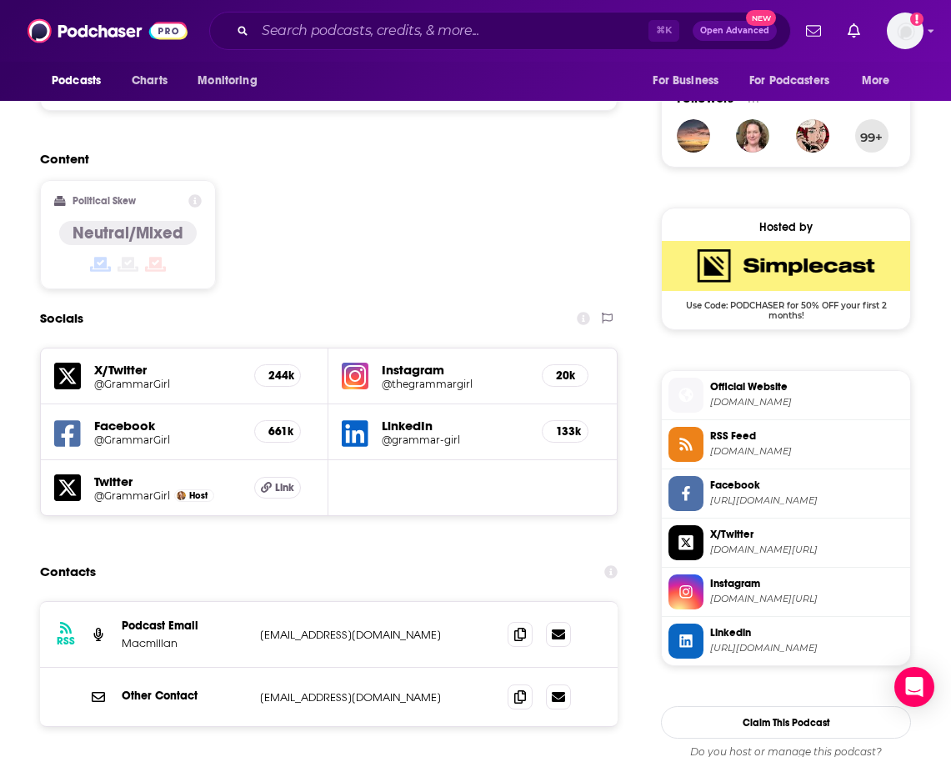
scroll to position [1256, 0]
